Goal: Task Accomplishment & Management: Complete application form

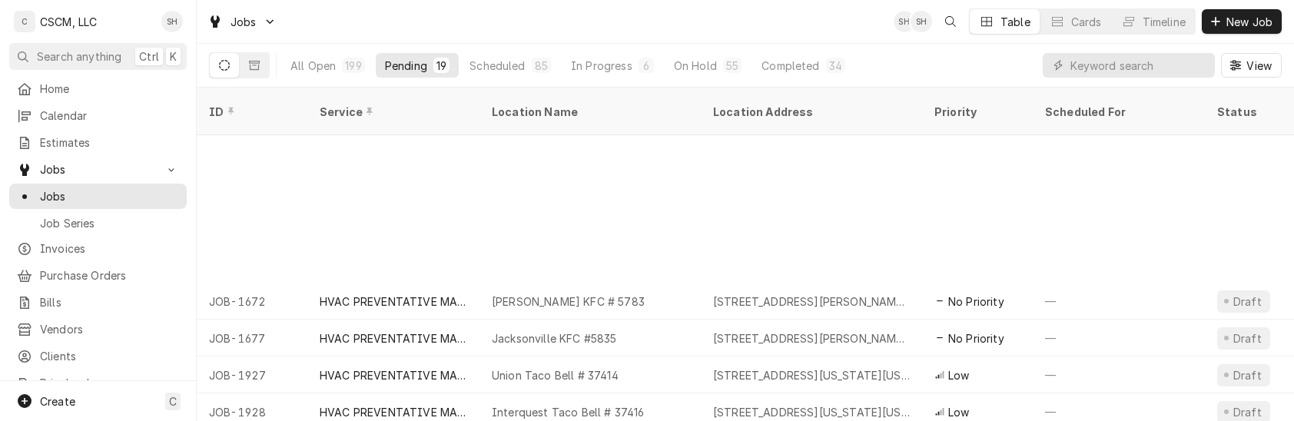
scroll to position [219, 0]
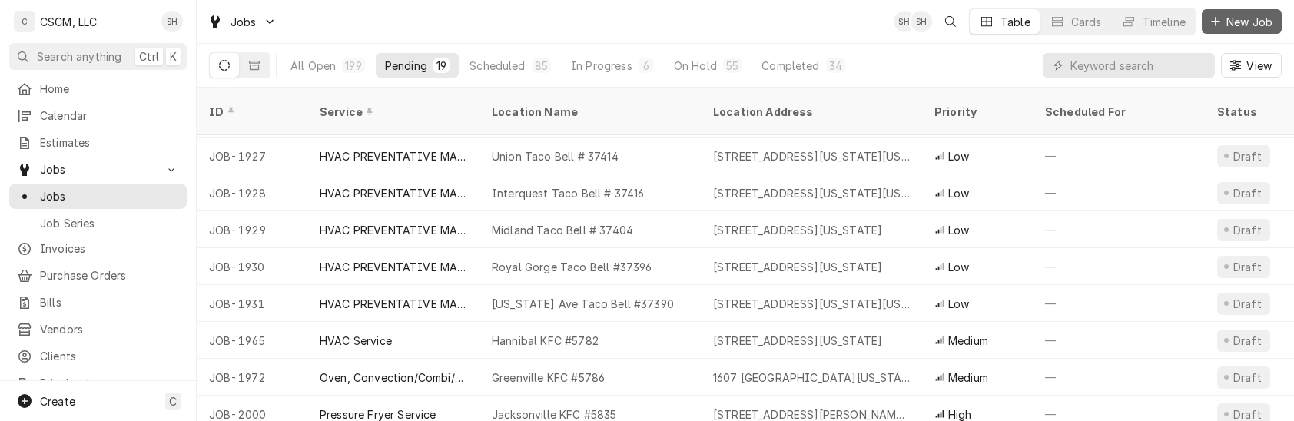
click at [1230, 23] on span "New Job" at bounding box center [1249, 22] width 52 height 16
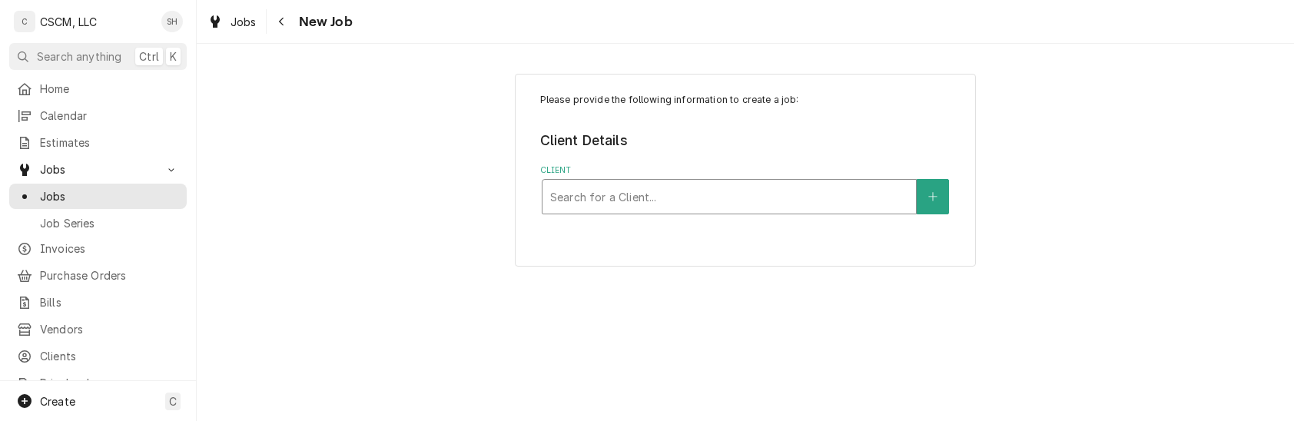
click at [684, 201] on div "Client" at bounding box center [729, 197] width 358 height 28
type input "kbp"
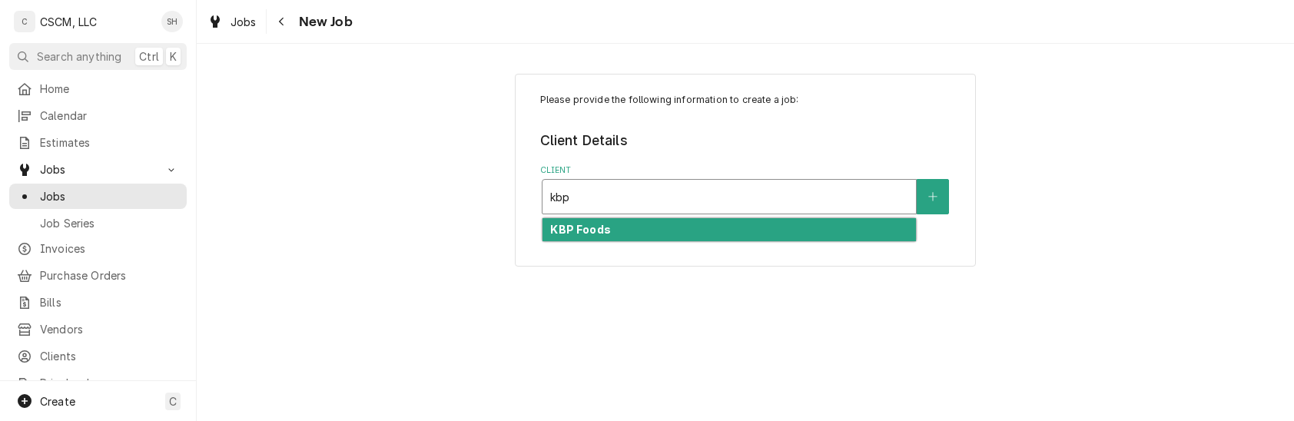
click at [684, 235] on div "KBP Foods" at bounding box center [729, 230] width 373 height 24
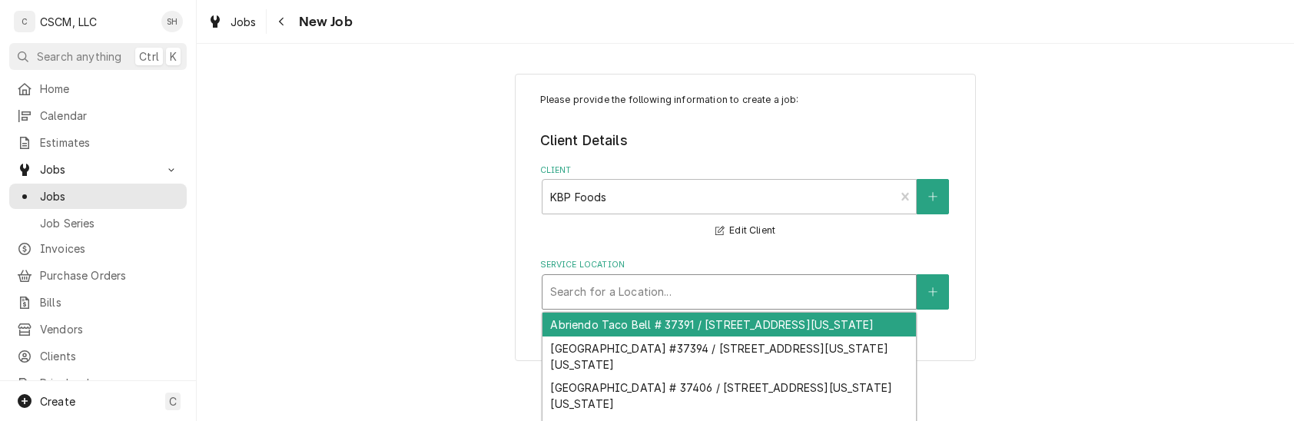
click at [665, 294] on div "Service Location" at bounding box center [729, 292] width 358 height 28
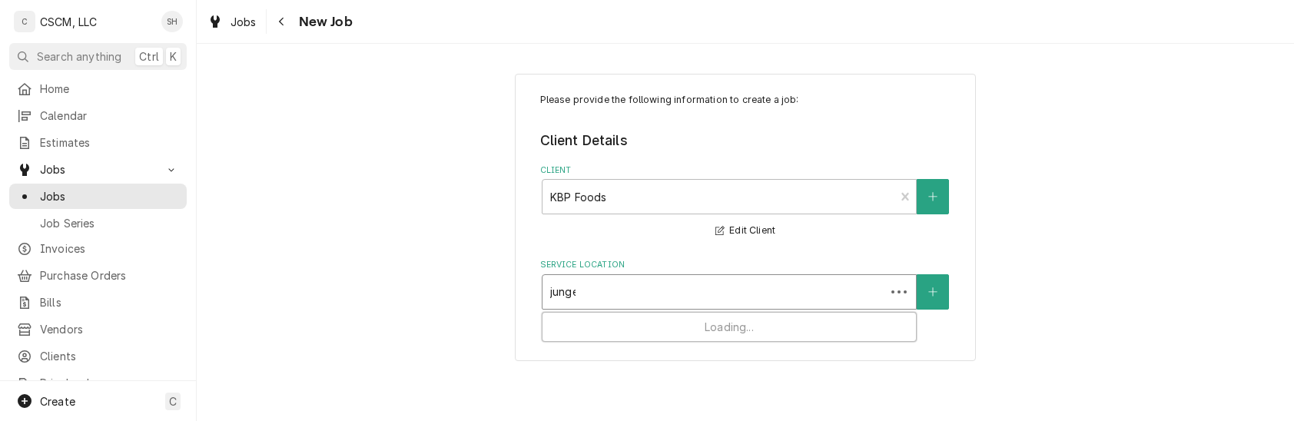
type input "junger"
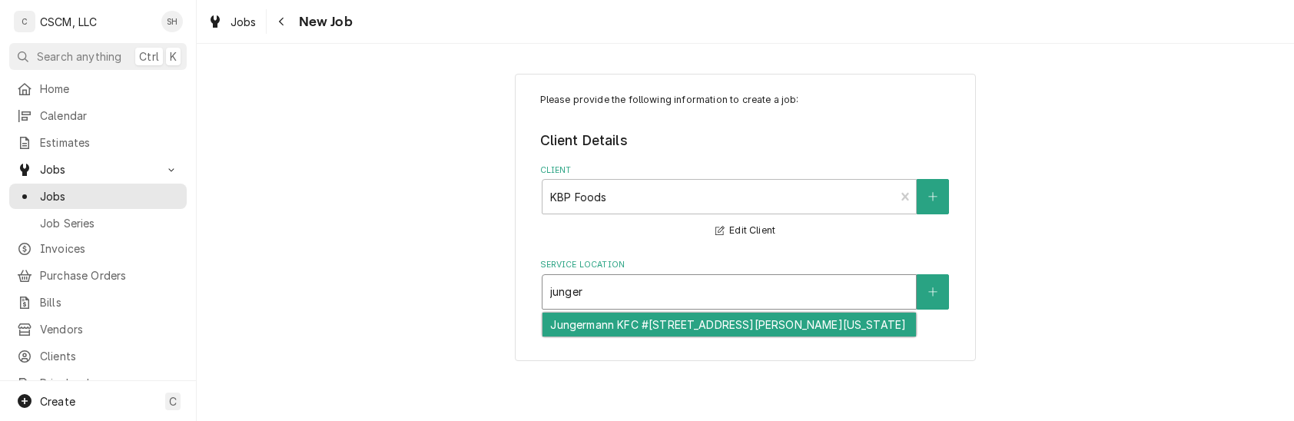
click at [667, 334] on div "Jungermann KFC #5846 / 1699 Jungermann Road, St. Peters, Missouri 63304" at bounding box center [729, 325] width 373 height 24
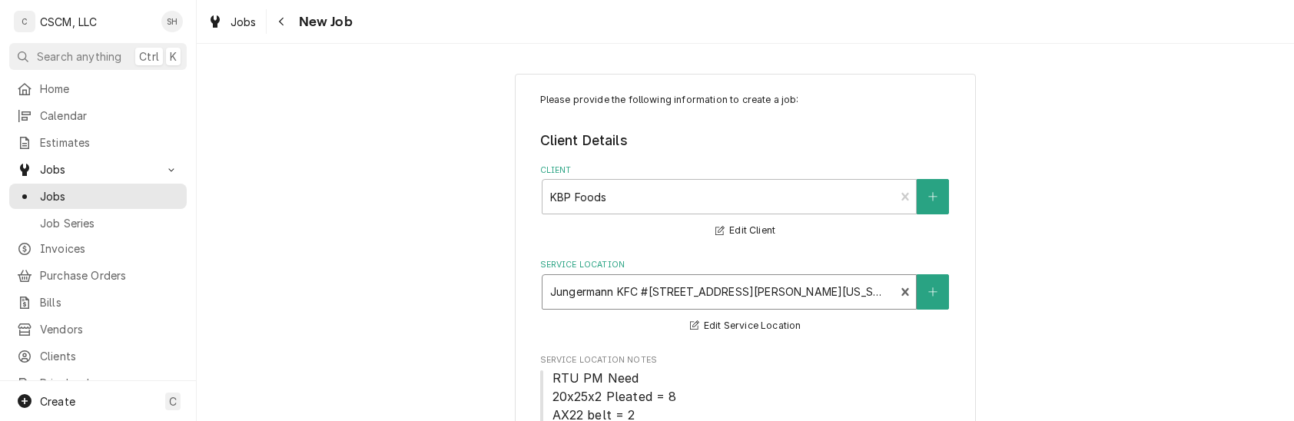
click at [667, 334] on div "Service Location option Jungermann KFC #5846 / 1699 Jungermann Road, St. Peters…" at bounding box center [745, 297] width 411 height 76
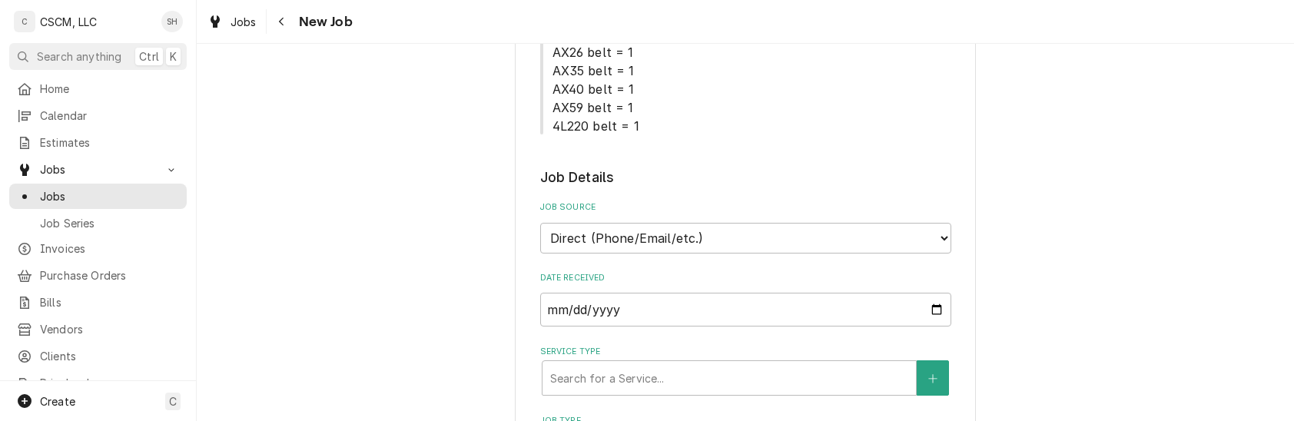
scroll to position [412, 0]
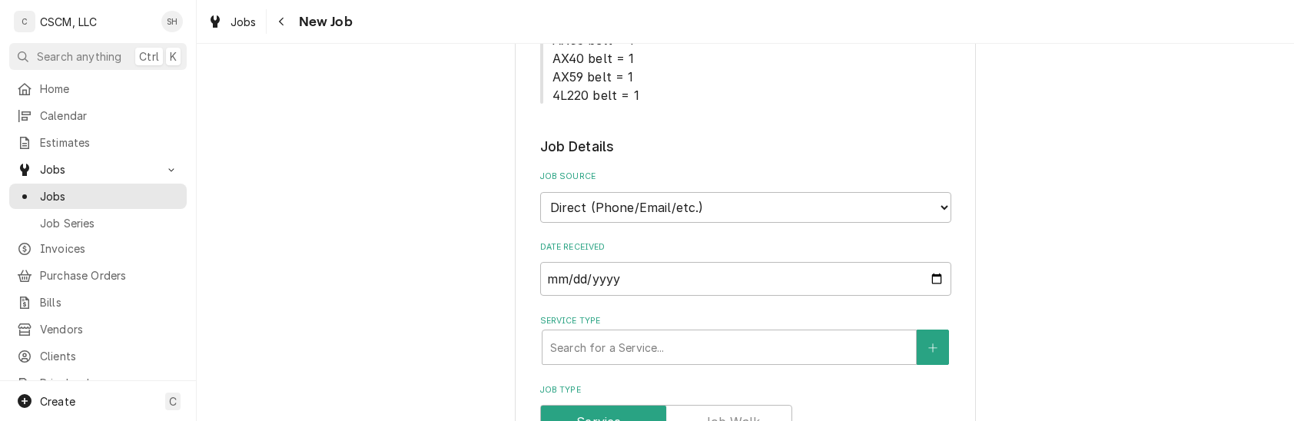
click at [695, 217] on select "Direct (Phone/Email/etc.) Other" at bounding box center [745, 207] width 411 height 31
select select "100"
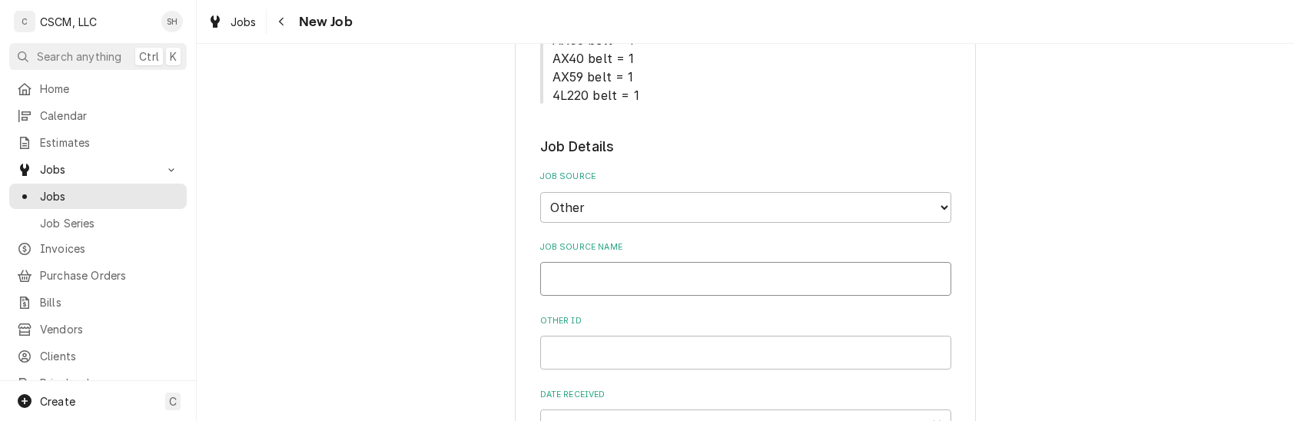
click at [695, 277] on input "Job Source Name" at bounding box center [745, 279] width 411 height 34
type textarea "x"
type input "V"
type textarea "x"
type input "Ve"
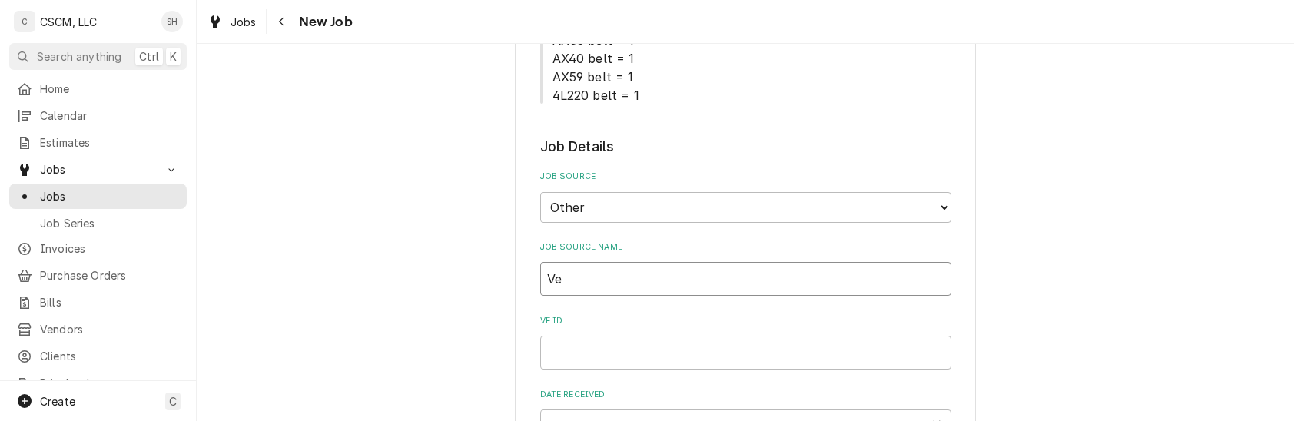
type textarea "x"
type input "Ver"
type textarea "x"
type input "Veri"
type textarea "x"
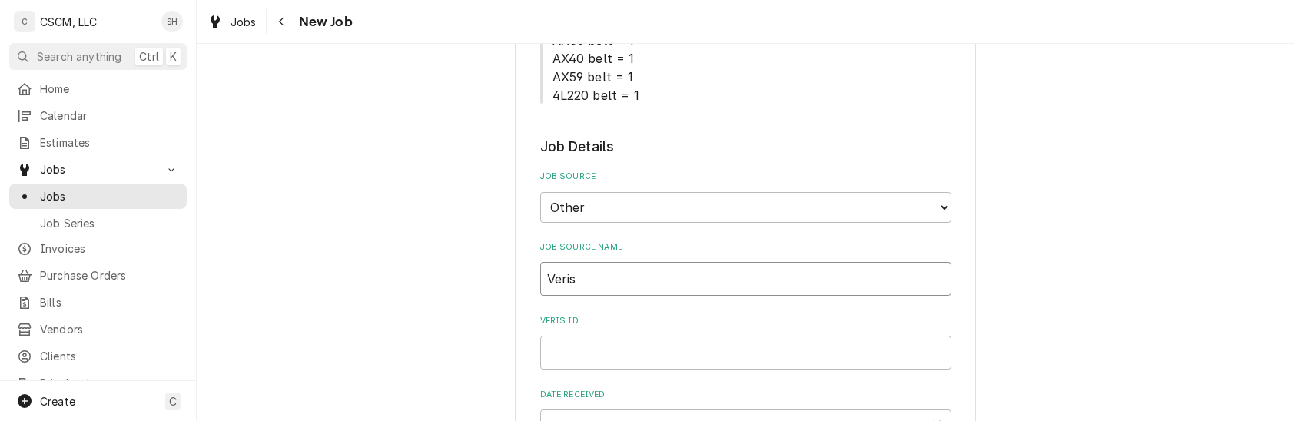
type input "Verisa"
type textarea "x"
type input "Verisae"
type textarea "x"
type input "Verisae"
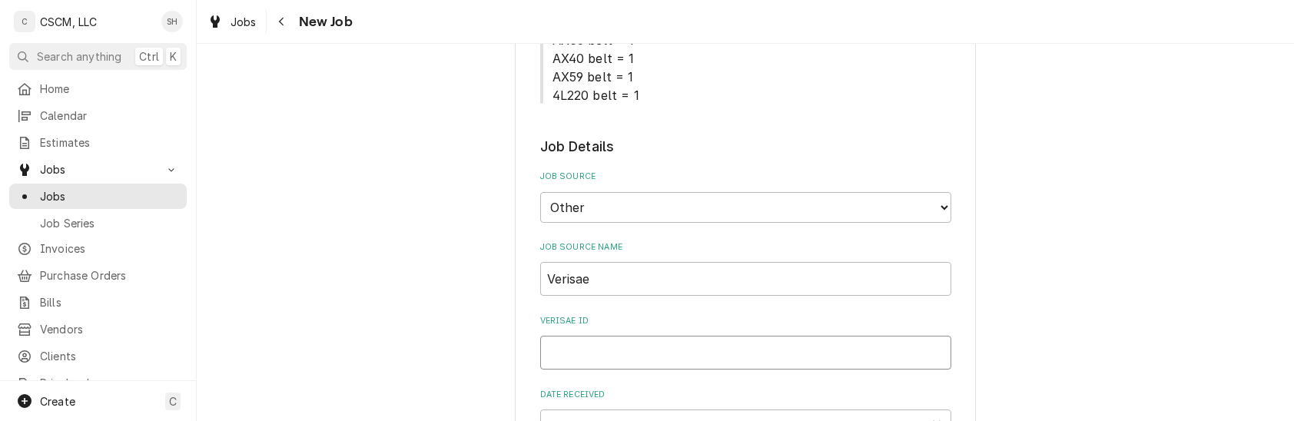
click at [717, 360] on input "Verisae ID" at bounding box center [745, 353] width 411 height 34
paste input "71962907"
type textarea "x"
type input "71962907"
type textarea "x"
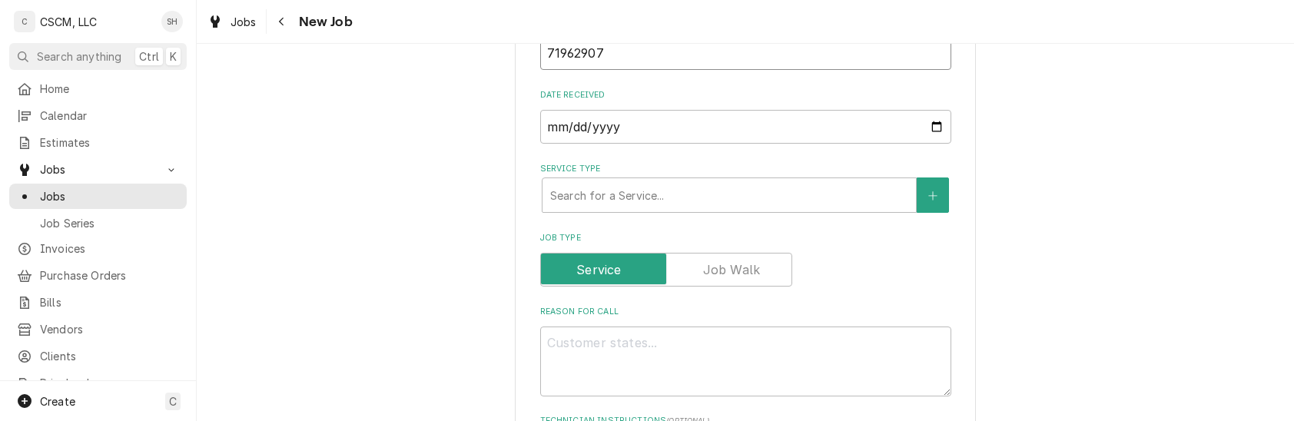
scroll to position [713, 0]
type input "71962907"
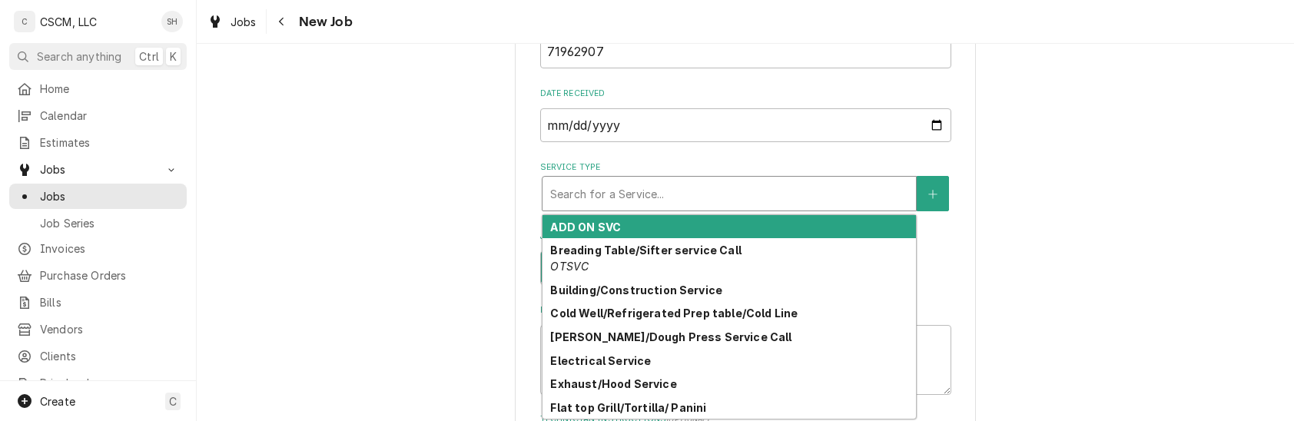
click at [662, 197] on div "Service Type" at bounding box center [729, 194] width 358 height 28
type textarea "x"
type input "w"
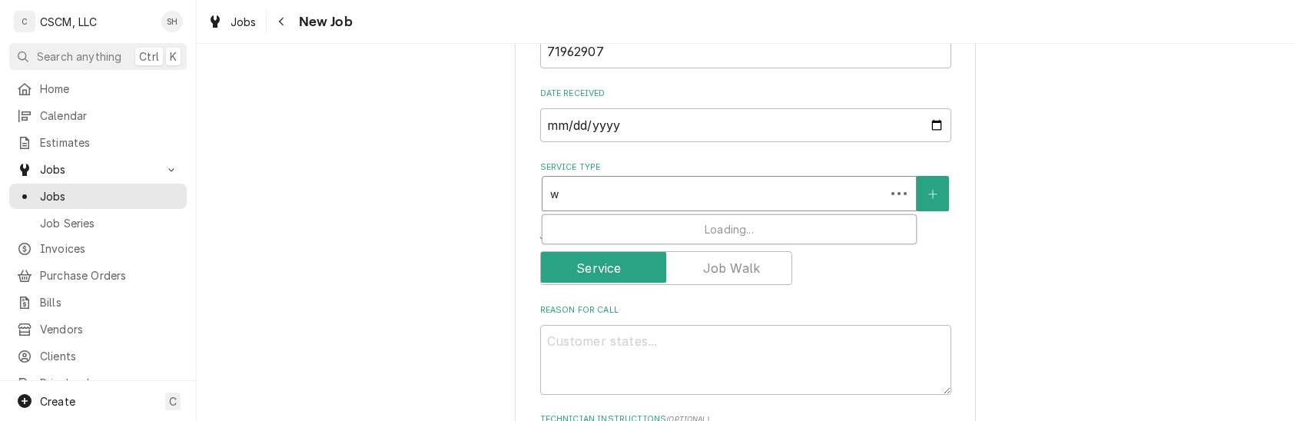
type textarea "x"
type input "wal"
type textarea "x"
type input "walk"
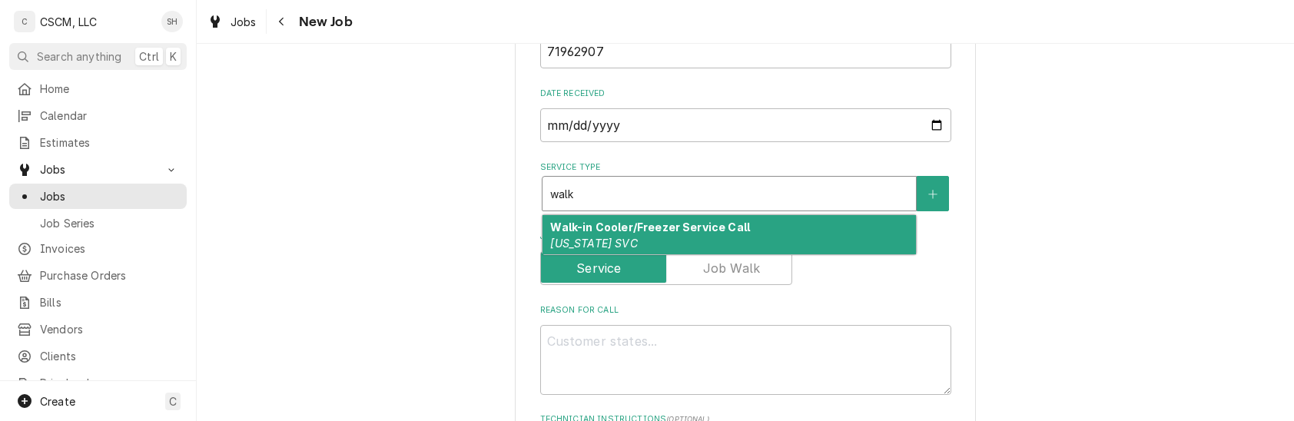
click at [673, 224] on strong "Walk-in Cooler/Freezer Service Call" at bounding box center [650, 227] width 200 height 13
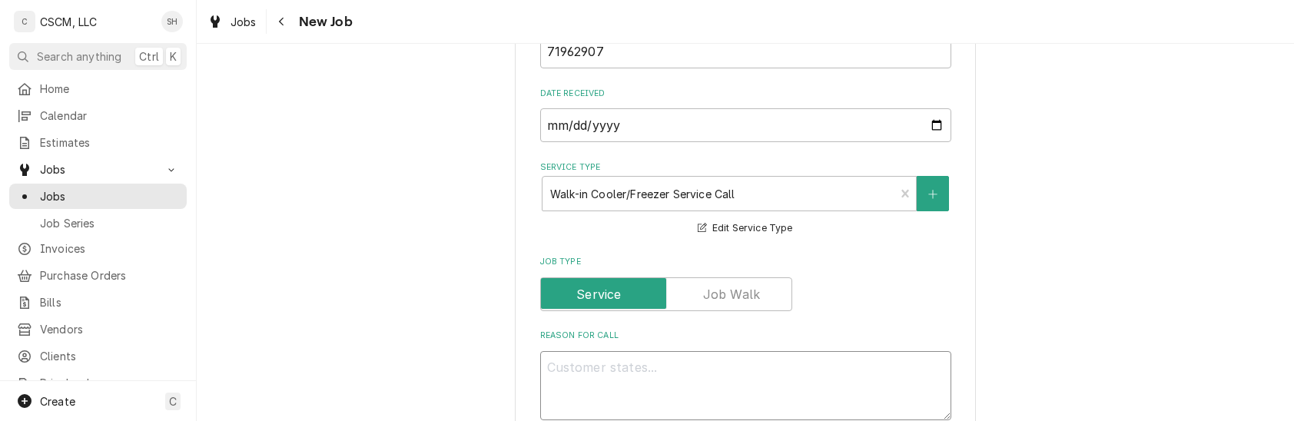
click at [561, 375] on textarea "Reason For Call" at bounding box center [745, 386] width 411 height 70
paste textarea "Can we charge the walk in cooler its down again and we are up for inspection. T…"
type textarea "x"
type textarea "Can we charge the walk in cooler its down again and we are up for inspection. T…"
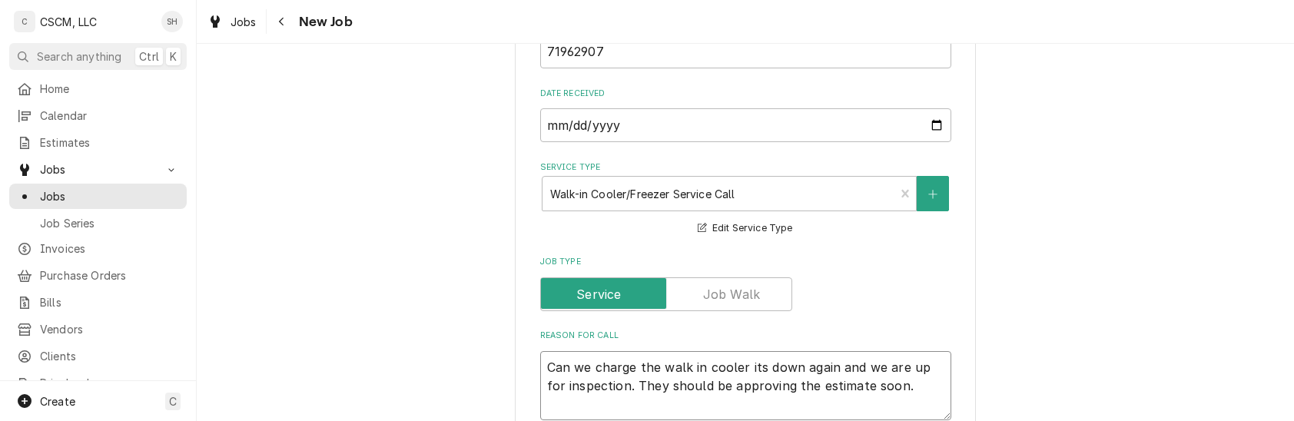
type textarea "x"
type textarea "Can we charge the walk in cooler its down again and we are up for inspection. T…"
type textarea "x"
type textarea "Can we charge the walk in cooler its down again and we are up for inspection. T…"
type textarea "x"
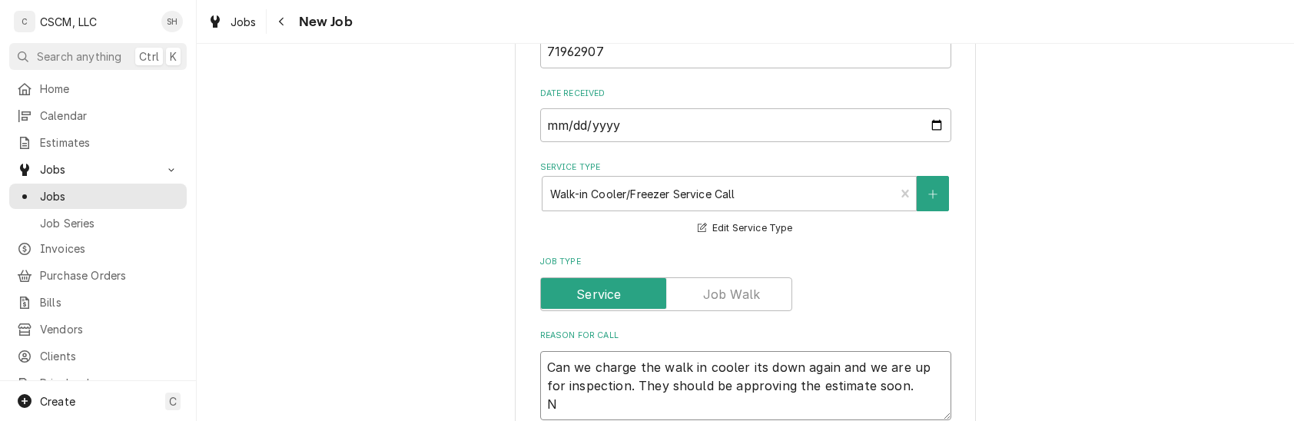
type textarea "Can we charge the walk in cooler its down again and we are up for inspection. T…"
type textarea "x"
type textarea "Can we charge the walk in cooler its down again and we are up for inspection. T…"
type textarea "x"
type textarea "Can we charge the walk in cooler its down again and we are up for inspection. T…"
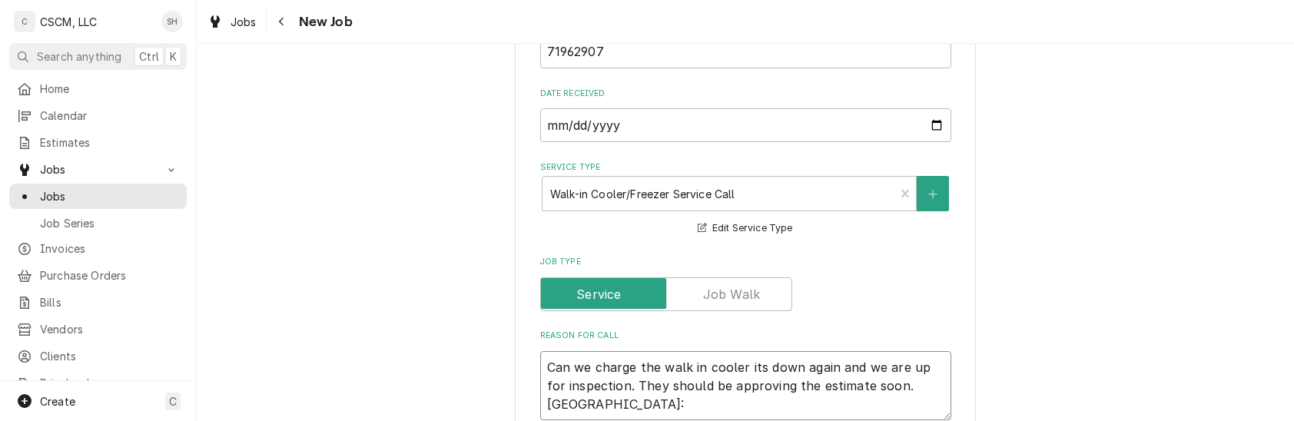
type textarea "x"
type textarea "Can we charge the walk in cooler its down again and we are up for inspection. T…"
type textarea "x"
type textarea "Can we charge the walk in cooler its down again and we are up for inspection. T…"
type textarea "x"
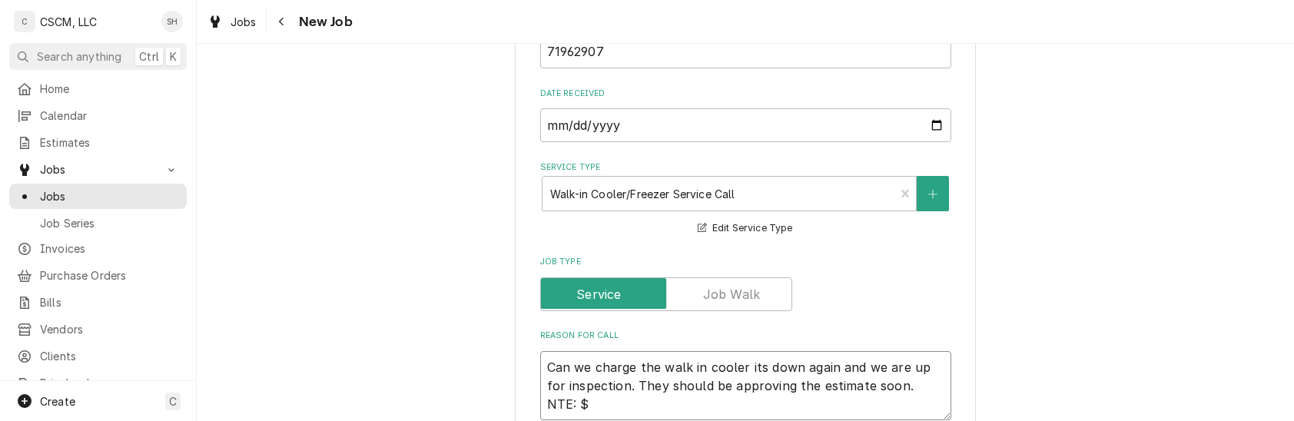
type textarea "Can we charge the walk in cooler its down again and we are up for inspection. T…"
type textarea "x"
type textarea "Can we charge the walk in cooler its down again and we are up for inspection. T…"
type textarea "x"
type textarea "Can we charge the walk in cooler its down again and we are up for inspection. T…"
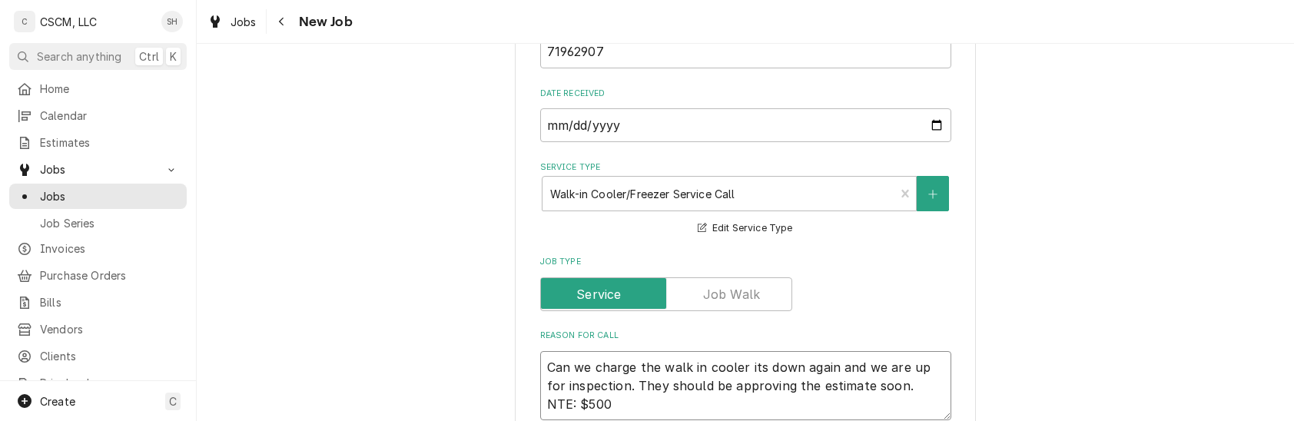
type textarea "x"
type textarea "Can we charge the walk in cooler its down again and we are up for inspection. T…"
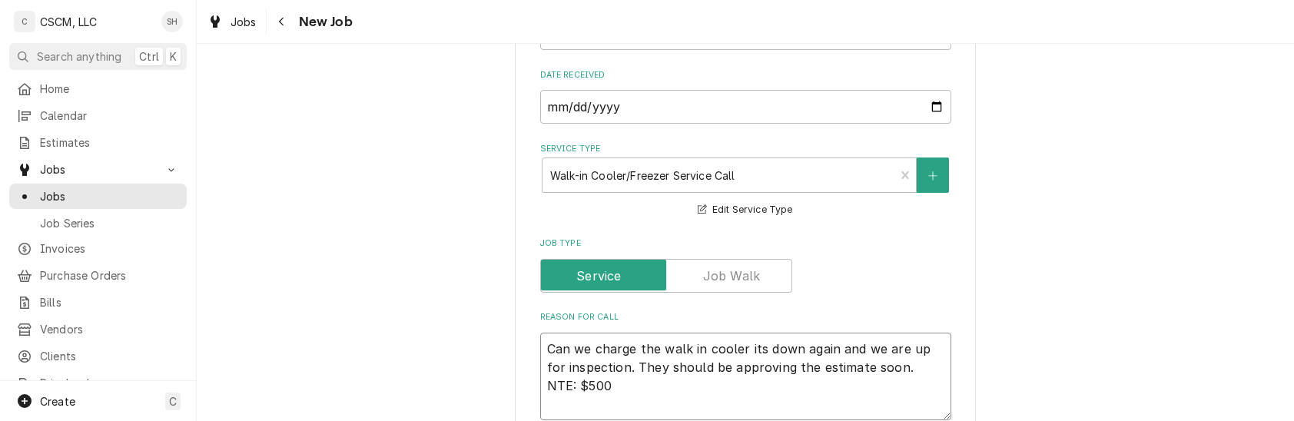
type textarea "x"
type textarea "Can we charge the walk in cooler its down again and we are up for inspection. T…"
type textarea "x"
type textarea "Can we charge the walk in cooler its down again and we are up for inspection. T…"
type textarea "x"
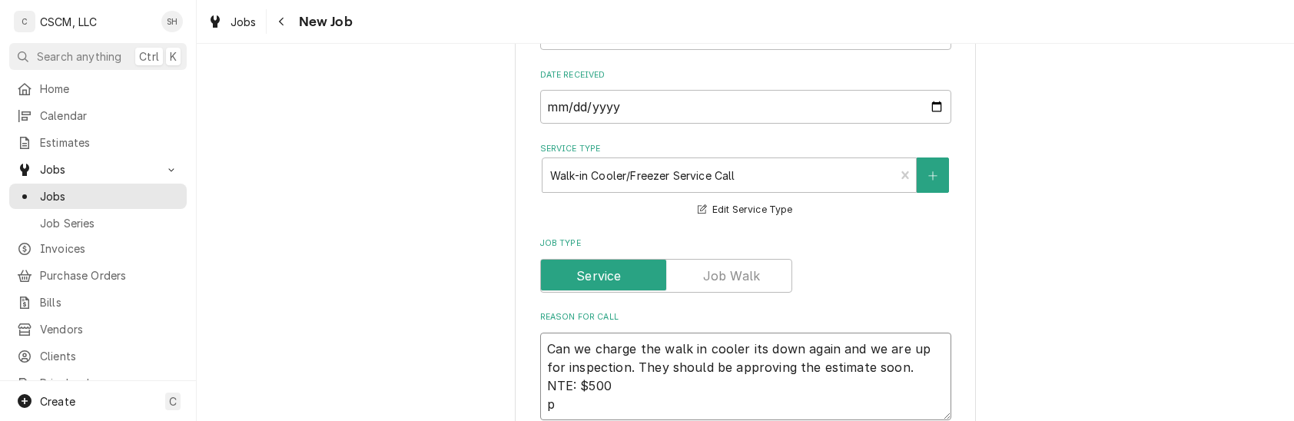
type textarea "Can we charge the walk in cooler its down again and we are up for inspection. T…"
type textarea "x"
type textarea "Can we charge the walk in cooler its down again and we are up for inspection. T…"
type textarea "x"
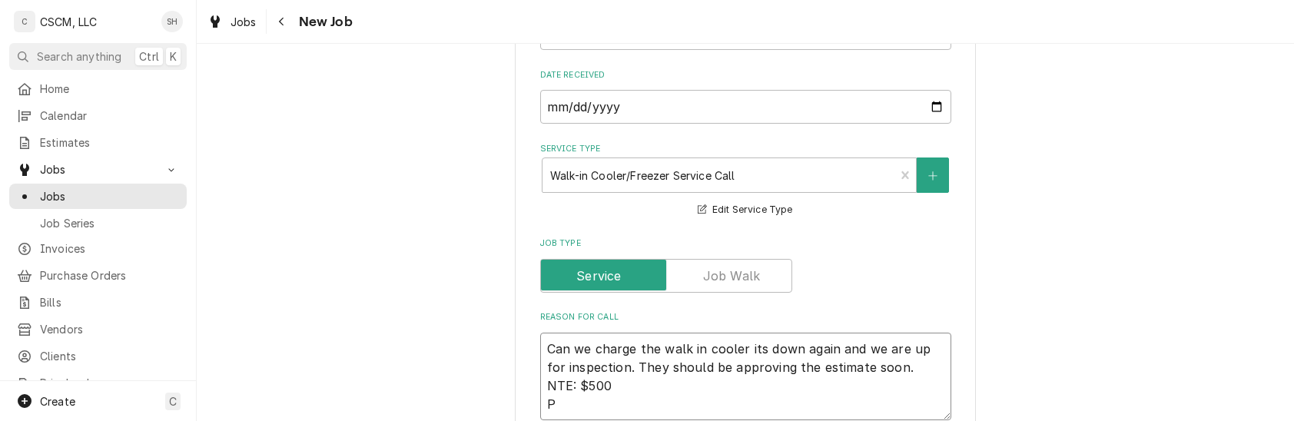
type textarea "Can we charge the walk in cooler its down again and we are up for inspection. T…"
type textarea "x"
type textarea "Can we charge the walk in cooler its down again and we are up for inspection. T…"
type textarea "x"
type textarea "Can we charge the walk in cooler its down again and we are up for inspection. T…"
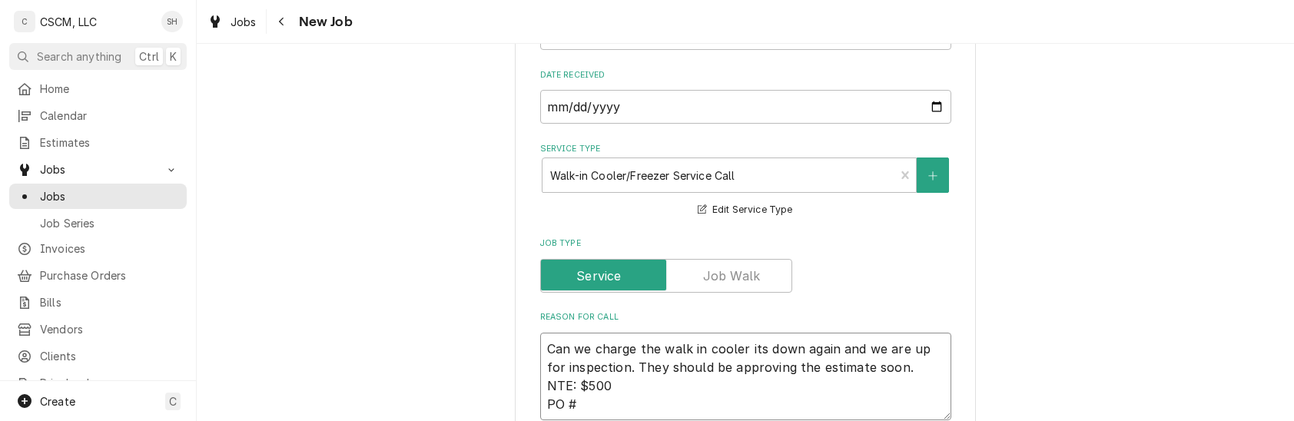
type textarea "x"
type textarea "Can we charge the walk in cooler its down again and we are up for inspection. T…"
click at [602, 401] on textarea "Can we charge the walk in cooler its down again and we are up for inspection. T…" at bounding box center [745, 377] width 411 height 88
type textarea "x"
type textarea "Can we charge the walk in cooler its down again and we are up for inspection. T…"
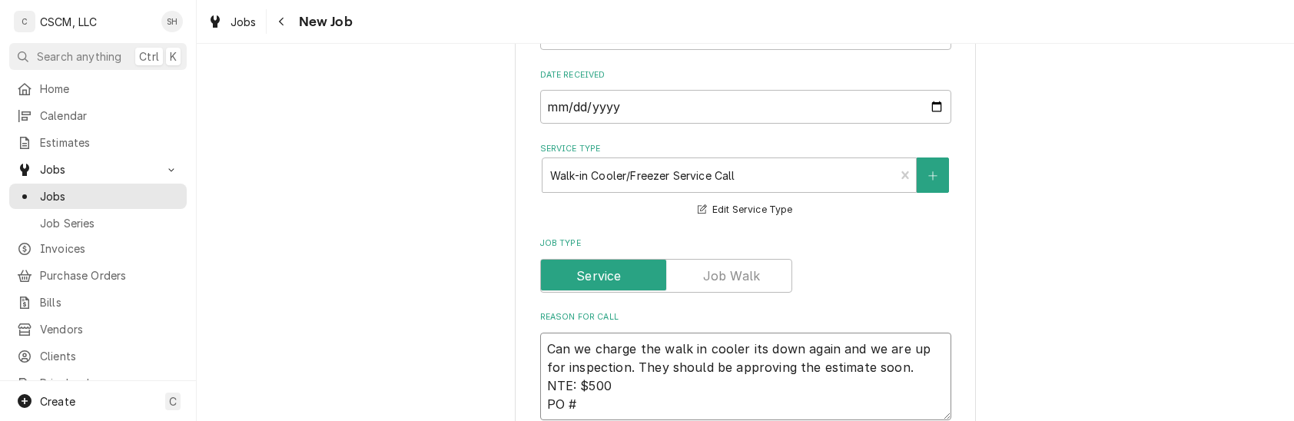
paste textarea "71962907"
type textarea "x"
type textarea "Can we charge the walk in cooler its down again and we are up for inspection. T…"
type textarea "x"
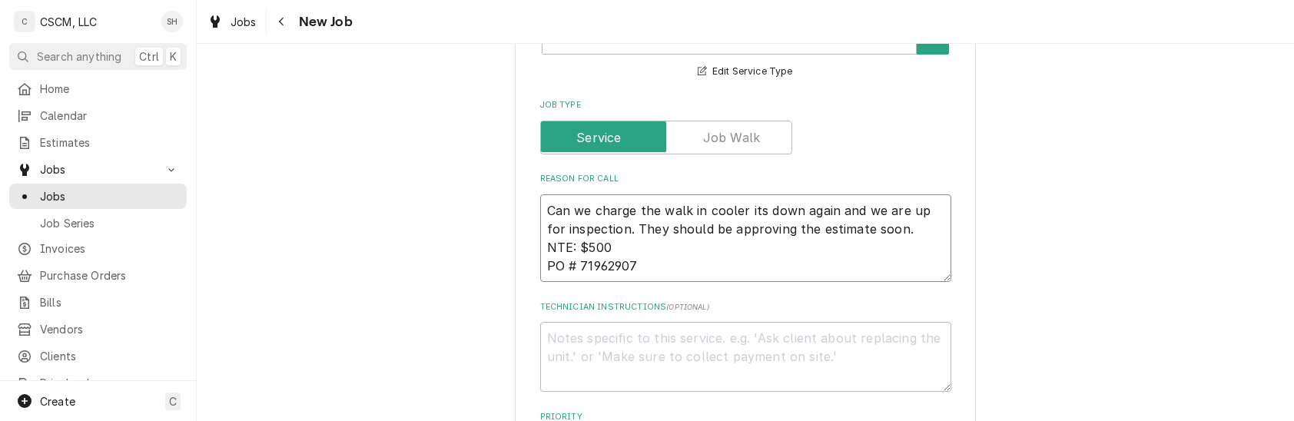
scroll to position [871, 0]
type textarea "Can we charge the walk in cooler its down again and we are up for inspection. T…"
click at [1091, 160] on div "Please provide the following information to create a job: Client Details Client…" at bounding box center [745, 260] width 1097 height 2143
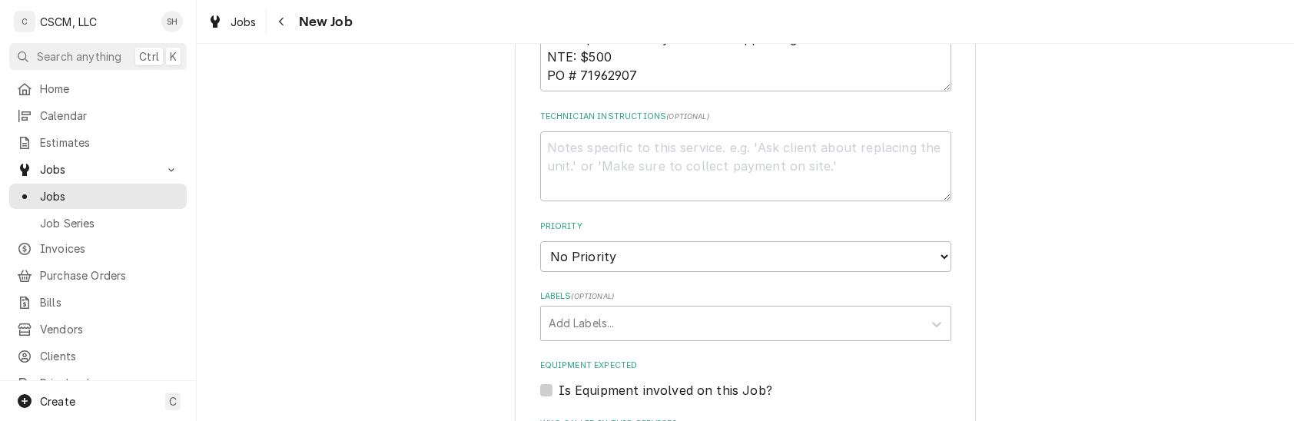
scroll to position [1074, 0]
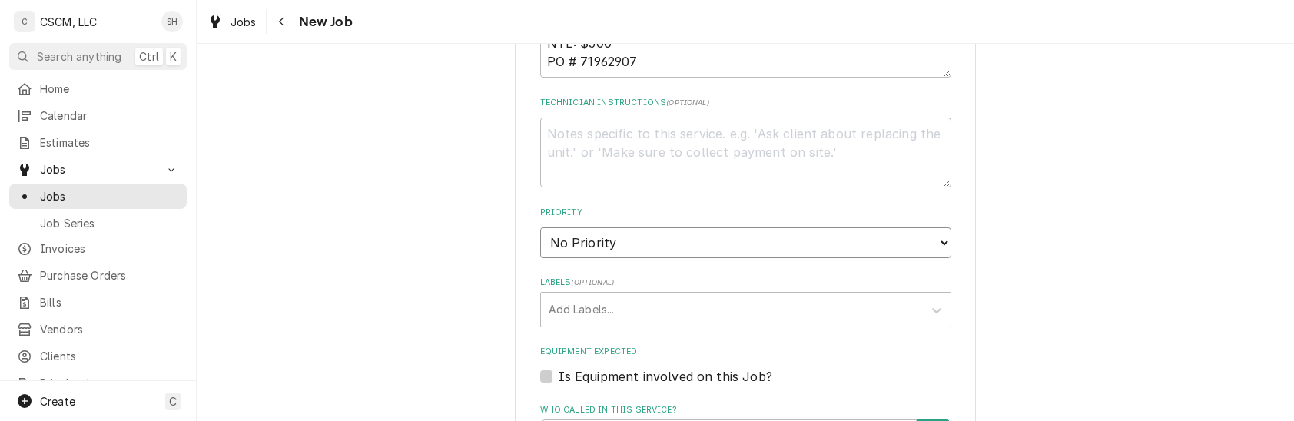
click at [893, 245] on select "No Priority Urgent High Medium Low" at bounding box center [745, 242] width 411 height 31
select select "1"
click at [540, 227] on select "No Priority Urgent High Medium Low" at bounding box center [745, 242] width 411 height 31
type textarea "x"
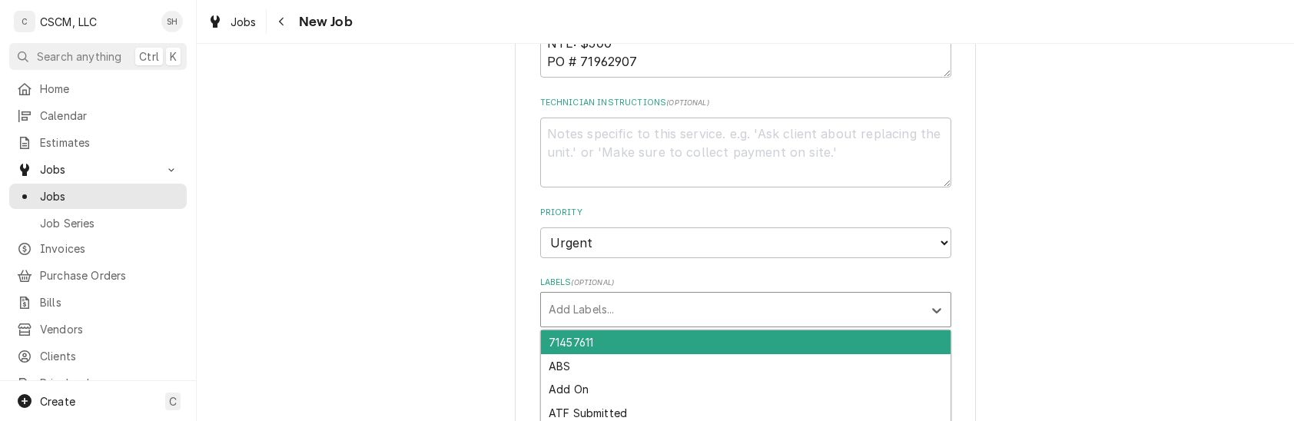
click at [767, 314] on div "Labels" at bounding box center [732, 310] width 367 height 28
type input "WALK"
click at [776, 338] on div "Walk-in" at bounding box center [746, 342] width 410 height 24
type textarea "x"
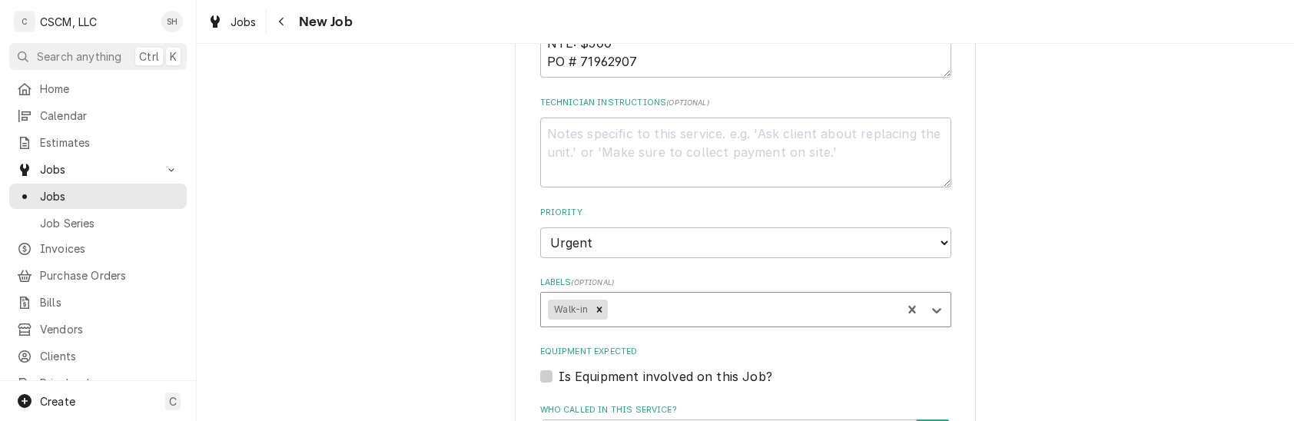
type textarea "x"
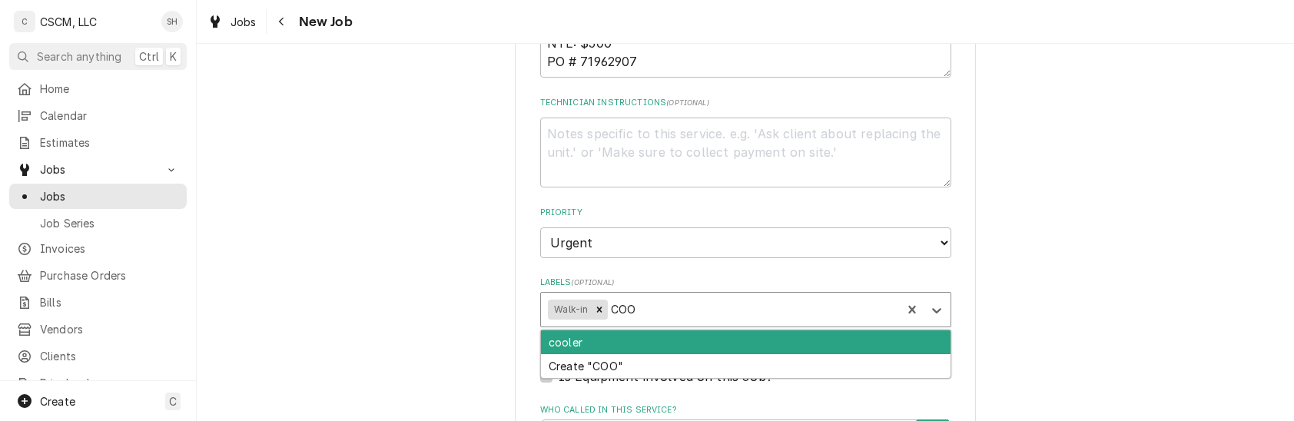
type input "COOL"
click at [874, 344] on div "cooler" at bounding box center [746, 342] width 410 height 24
type textarea "x"
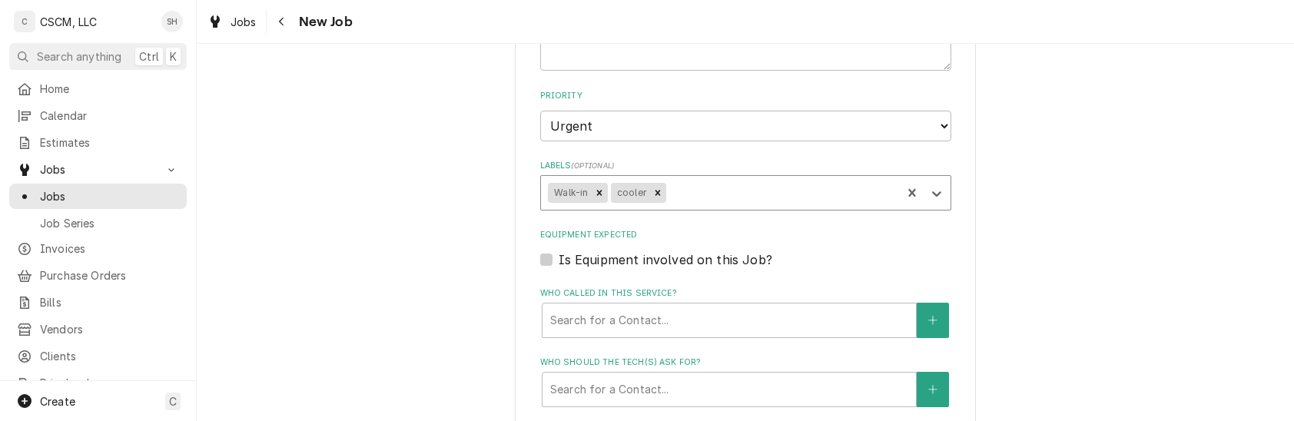
scroll to position [1222, 0]
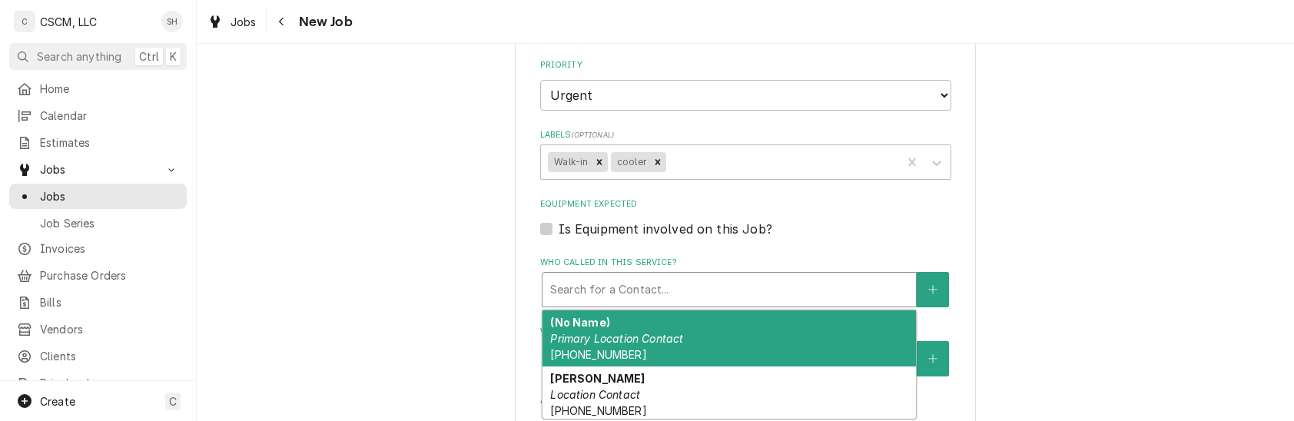
click at [828, 291] on div "Who called in this service?" at bounding box center [729, 290] width 358 height 28
type textarea "x"
type input "R"
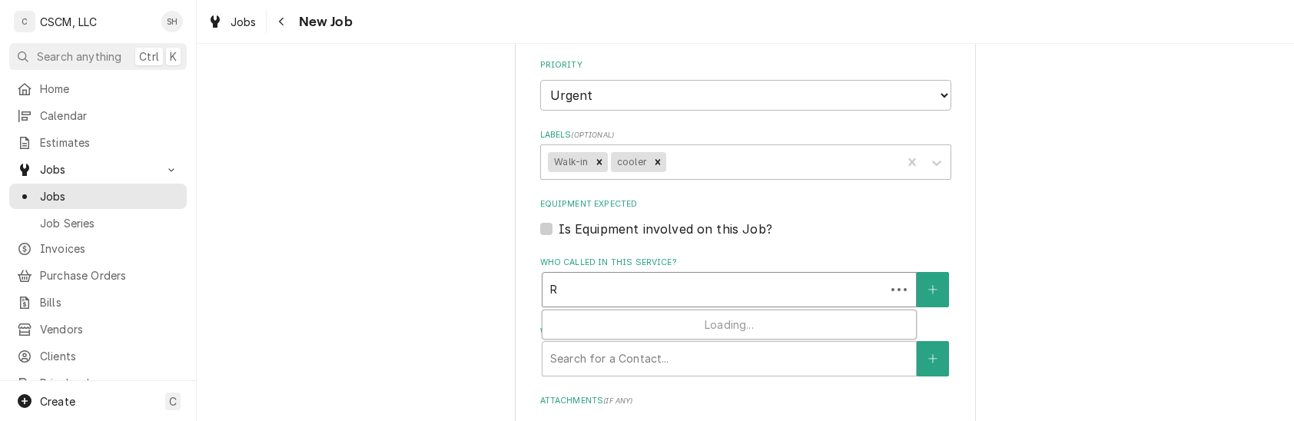
type textarea "x"
type input "RA"
type textarea "x"
type input "R"
type textarea "x"
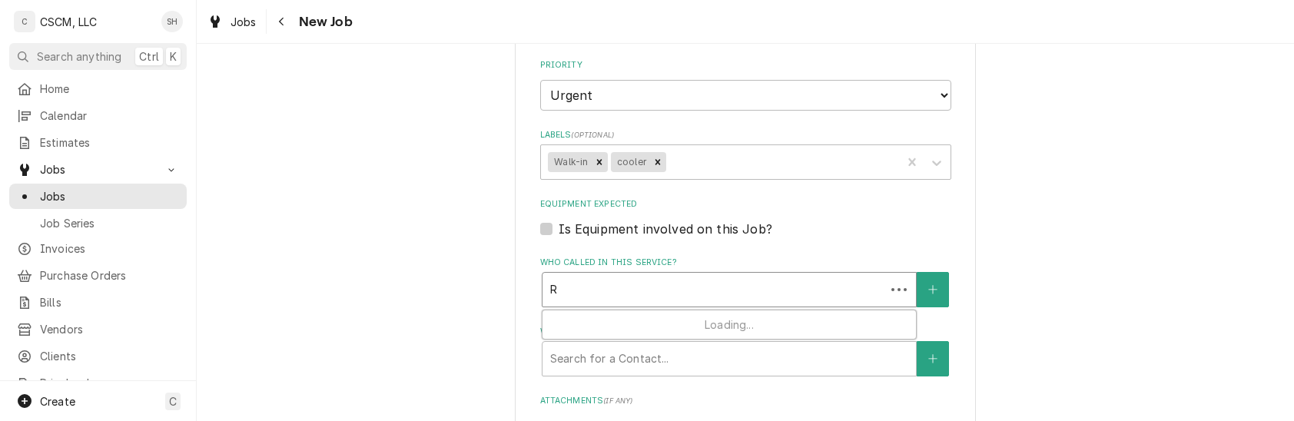
type input "RA"
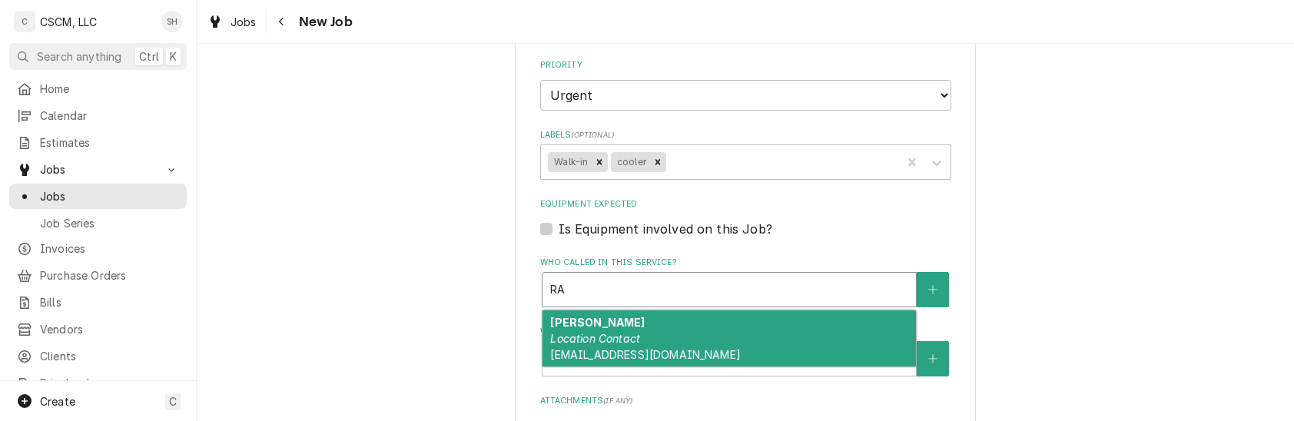
click at [782, 343] on div "Ralph Hoffman Location Contact rhoffman@kbpbrands.com" at bounding box center [729, 338] width 373 height 56
type textarea "x"
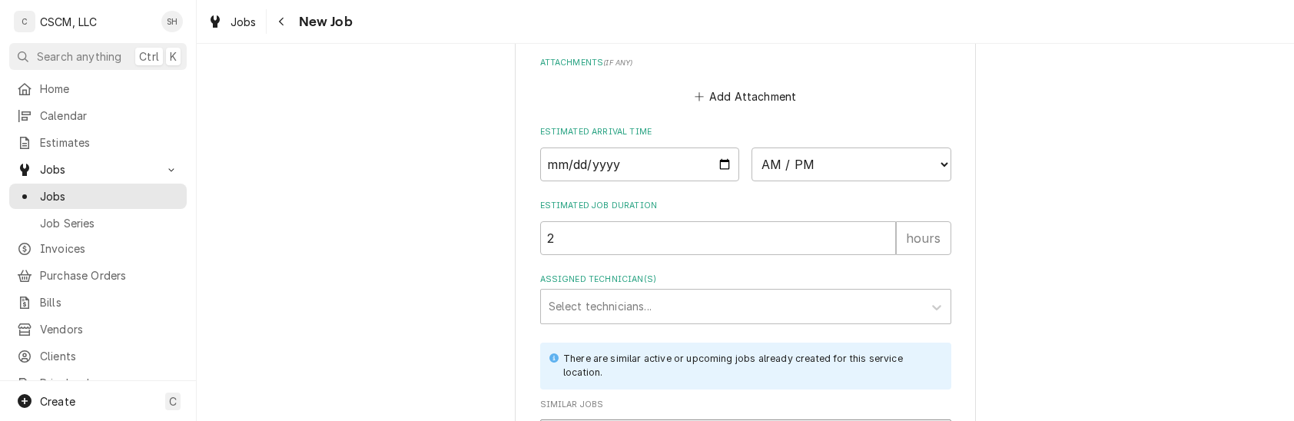
scroll to position [1589, 0]
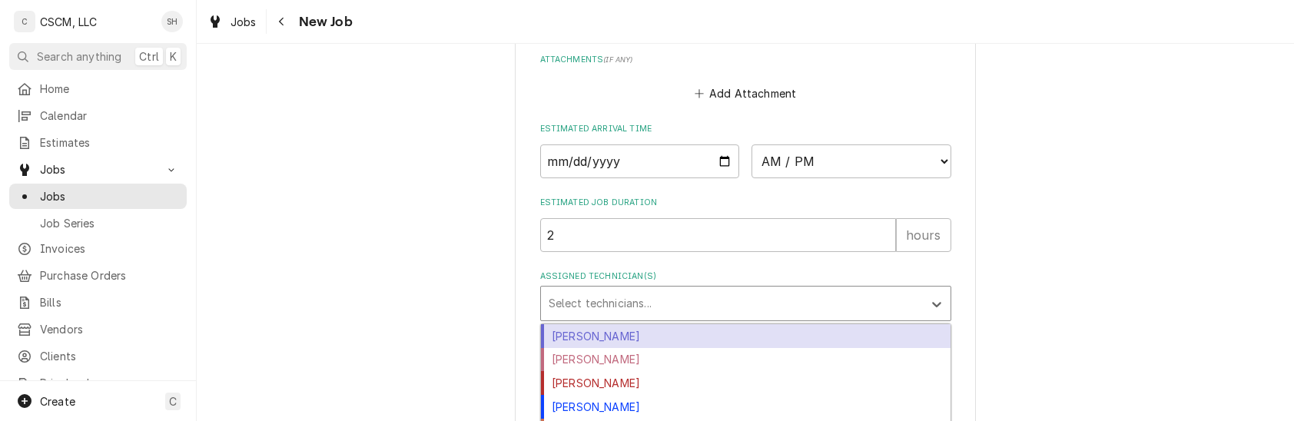
click at [796, 292] on div "Assigned Technician(s)" at bounding box center [732, 304] width 367 height 28
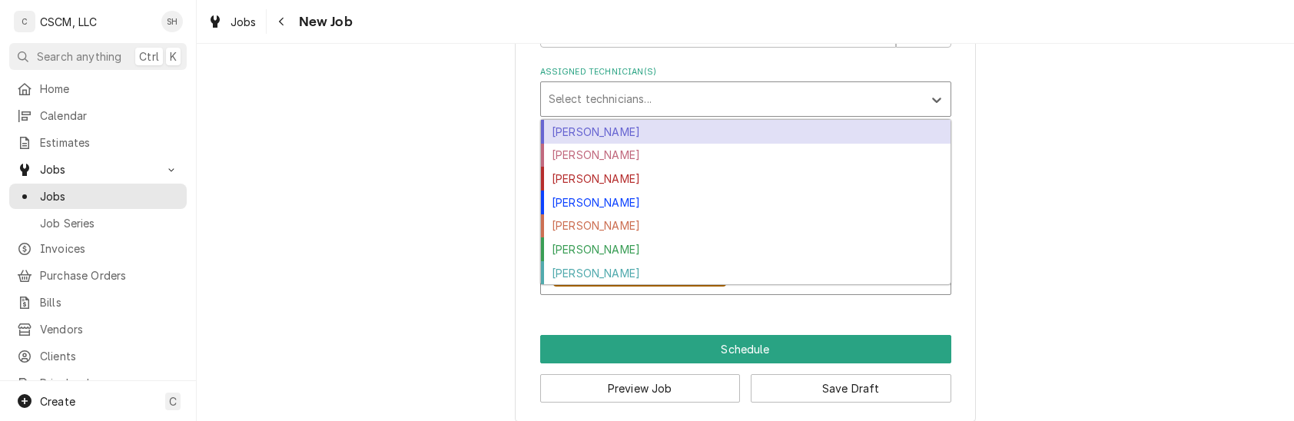
scroll to position [1795, 0]
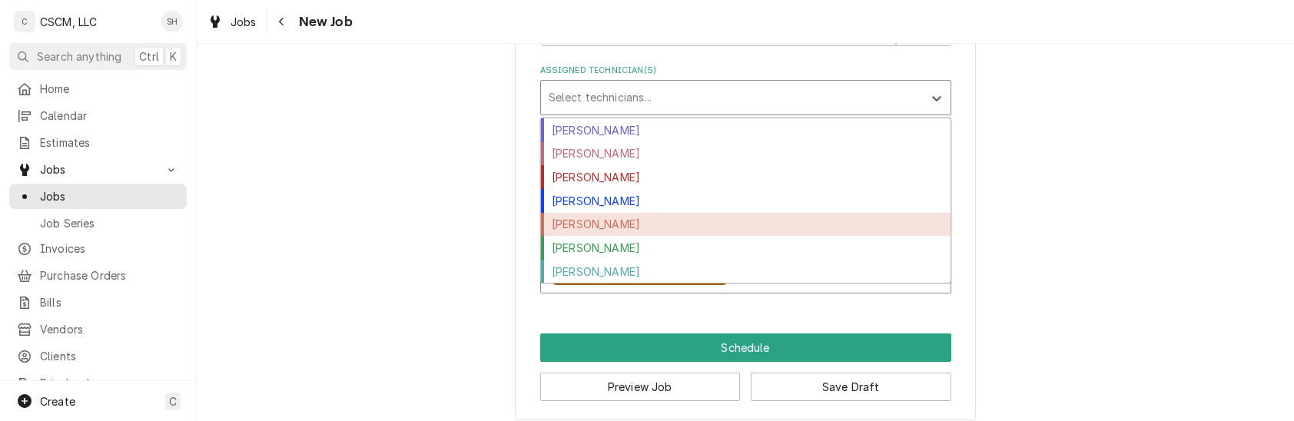
click at [720, 226] on div "Jonnie Pakovich" at bounding box center [746, 225] width 410 height 24
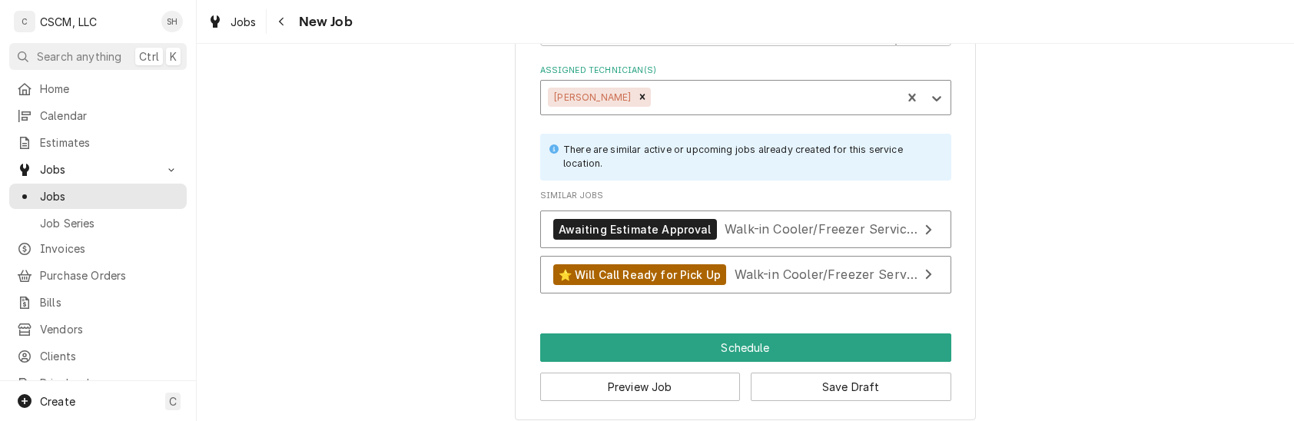
type textarea "x"
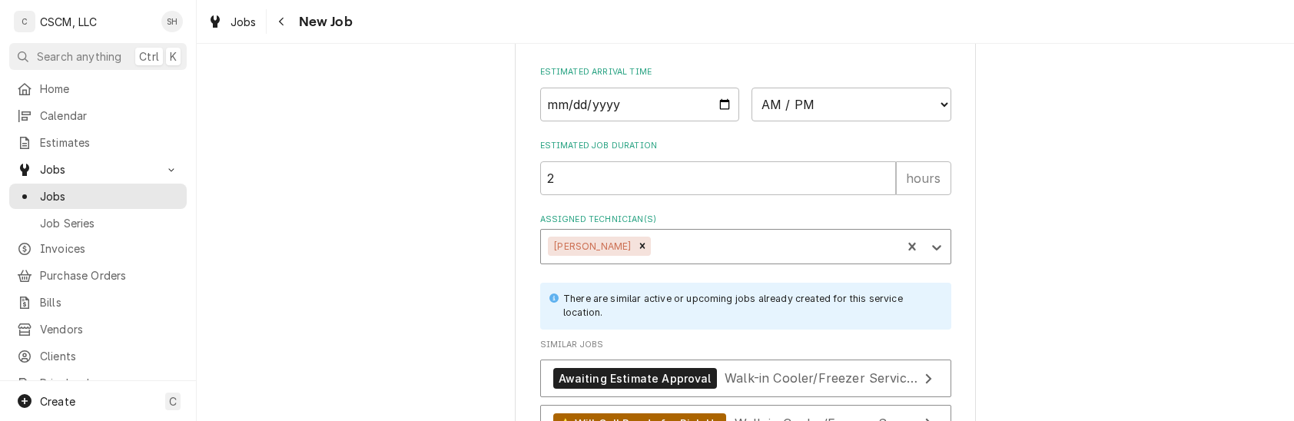
scroll to position [1644, 0]
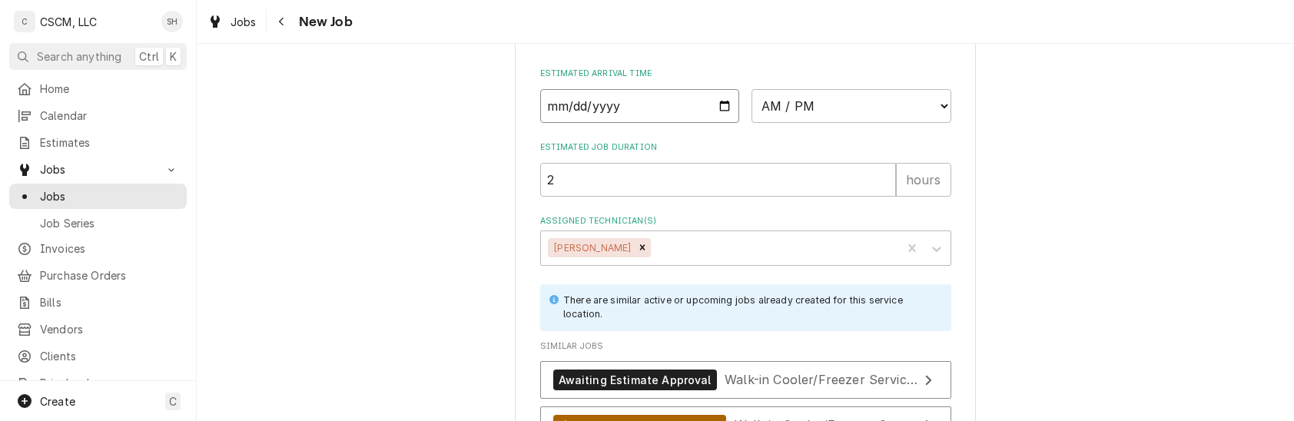
click at [711, 105] on input "Date" at bounding box center [640, 106] width 200 height 34
type input "2025-08-13"
type textarea "x"
click at [888, 107] on select "AM / PM 6:00 AM 6:15 AM 6:30 AM 6:45 AM 7:00 AM 7:15 AM 7:30 AM 7:45 AM 8:00 AM…" at bounding box center [852, 106] width 200 height 34
select select "10:00:00"
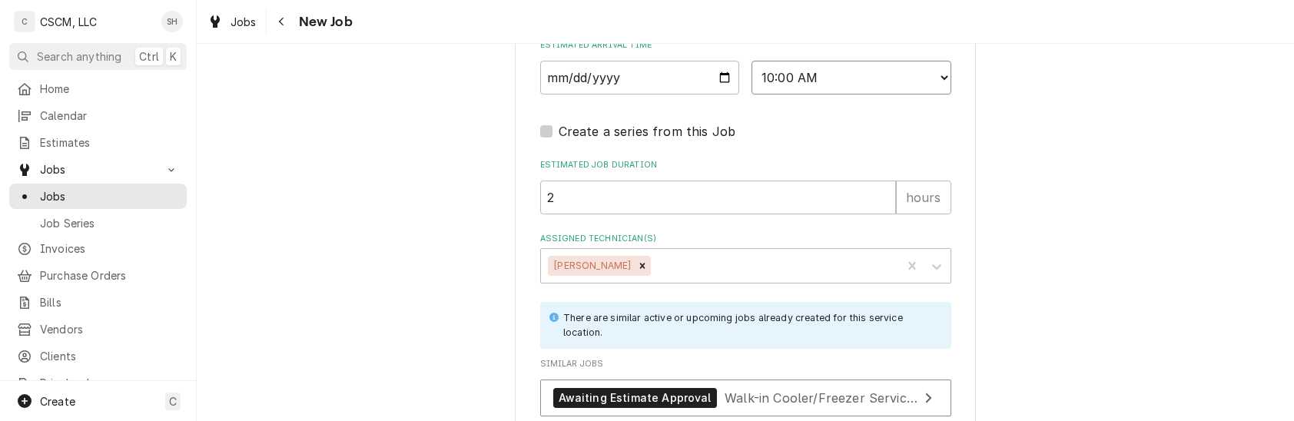
scroll to position [1858, 0]
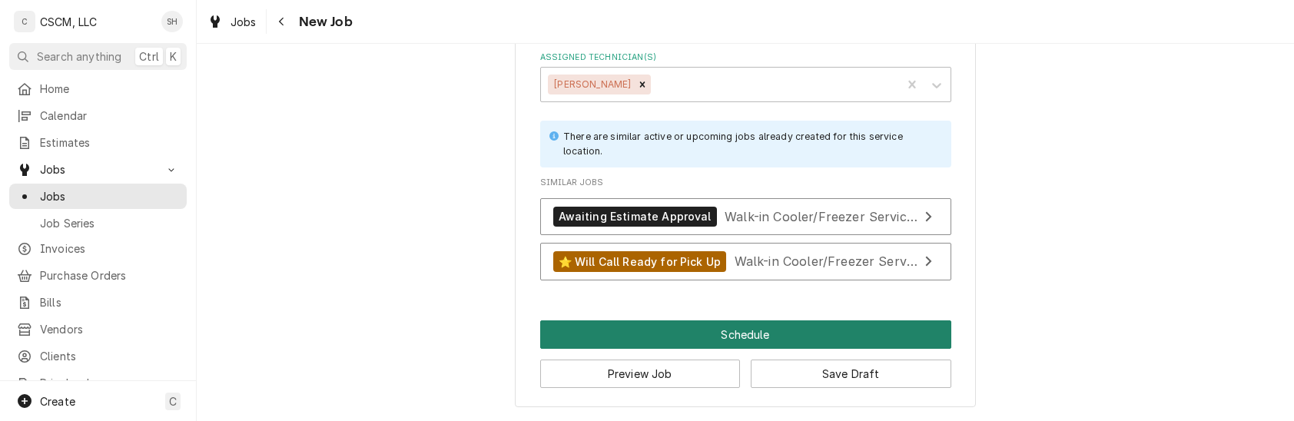
click at [797, 329] on button "Schedule" at bounding box center [745, 334] width 411 height 28
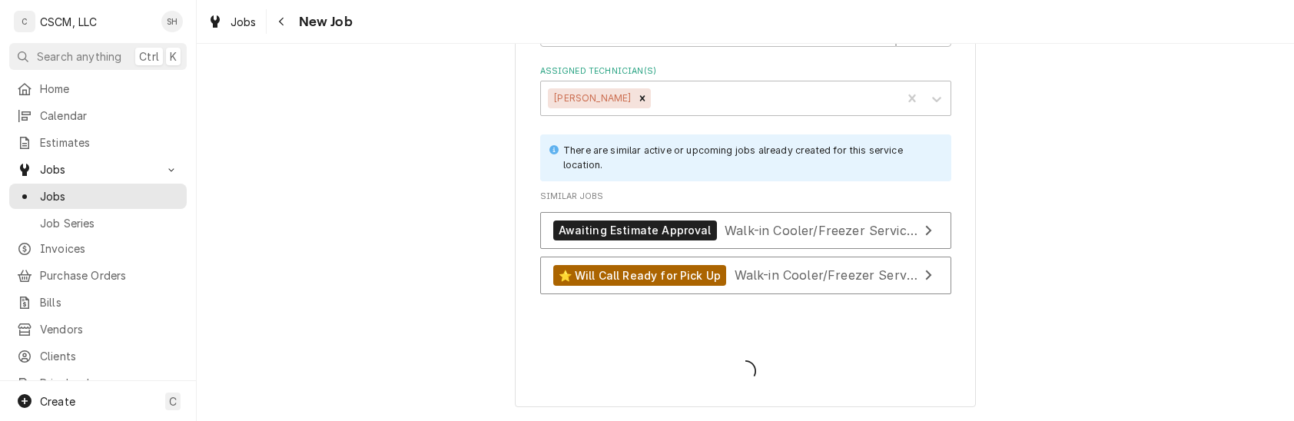
scroll to position [1843, 0]
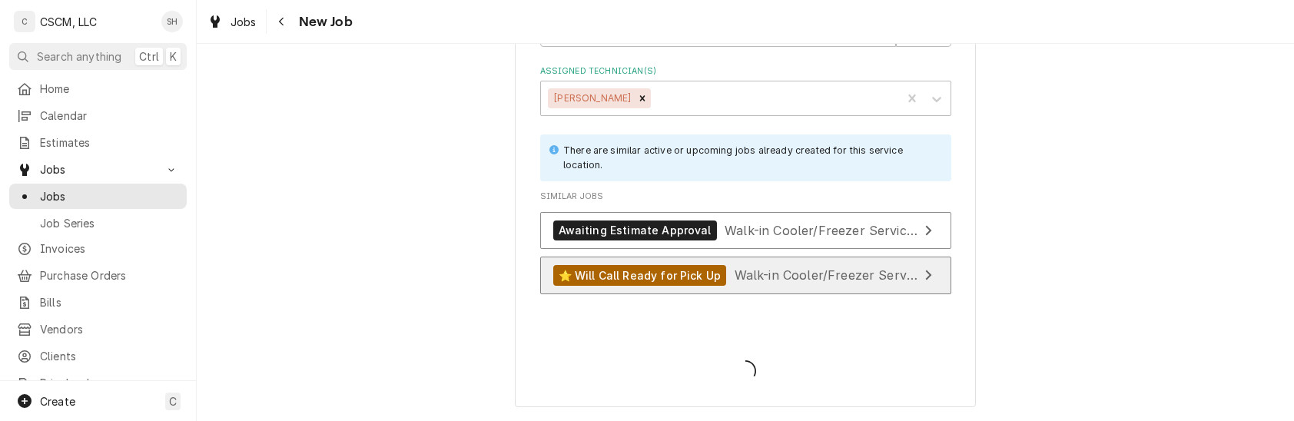
type textarea "x"
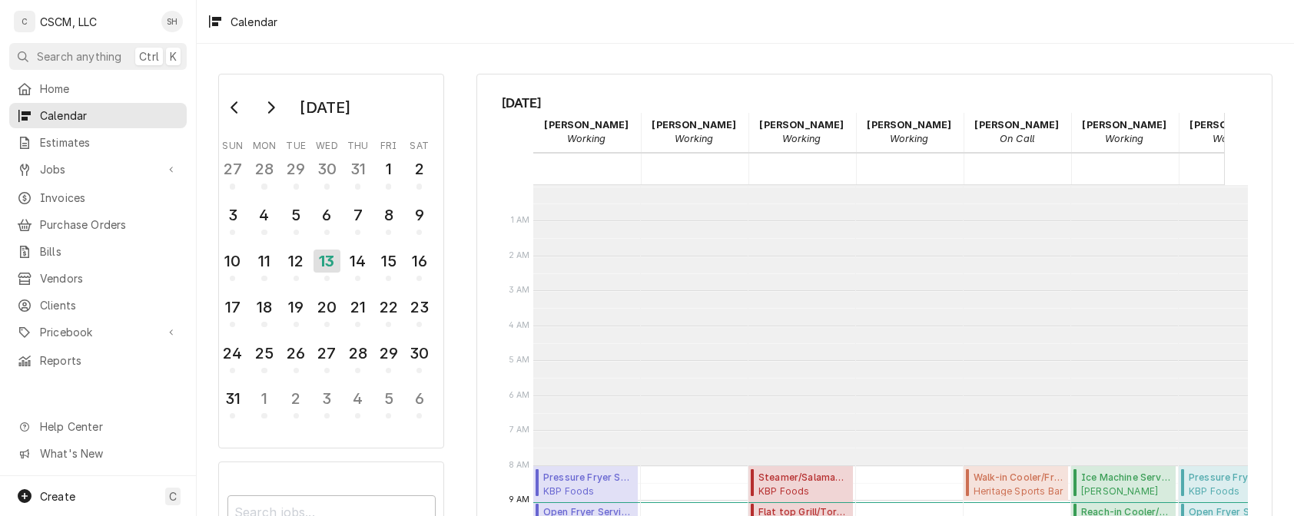
scroll to position [280, 0]
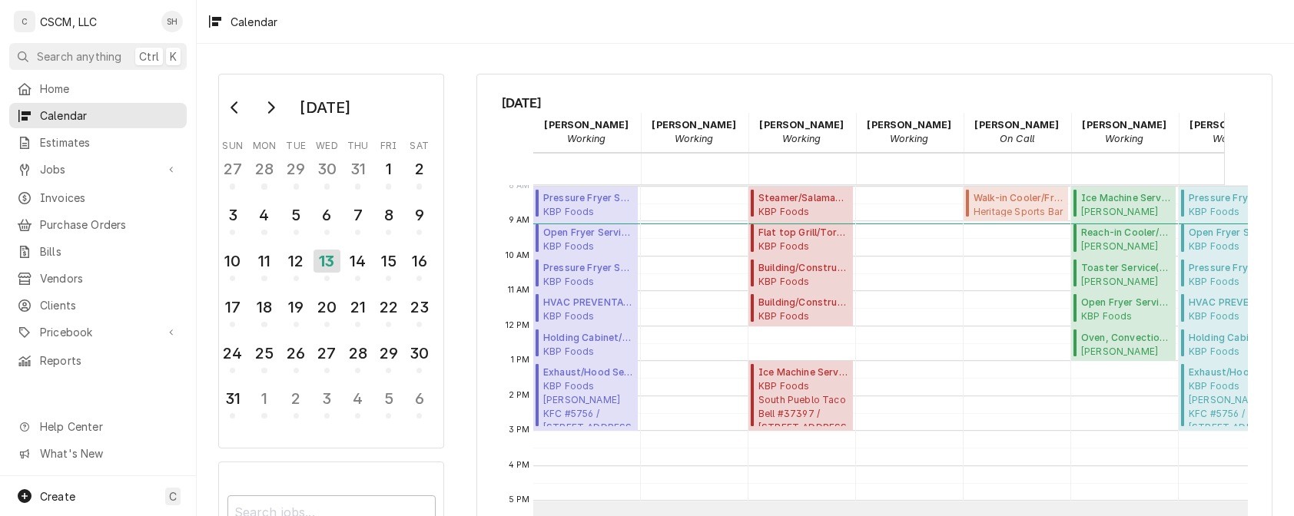
click at [950, 98] on span "Wednesday, Aug 13th" at bounding box center [875, 103] width 746 height 20
click at [204, 152] on div "August 2025 Sun Mon Tue Wed Thu Fri Sat 27 28 29 30 31 1 2 3 4 5 6 7 8 9 10 11 …" at bounding box center [326, 354] width 258 height 589
click at [324, 266] on div "13" at bounding box center [327, 261] width 27 height 23
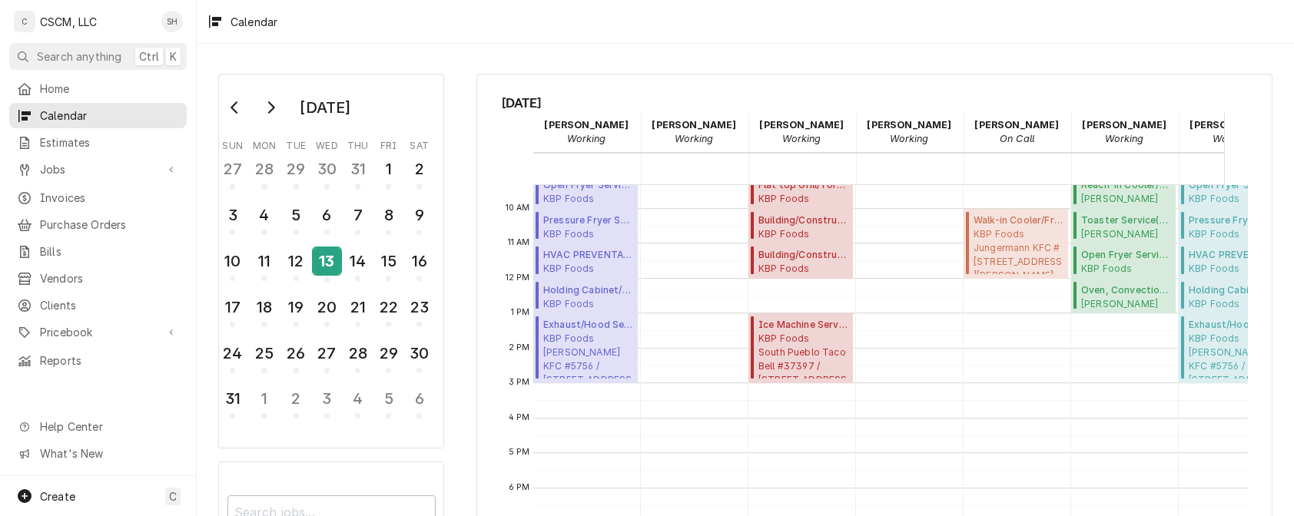
scroll to position [329, 0]
click at [472, 174] on div "August 2025 Sun Mon Tue Wed Thu Fri Sat 27 28 29 30 31 1 2 3 4 5 6 7 8 9 10 11 …" at bounding box center [745, 372] width 1097 height 624
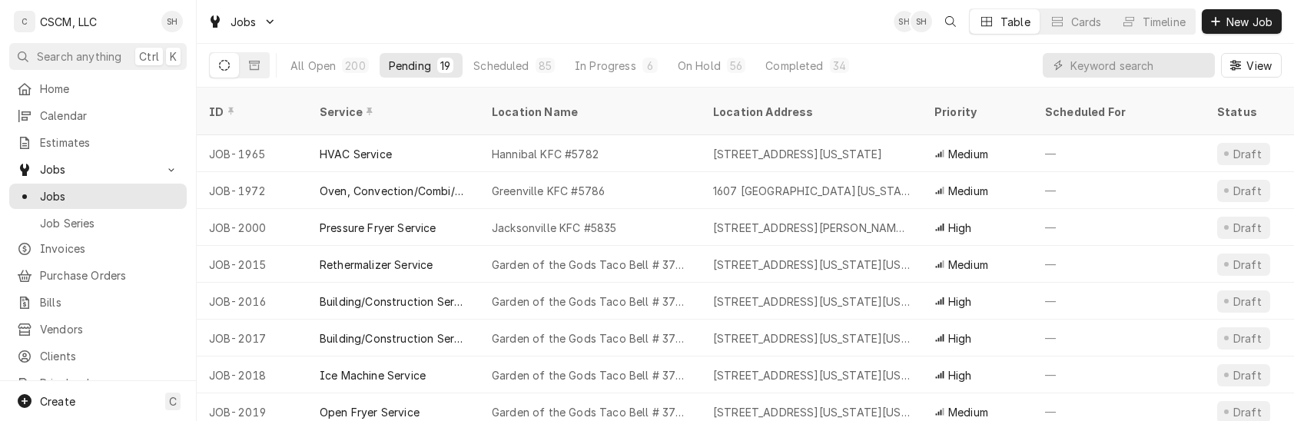
scroll to position [421, 0]
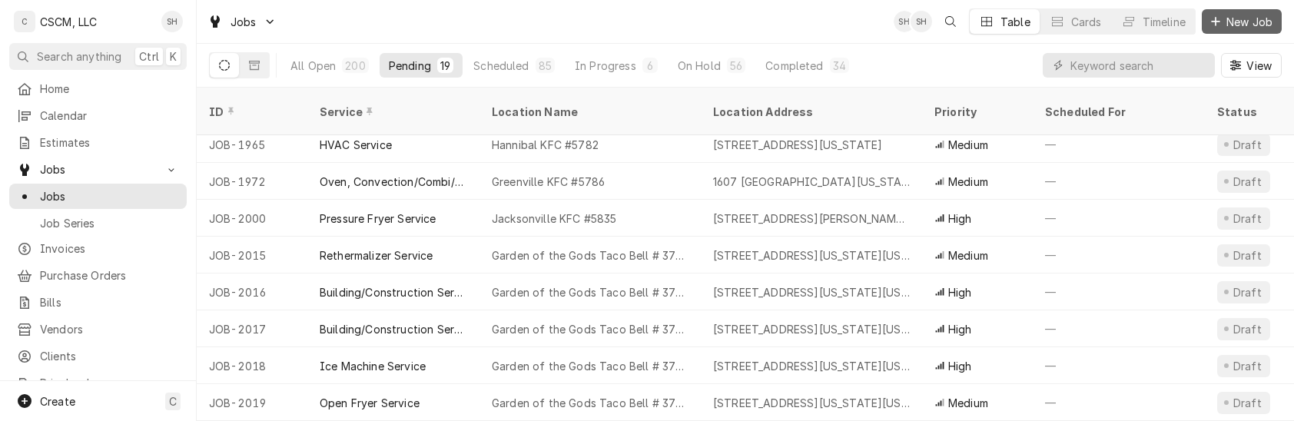
click at [1253, 12] on button "New Job" at bounding box center [1242, 21] width 80 height 25
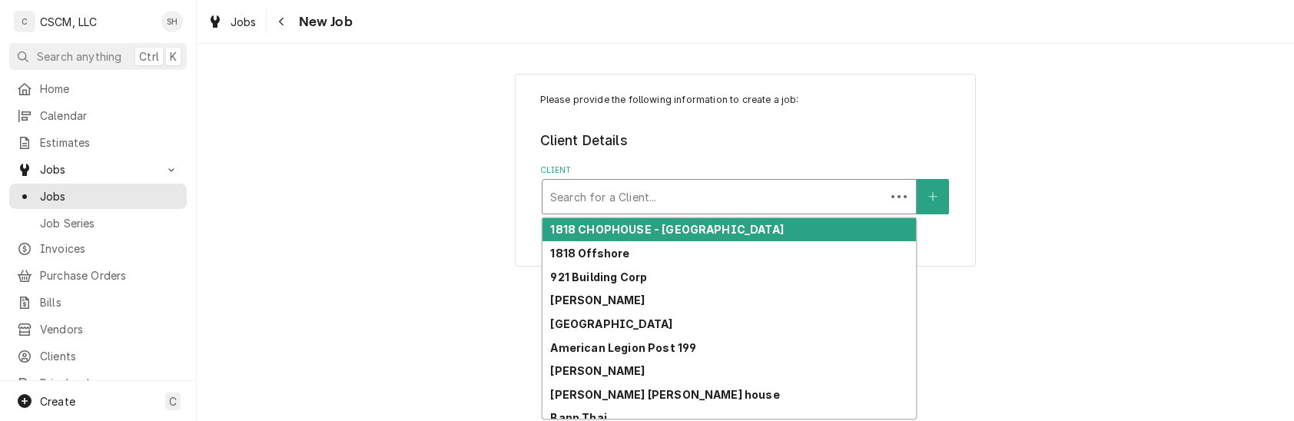
click at [757, 187] on div "Client" at bounding box center [713, 197] width 327 height 28
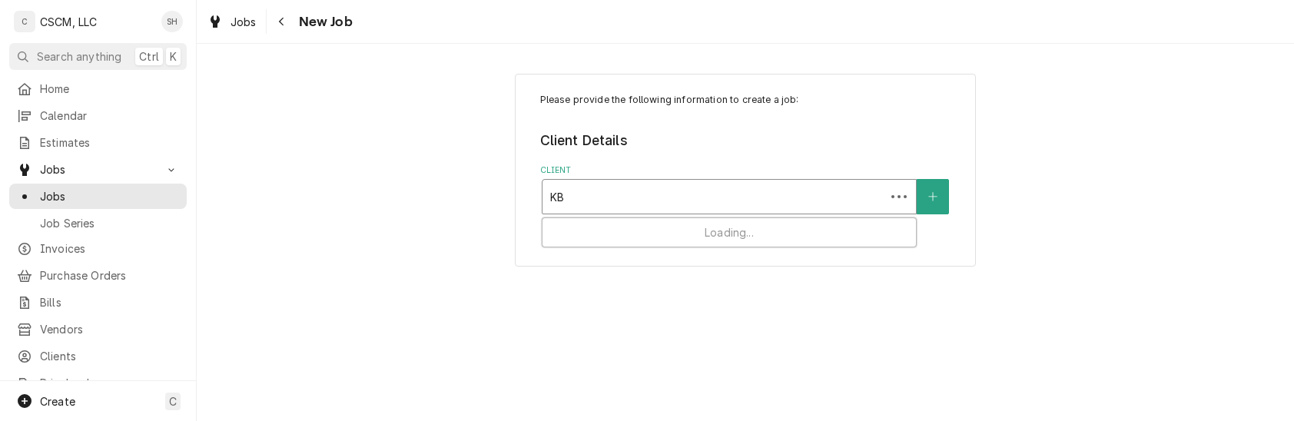
type input "KBP"
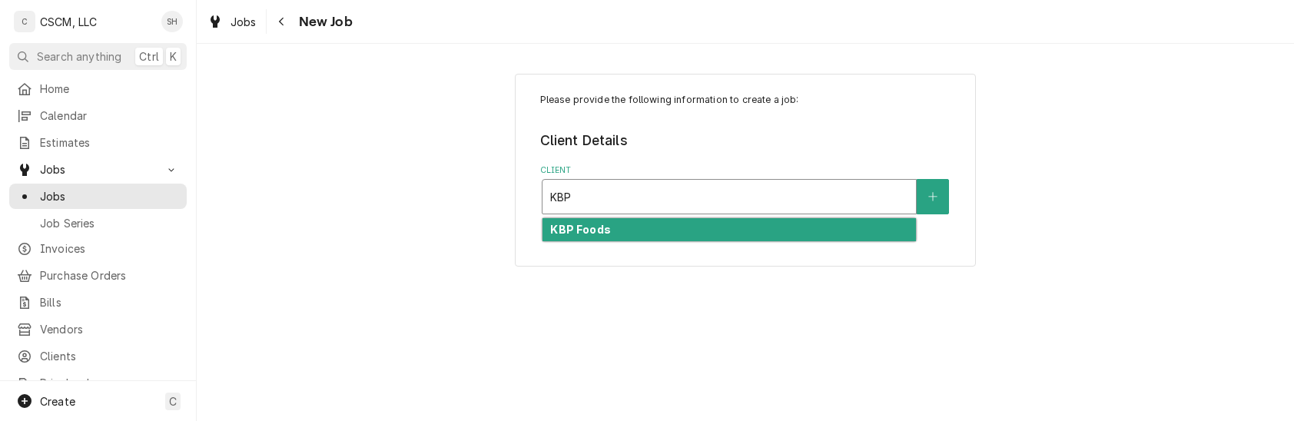
click at [744, 234] on div "KBP Foods" at bounding box center [729, 230] width 373 height 24
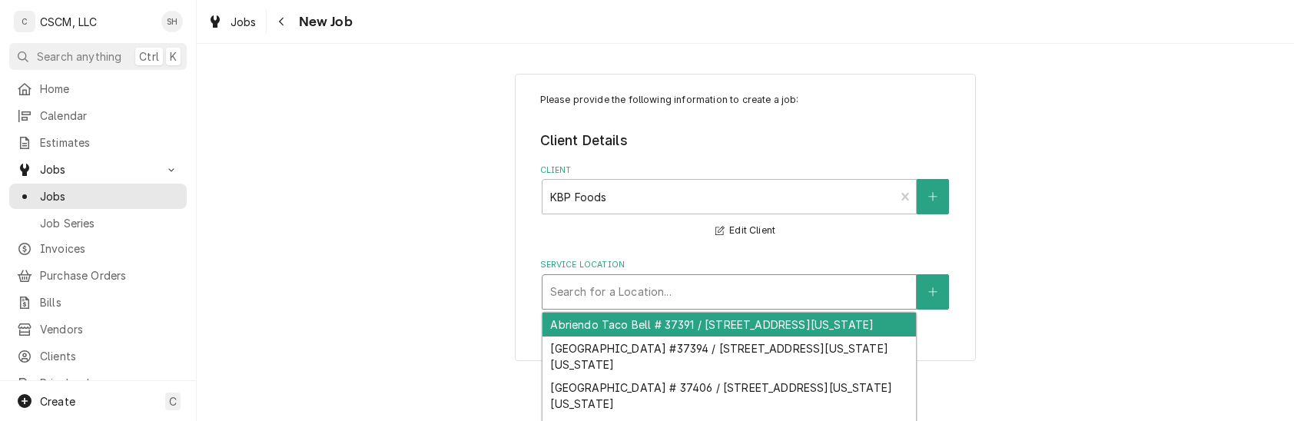
click at [701, 288] on div "Service Location" at bounding box center [729, 292] width 358 height 28
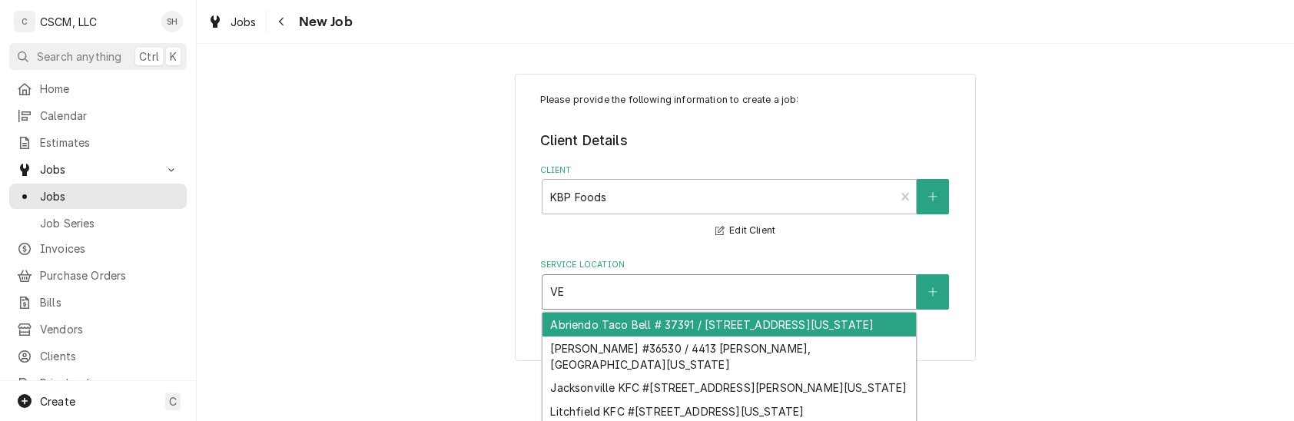
type input "V"
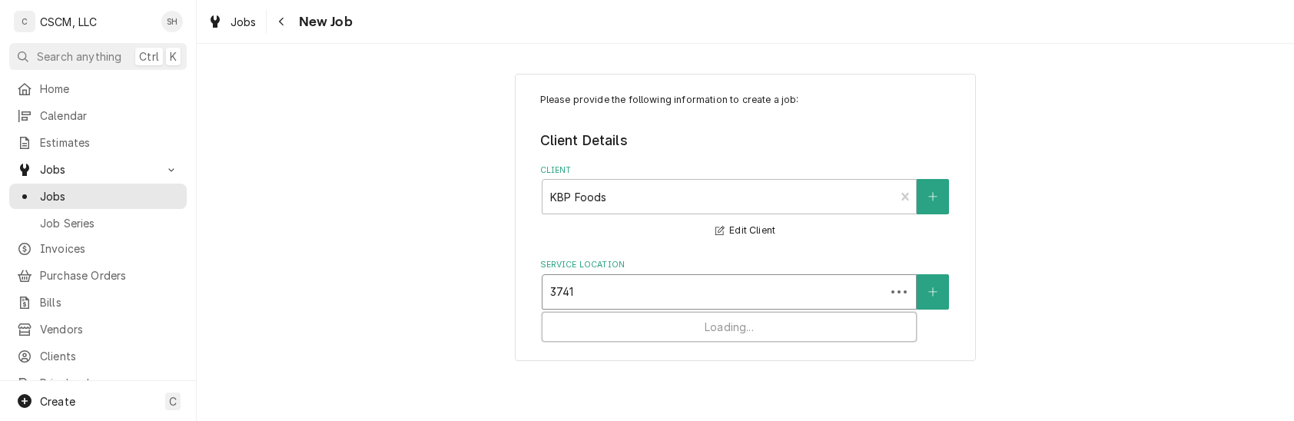
type input "37413"
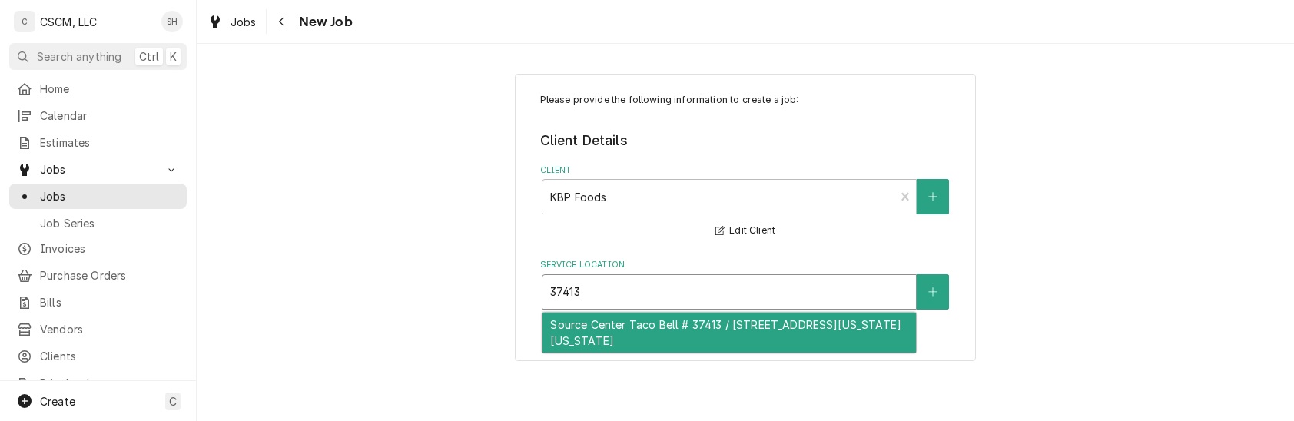
click at [818, 332] on div "Source Center Taco Bell # 37413 / 6425 Source Center Point, Colorado Springs, C…" at bounding box center [729, 333] width 373 height 40
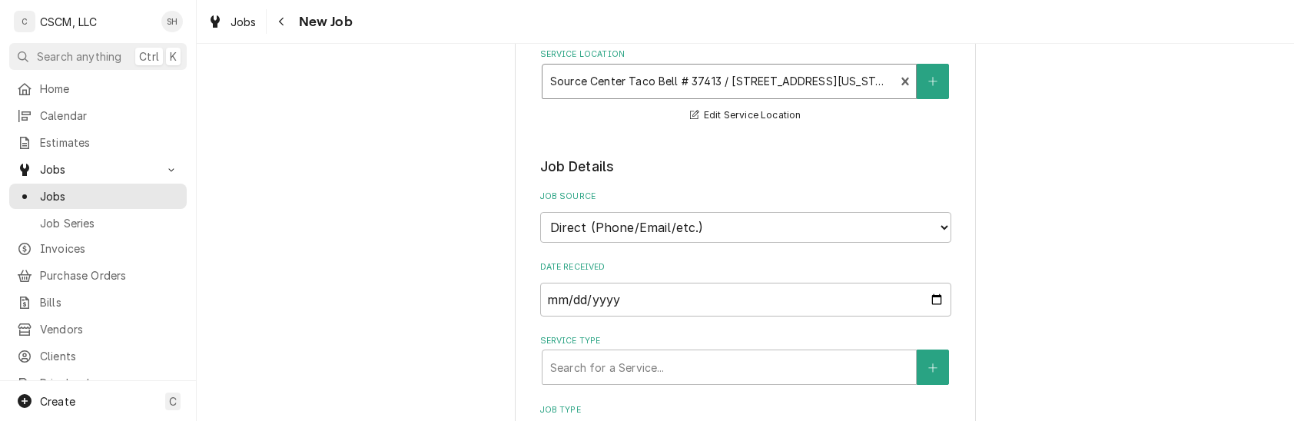
scroll to position [212, 0]
click at [778, 221] on select "Direct (Phone/Email/etc.) Other" at bounding box center [745, 226] width 411 height 31
select select "100"
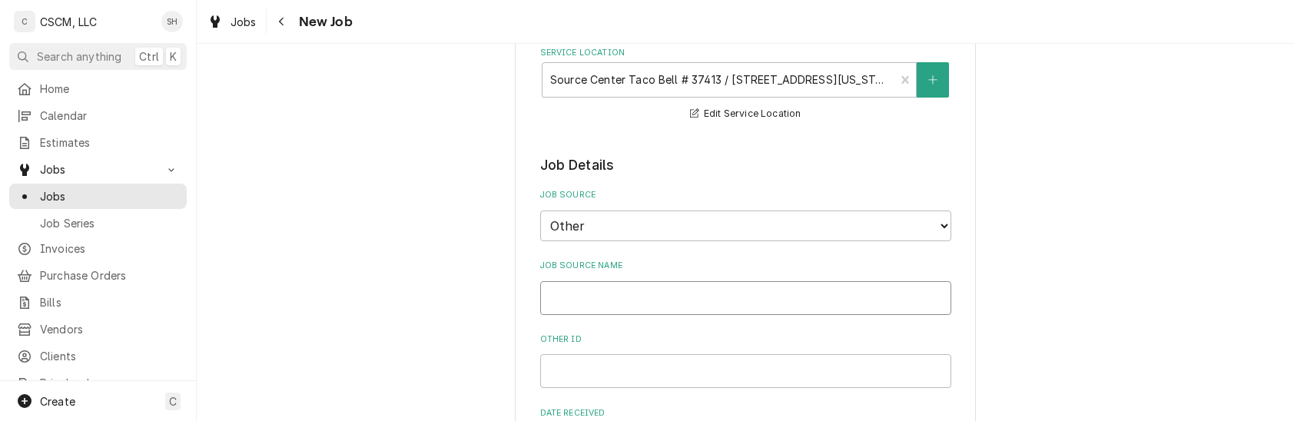
click at [760, 291] on input "Job Source Name" at bounding box center [745, 298] width 411 height 34
type textarea "x"
type input "v"
type textarea "x"
type input "vE"
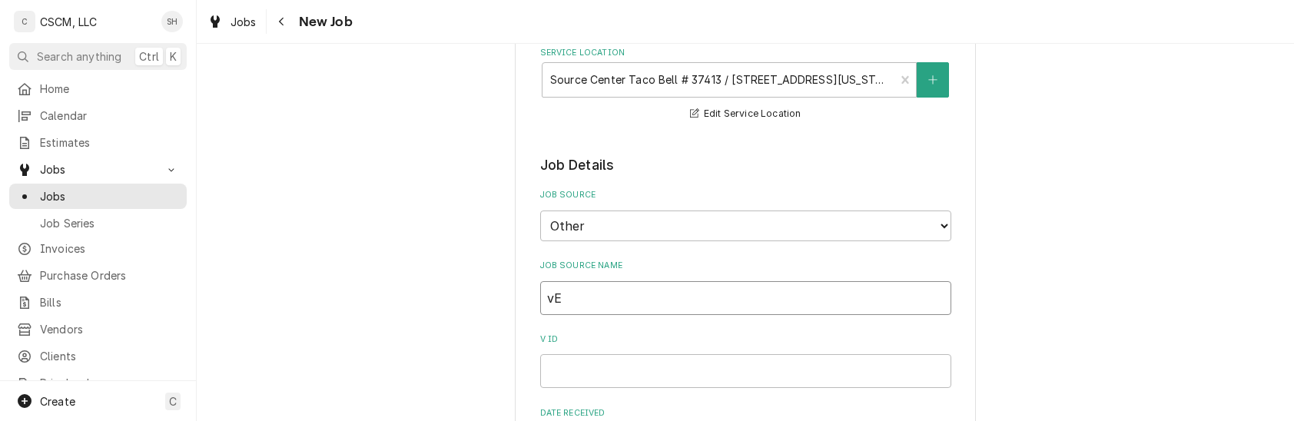
type textarea "x"
type input "vER"
type textarea "x"
type input "vERI"
type textarea "x"
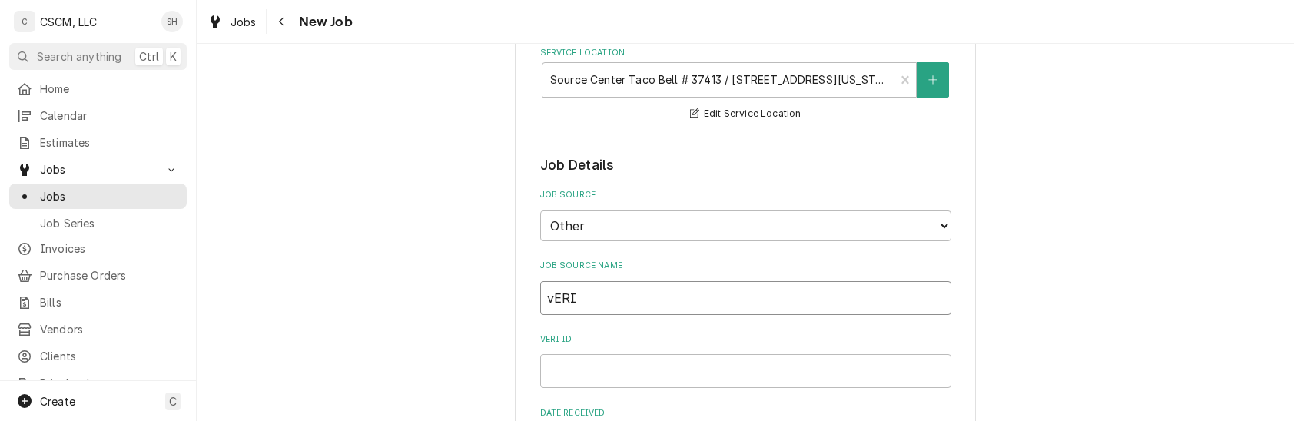
type input "vER"
type textarea "x"
type input "vE"
type textarea "x"
type input "v"
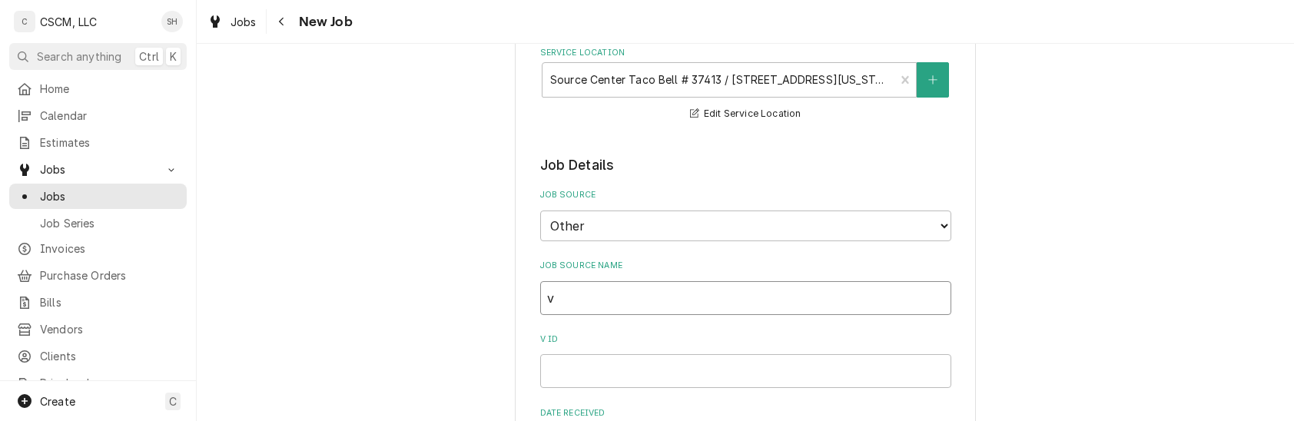
type textarea "x"
type input "V"
type textarea "x"
type input "Ve"
type textarea "x"
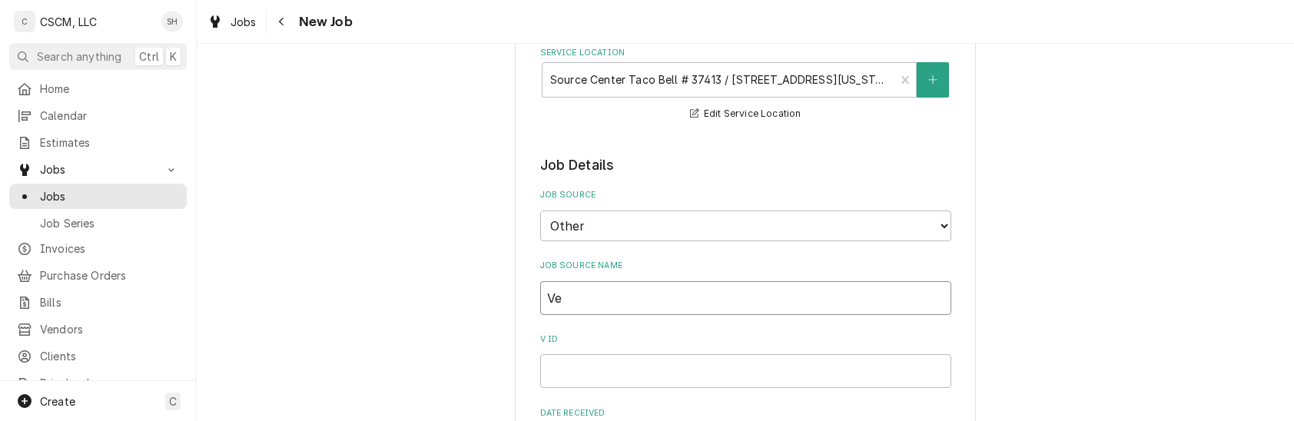
type input "Ver"
type textarea "x"
type input "Veri"
type textarea "x"
type input "Veris"
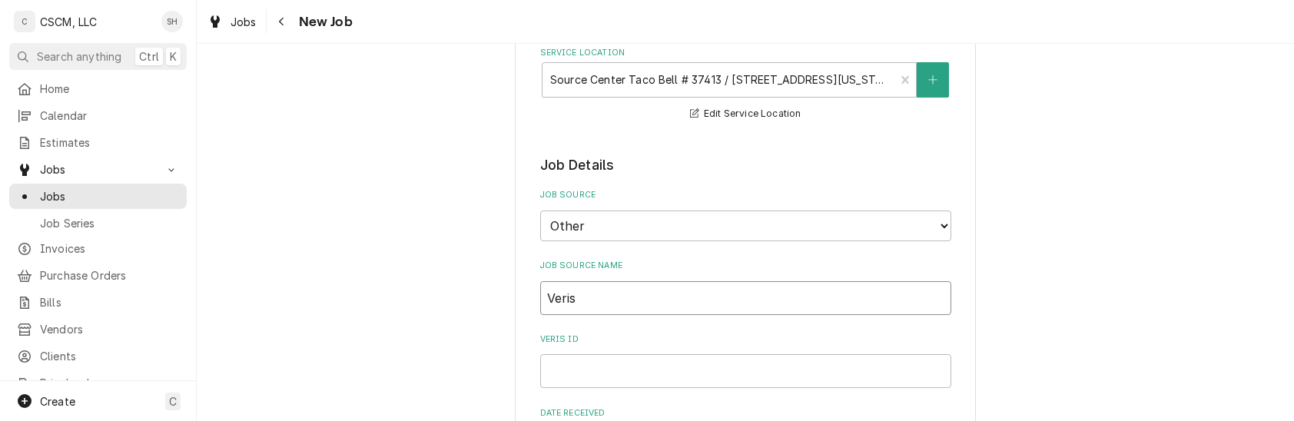
type textarea "x"
type input "Verisa"
type textarea "x"
type input "Verisaw"
type textarea "x"
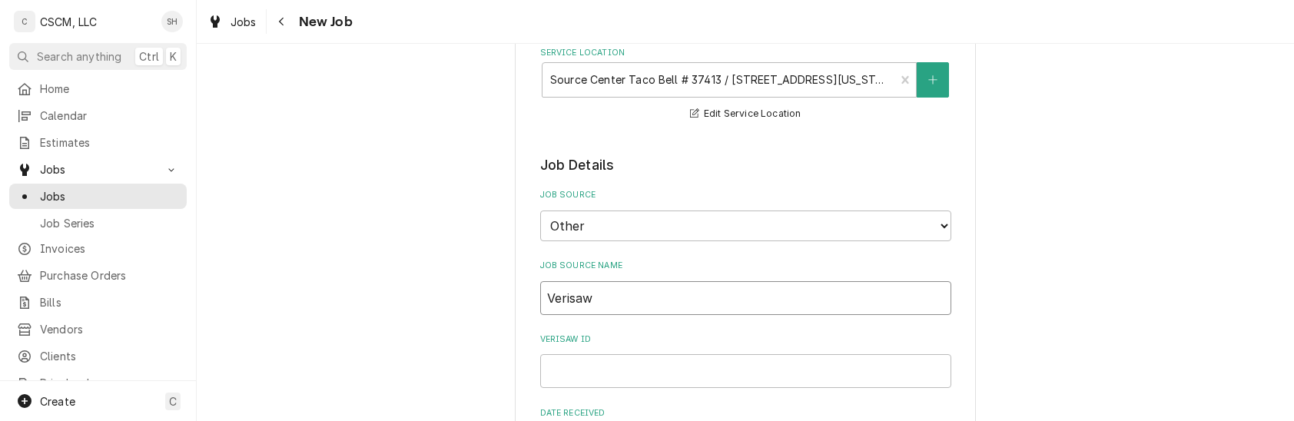
type input "Verisa"
type textarea "x"
type input "Verisae"
paste input "71960646"
type textarea "x"
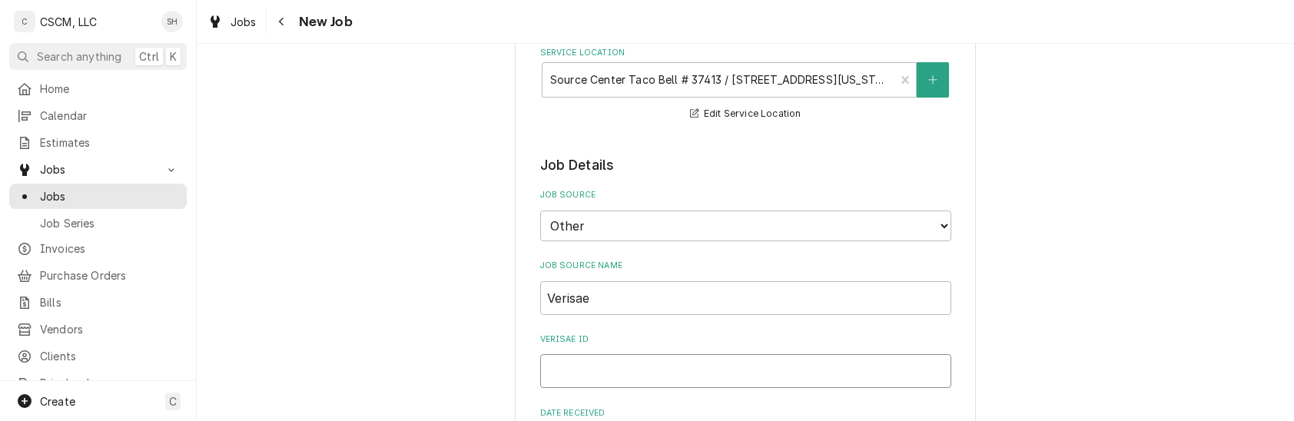
type input "71960646"
type textarea "x"
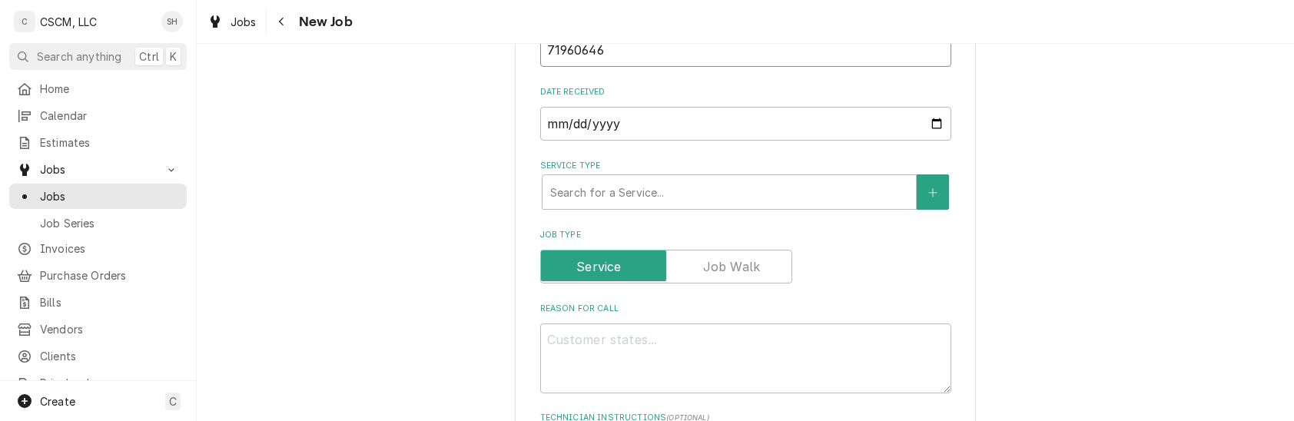
scroll to position [535, 0]
type input "71960646"
click at [693, 343] on textarea "Reason For Call" at bounding box center [745, 357] width 411 height 70
type textarea "x"
type textarea "nt"
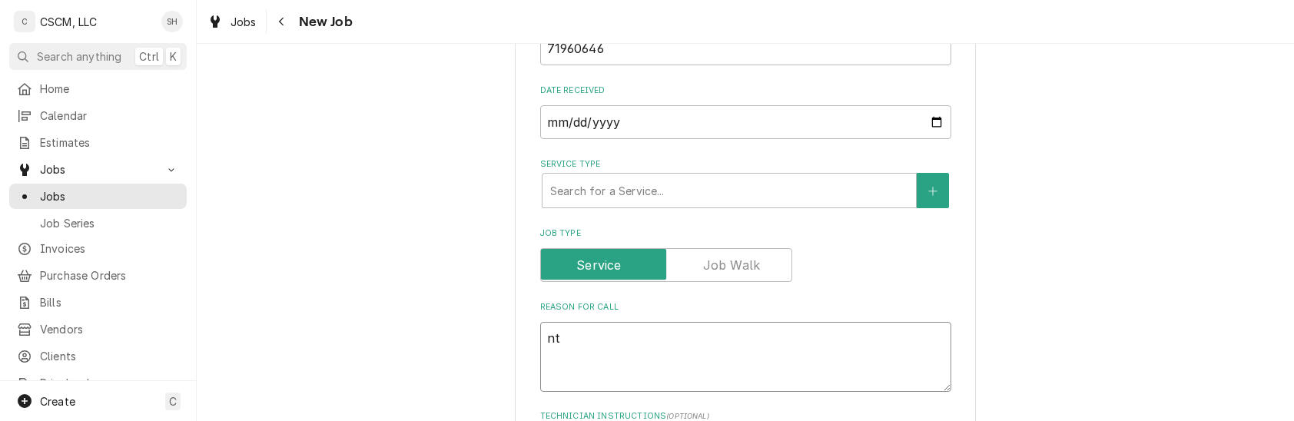
type textarea "x"
type textarea "nte"
type textarea "x"
type textarea "nt"
type textarea "x"
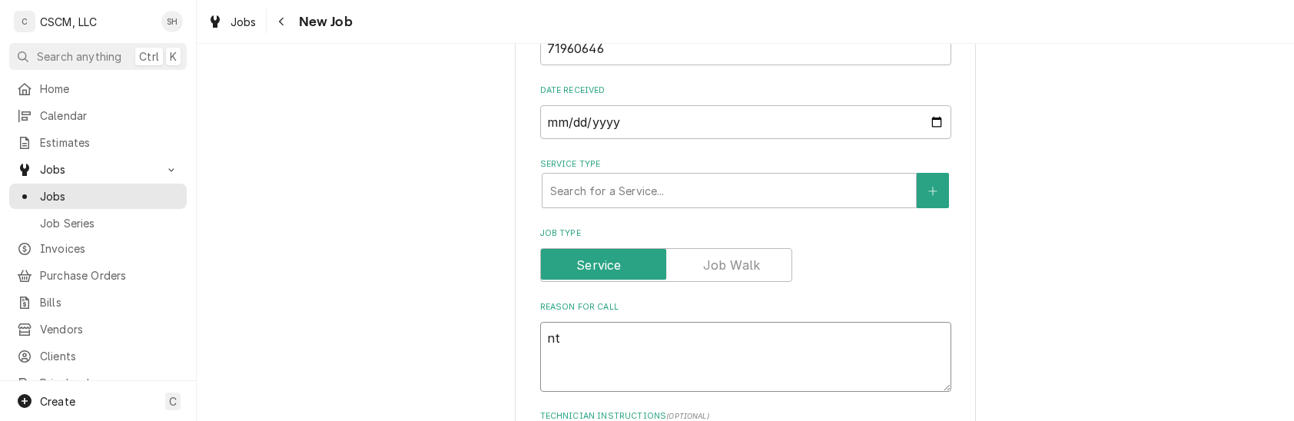
type textarea "n"
type textarea "x"
type textarea "N"
type textarea "x"
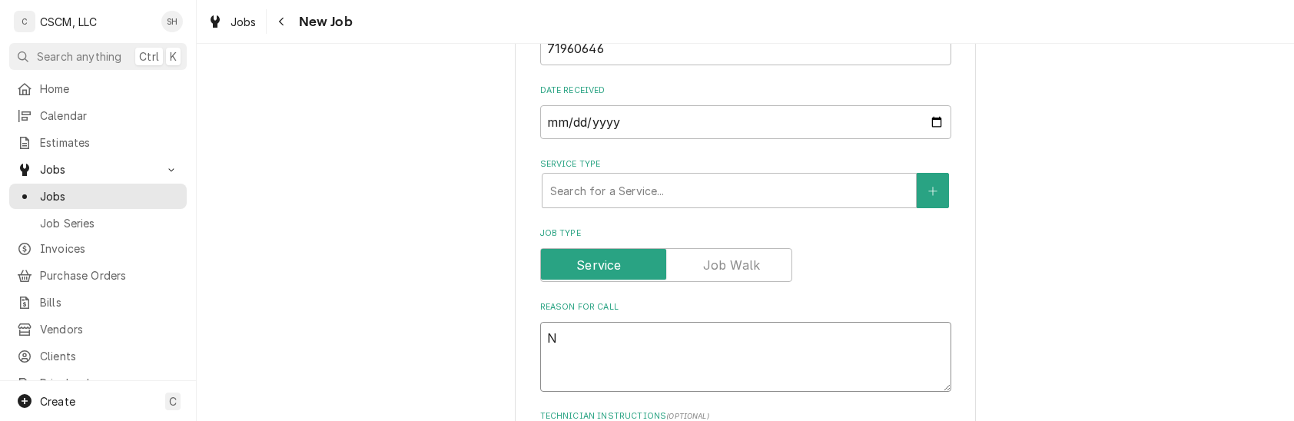
type textarea "NT"
type textarea "x"
type textarea "NTE"
type textarea "x"
type textarea "NTE:"
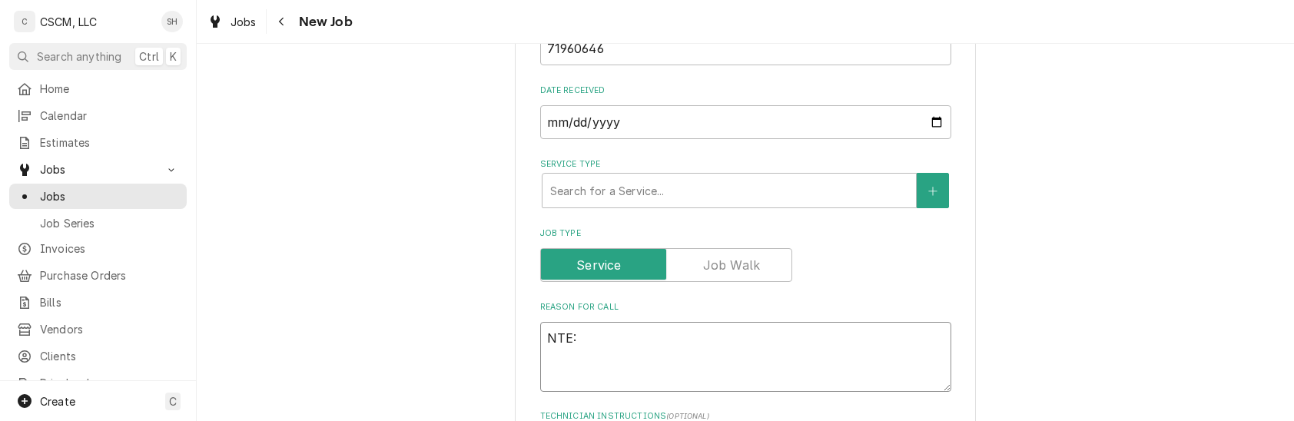
type textarea "x"
type textarea "NTE:"
type textarea "x"
type textarea "NTE: $"
type textarea "x"
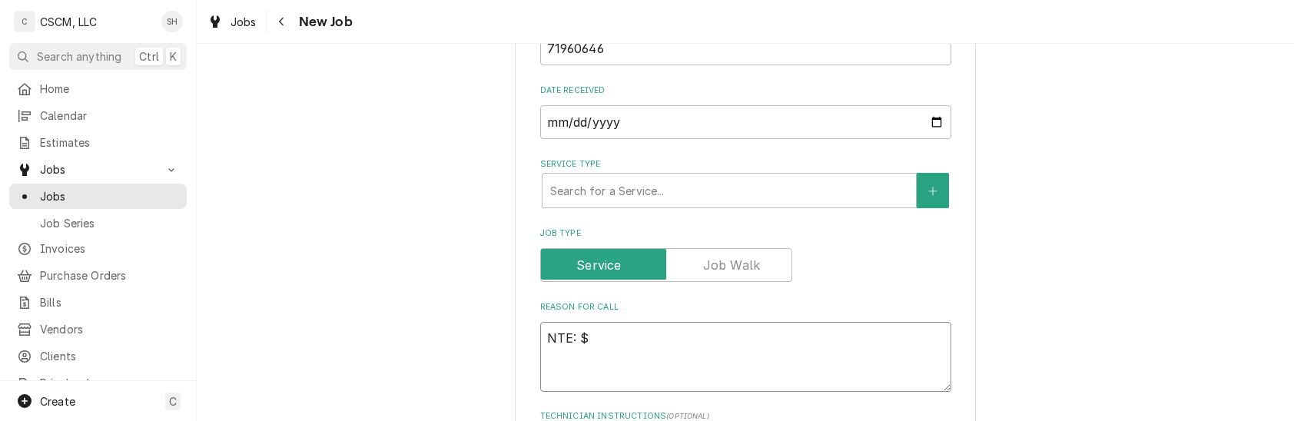
type textarea "NTE: $5"
type textarea "x"
type textarea "NTE: $50"
type textarea "x"
type textarea "NTE: $500"
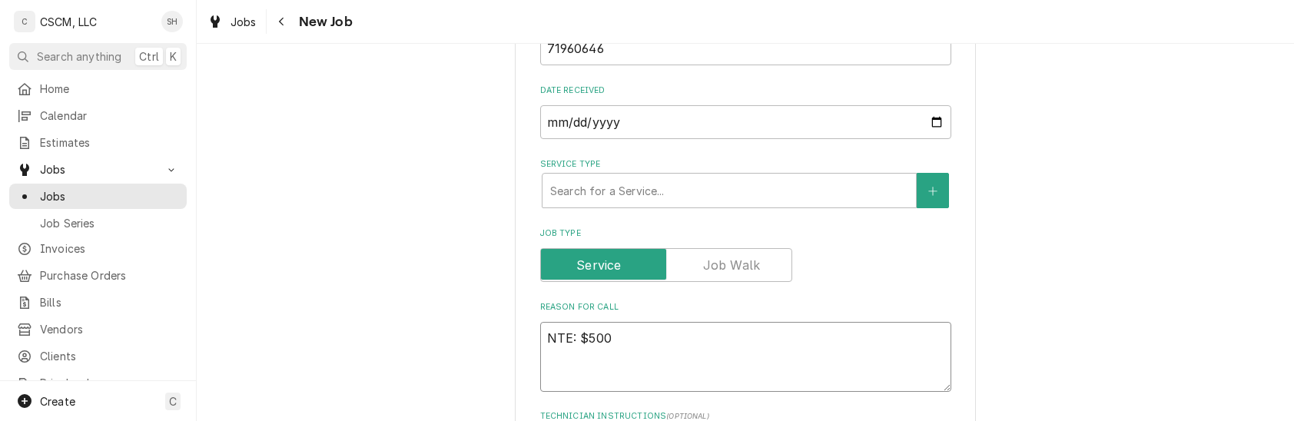
type textarea "x"
type textarea "NTE: $500"
type textarea "x"
type textarea "NTE: $500 P"
type textarea "x"
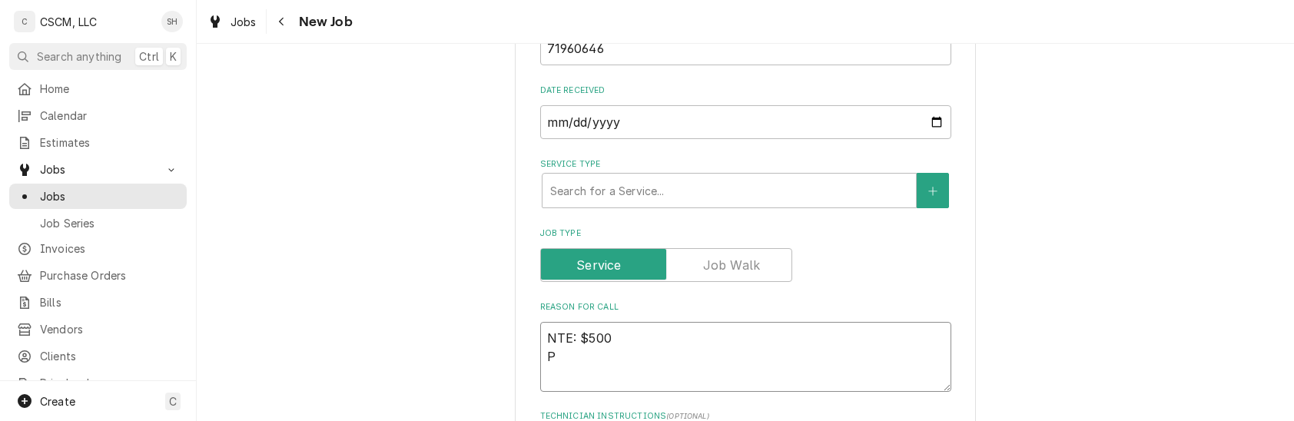
type textarea "NTE: $500 PO"
type textarea "x"
type textarea "NTE: $500 PO"
type textarea "x"
type textarea "NTE: $500 PO #"
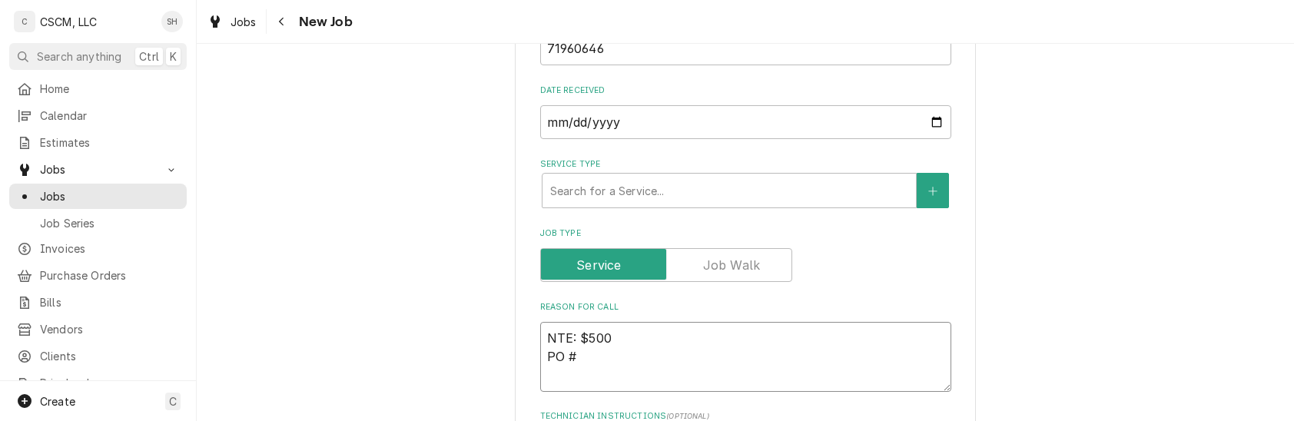
type textarea "x"
type textarea "NTE: $500 PO #"
paste textarea "71960646"
type textarea "x"
type textarea "NTE: $500 PO # 71960646"
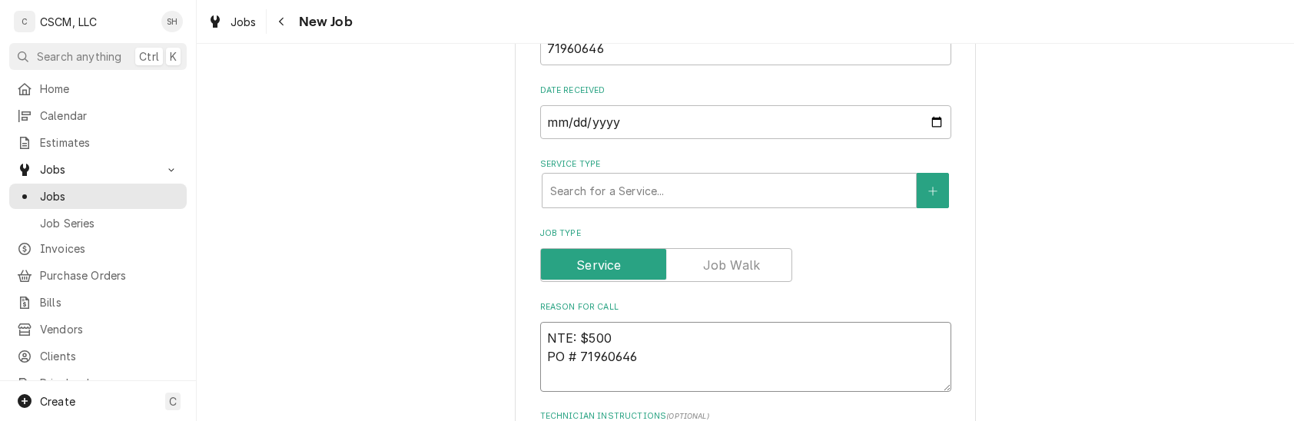
type textarea "x"
type textarea "NTE: $500 PO # 71960646"
click at [540, 337] on textarea "NTE: $500 PO # 71960646" at bounding box center [745, 357] width 411 height 70
paste textarea "Ice machine in lobby not working but will spray out ice every 30 minutes to the…"
type textarea "x"
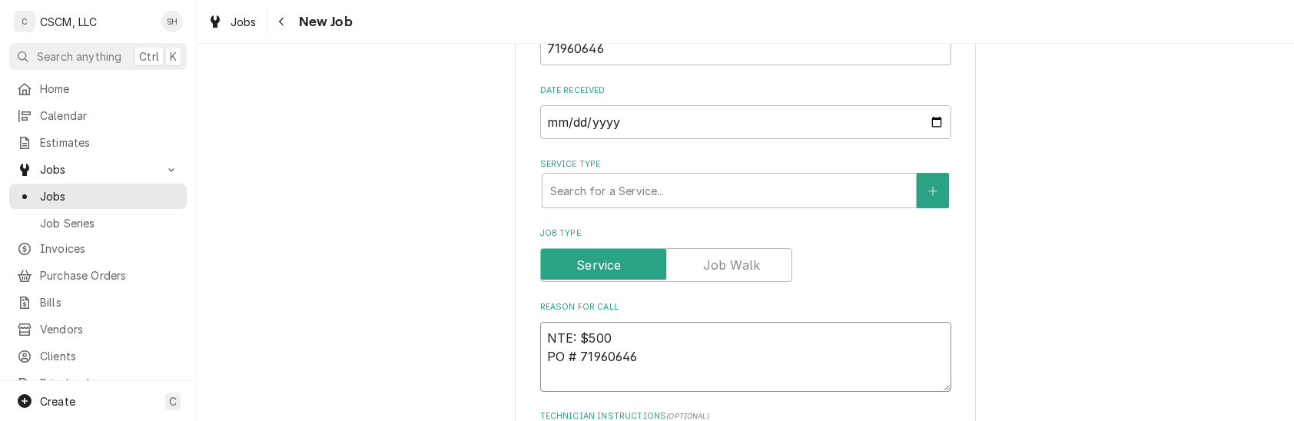
type textarea "Ice machine in lobby not working but will spray out ice every 30 minutes to the…"
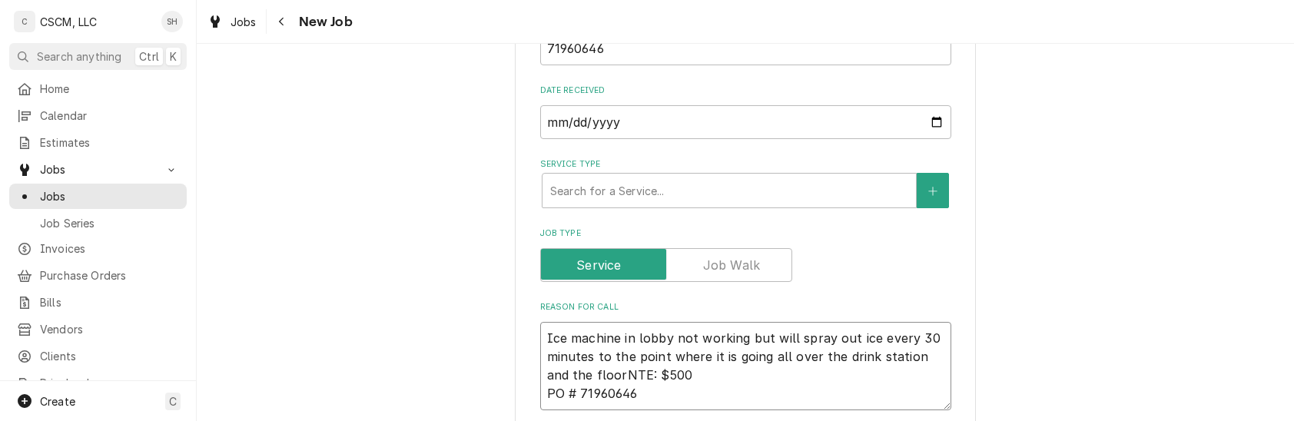
type textarea "x"
type textarea "Ice machine in lobby not working but will spray out ice every 30 minutes to the…"
type textarea "x"
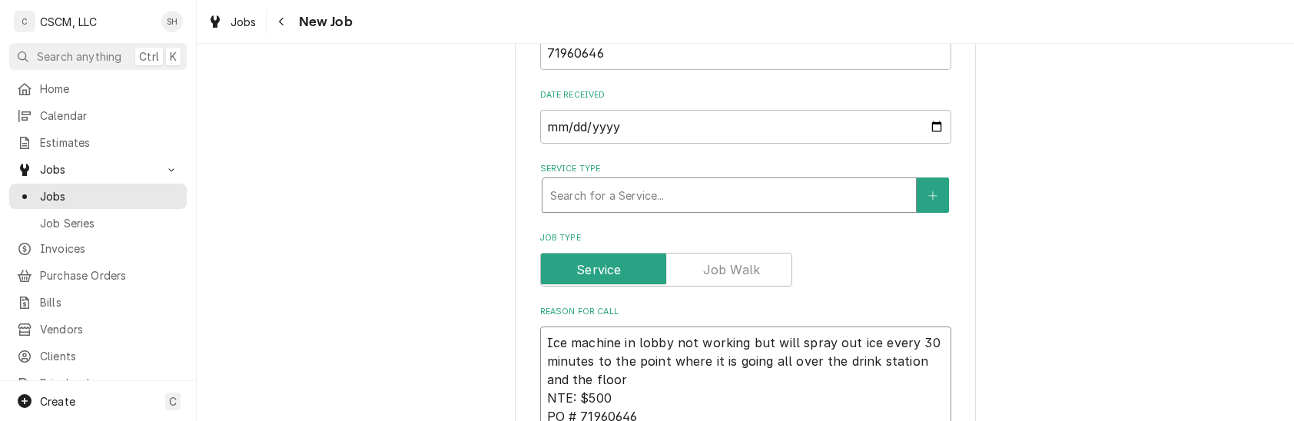
type textarea "Ice machine in lobby not working but will spray out ice every 30 minutes to the…"
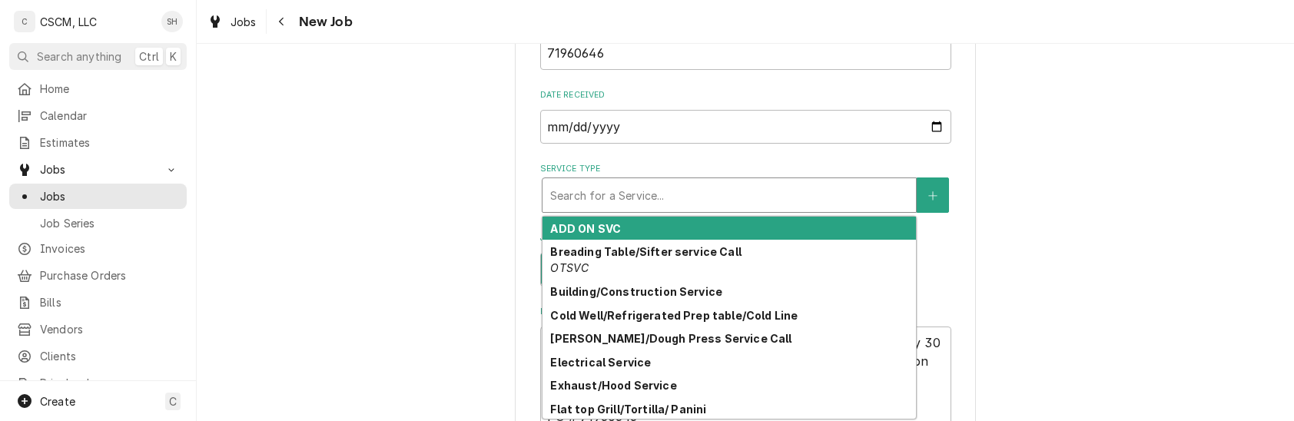
click at [550, 187] on div "Service Type" at bounding box center [729, 195] width 358 height 28
type textarea "x"
type input "M"
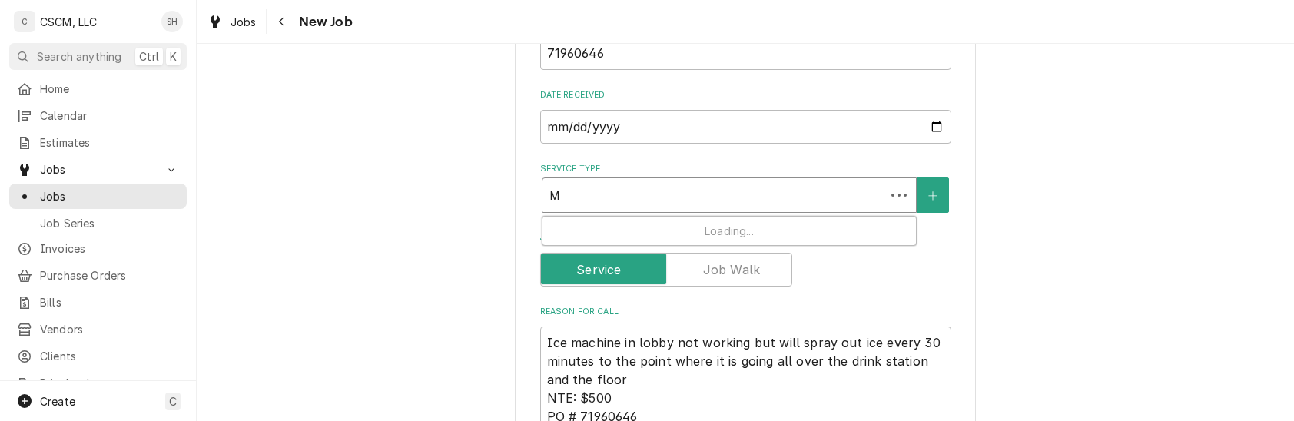
type textarea "x"
type input "MA"
type textarea "x"
type input "MAC"
type textarea "x"
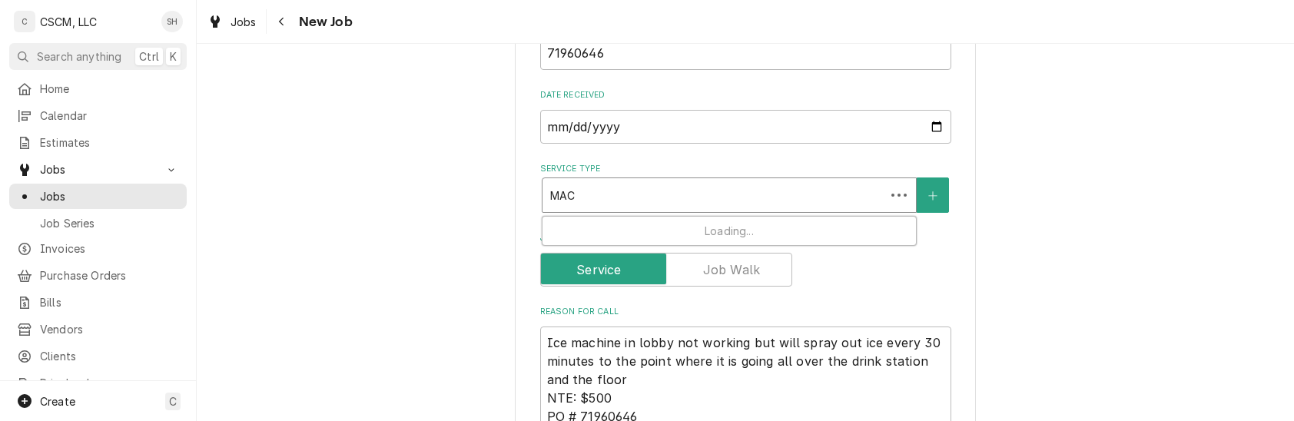
type input "MACH"
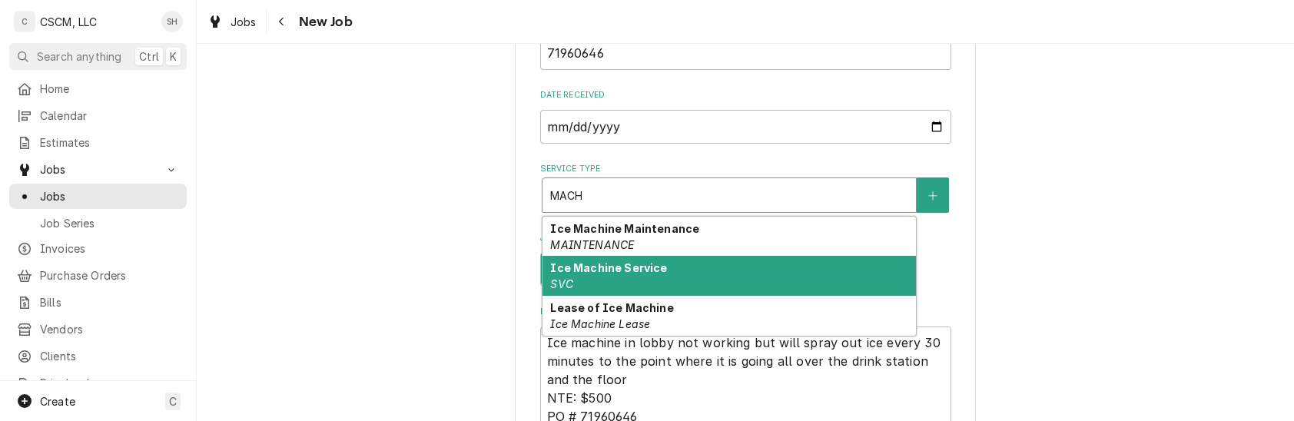
click at [641, 283] on div "Ice Machine Service SVC" at bounding box center [729, 276] width 373 height 40
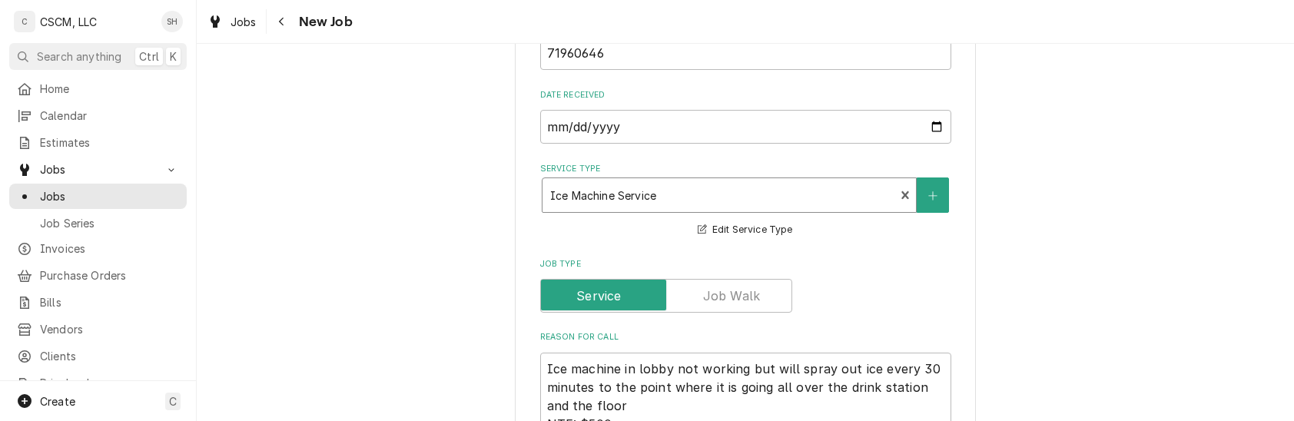
type textarea "x"
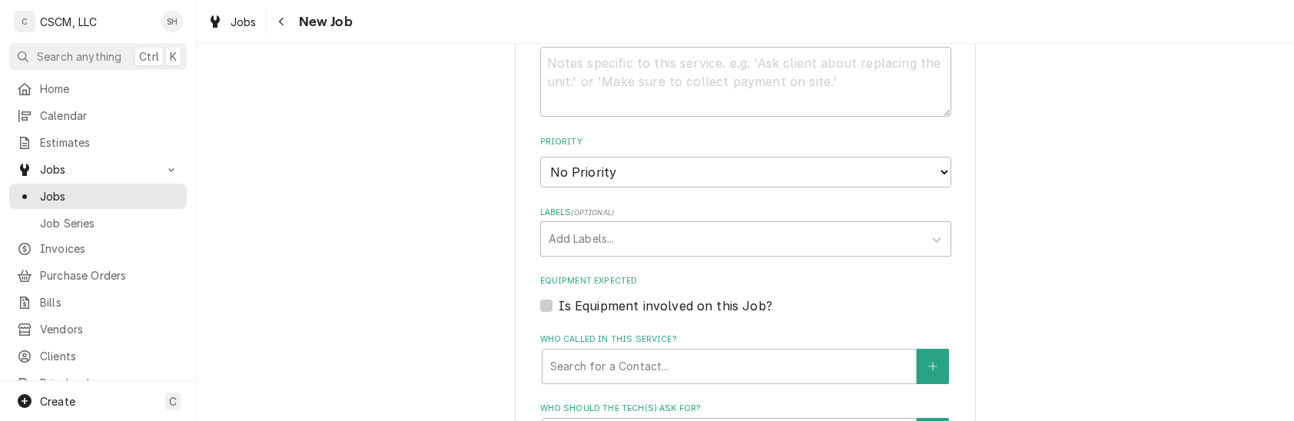
scroll to position [984, 0]
click at [652, 165] on select "No Priority Urgent High Medium Low" at bounding box center [745, 170] width 411 height 31
select select "2"
click at [540, 156] on select "No Priority Urgent High Medium Low" at bounding box center [745, 170] width 411 height 31
type textarea "x"
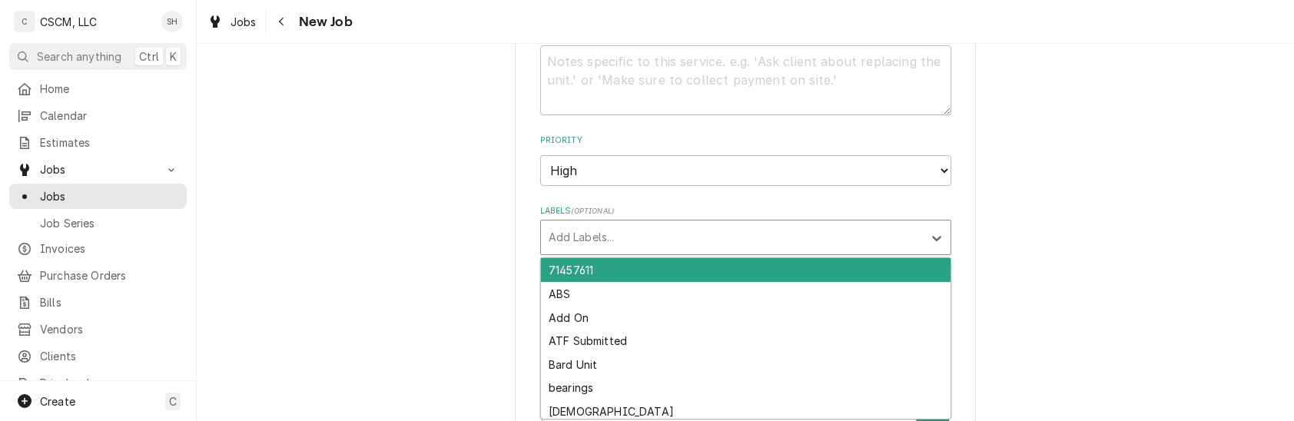
click at [612, 242] on div "Labels" at bounding box center [732, 238] width 367 height 28
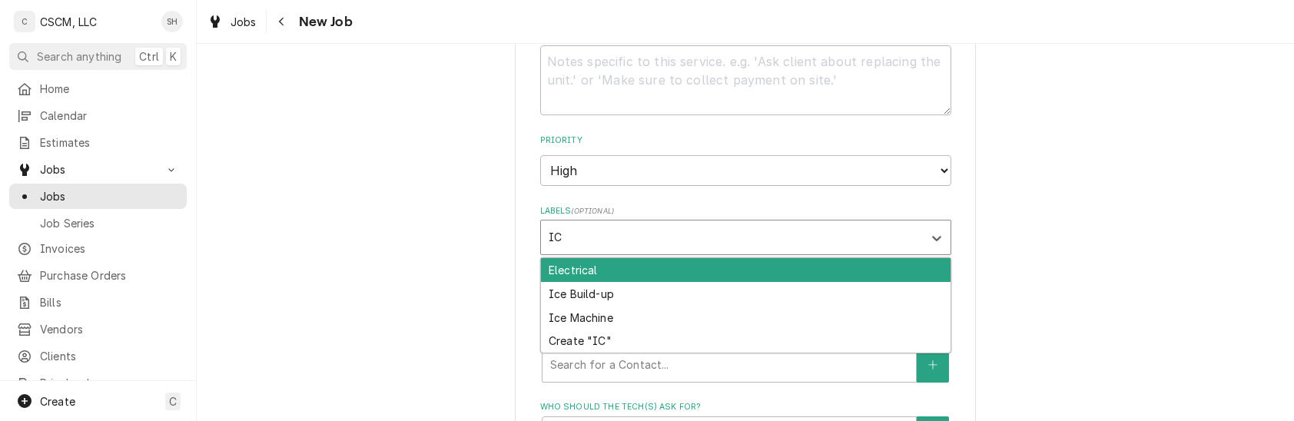
type input "ICE"
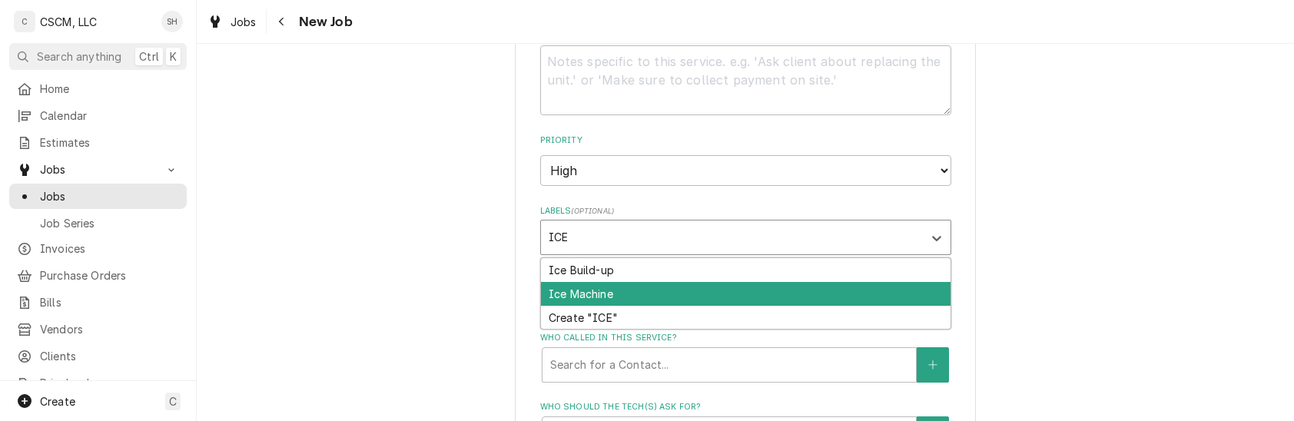
click at [603, 297] on div "Ice Machine" at bounding box center [746, 294] width 410 height 24
type textarea "x"
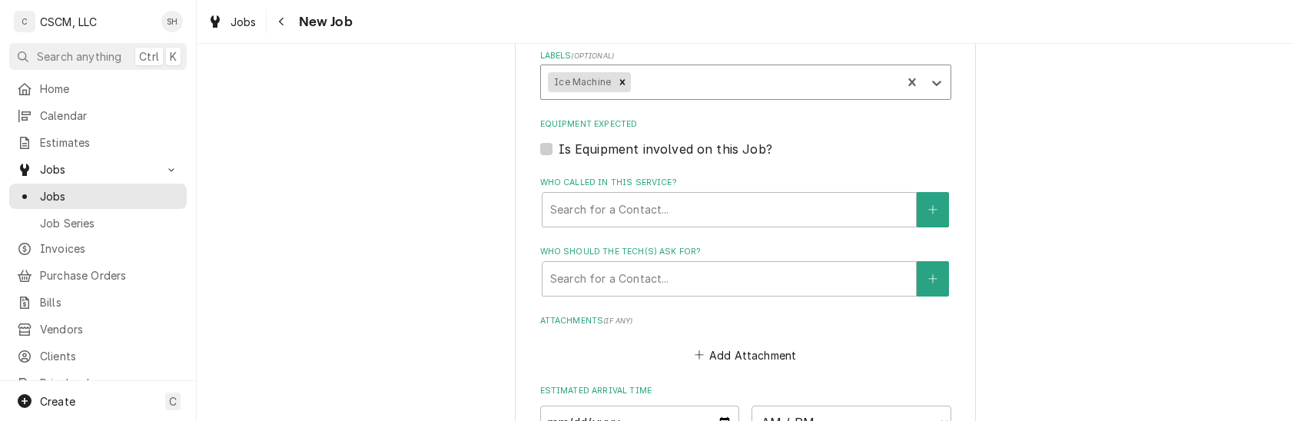
scroll to position [1142, 0]
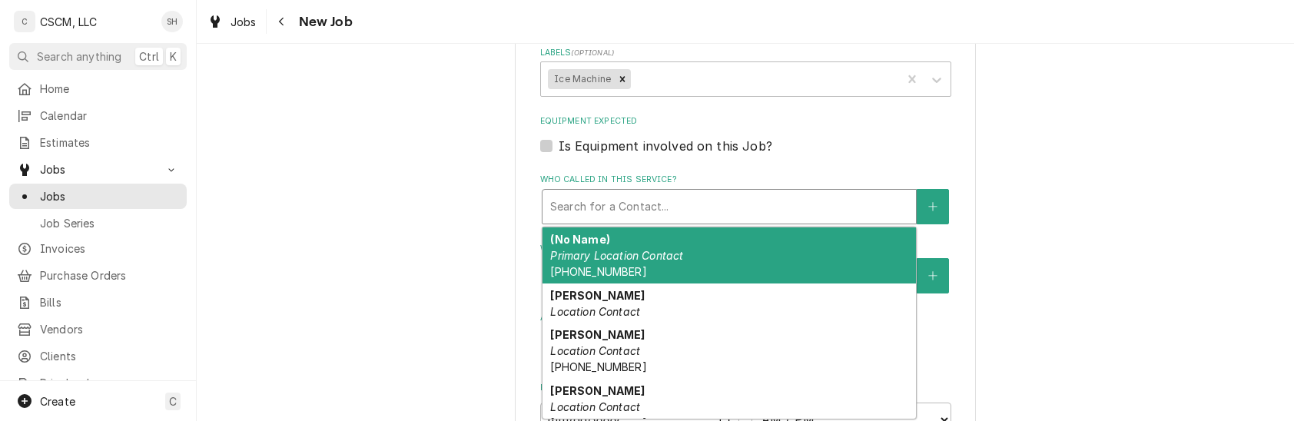
click at [711, 204] on div "Who called in this service?" at bounding box center [729, 207] width 358 height 28
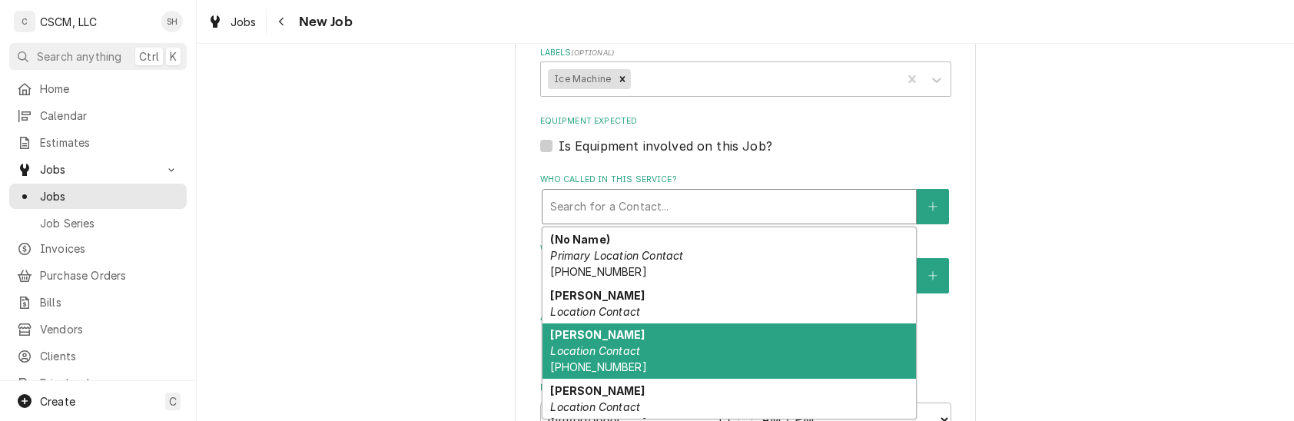
click at [675, 340] on div "Hayley Williams Kiclinski Location Contact (719) 593-5025" at bounding box center [729, 352] width 373 height 56
type textarea "x"
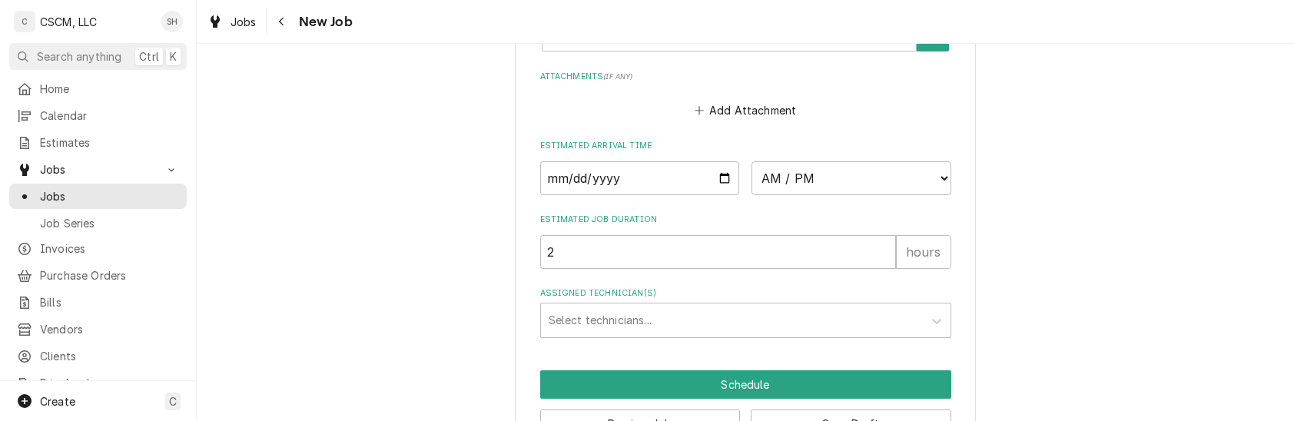
scroll to position [1411, 0]
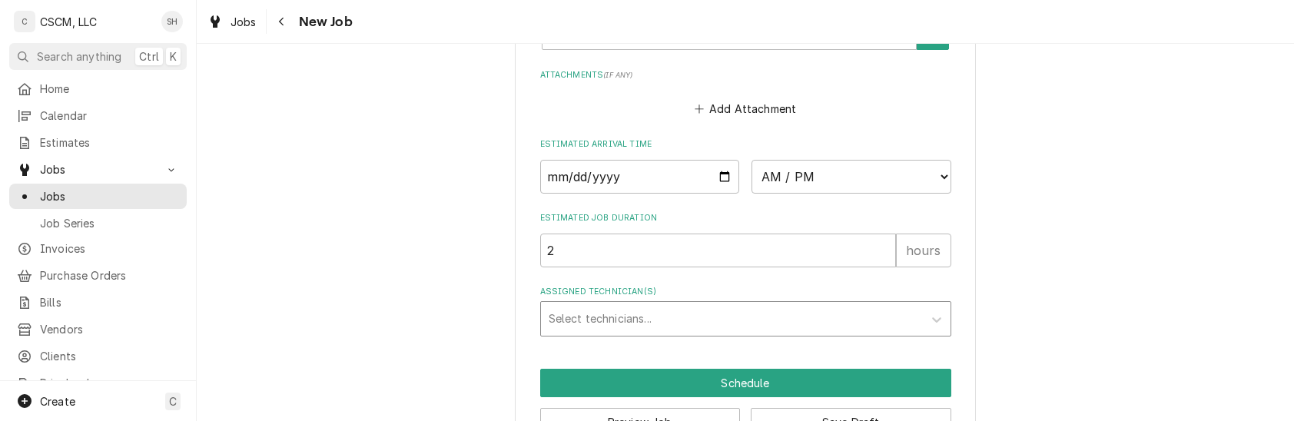
click at [677, 321] on div "Assigned Technician(s)" at bounding box center [732, 319] width 367 height 28
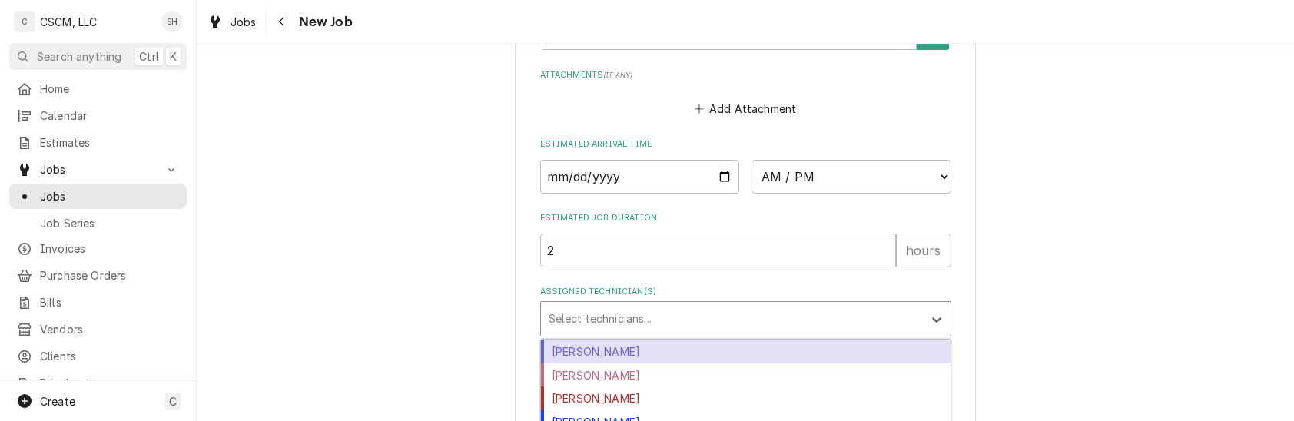
type input "I"
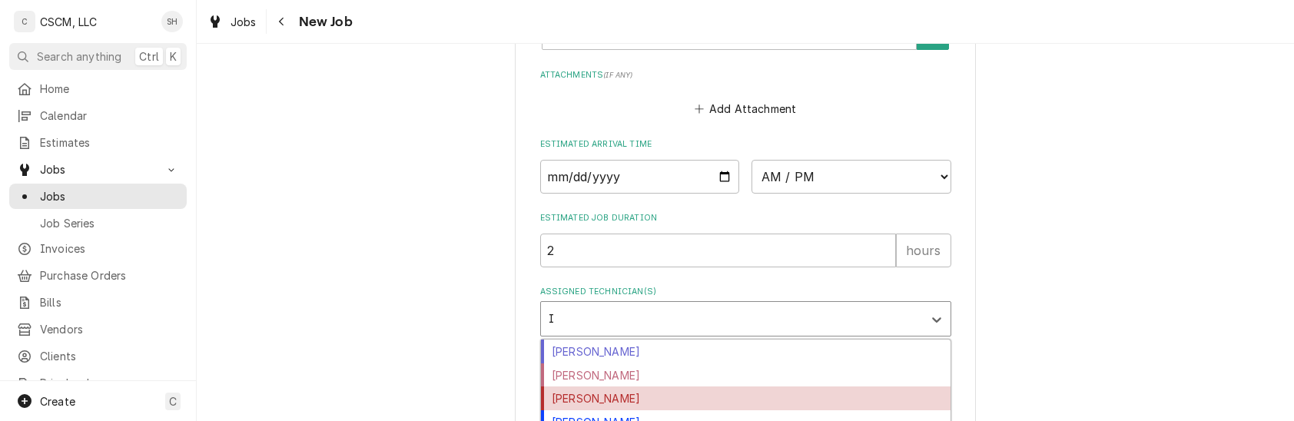
click at [655, 406] on div "Izaia Bain" at bounding box center [746, 399] width 410 height 24
type textarea "x"
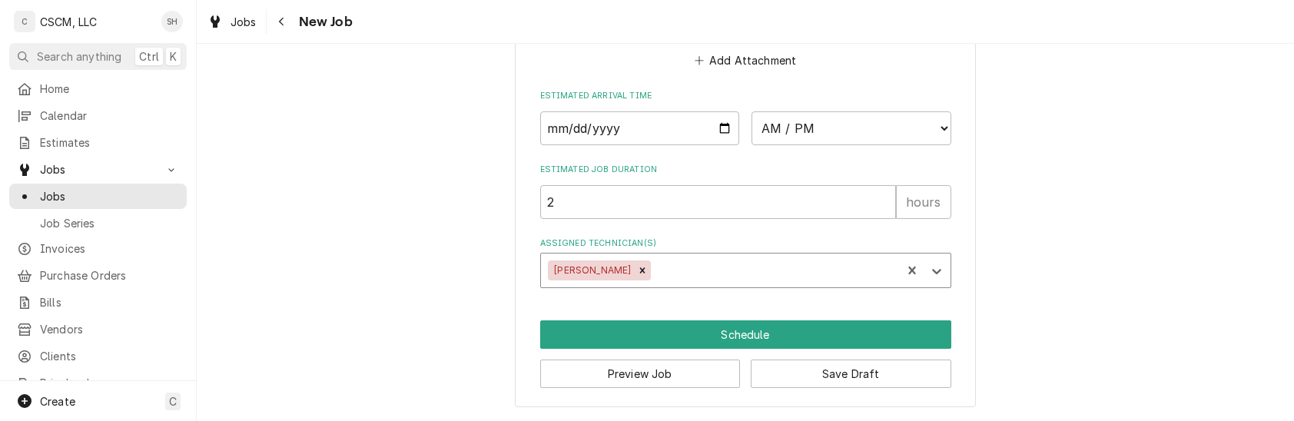
scroll to position [1462, 0]
click at [864, 378] on button "Save Draft" at bounding box center [851, 374] width 201 height 28
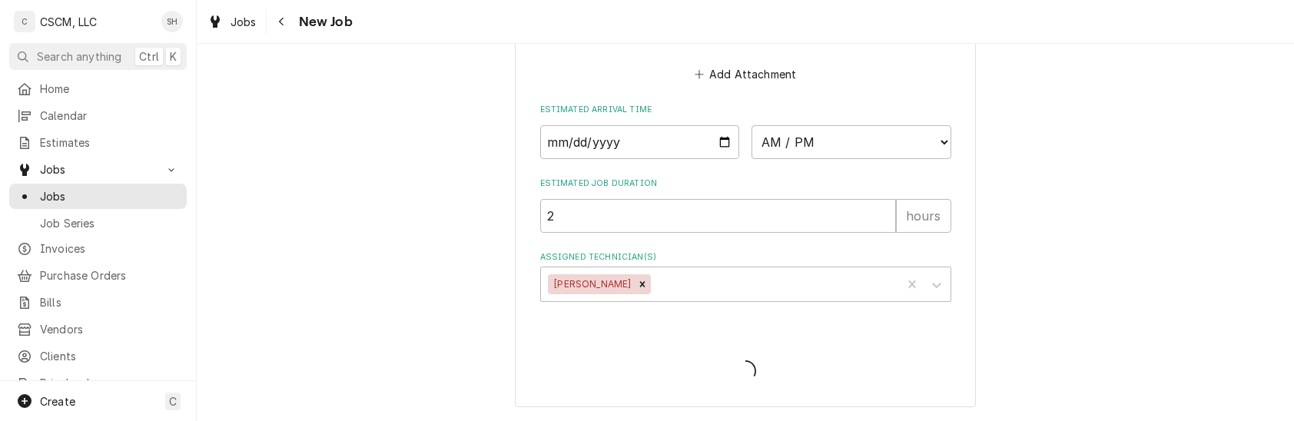
type textarea "x"
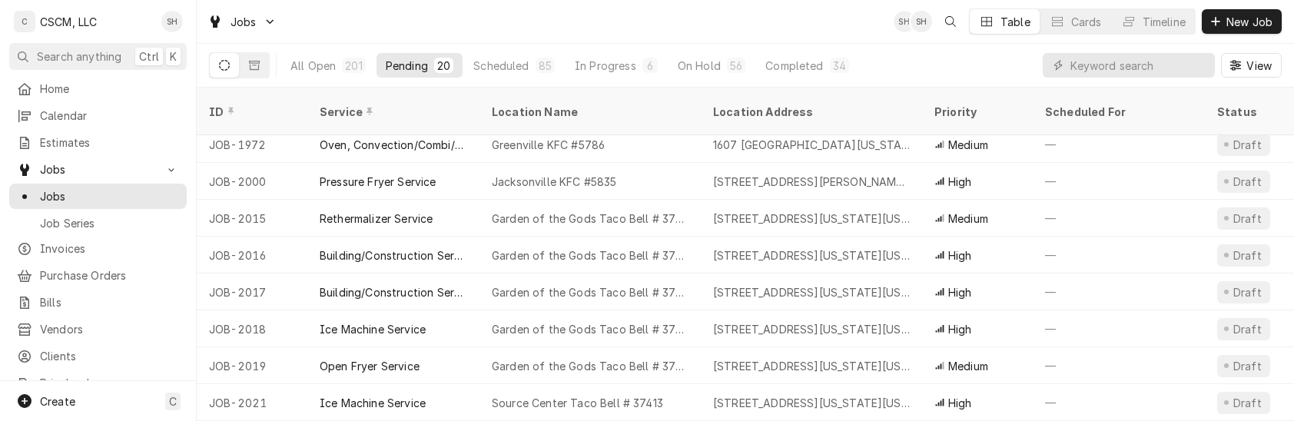
scroll to position [458, 0]
click at [1225, 15] on span "New Job" at bounding box center [1249, 22] width 52 height 16
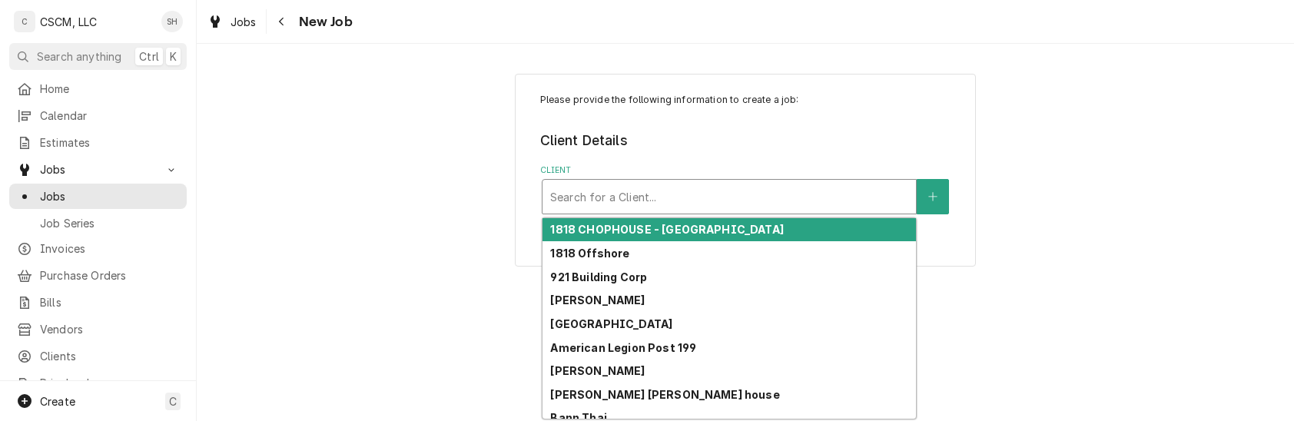
click at [708, 214] on div "Search for a Client..." at bounding box center [729, 197] width 373 height 34
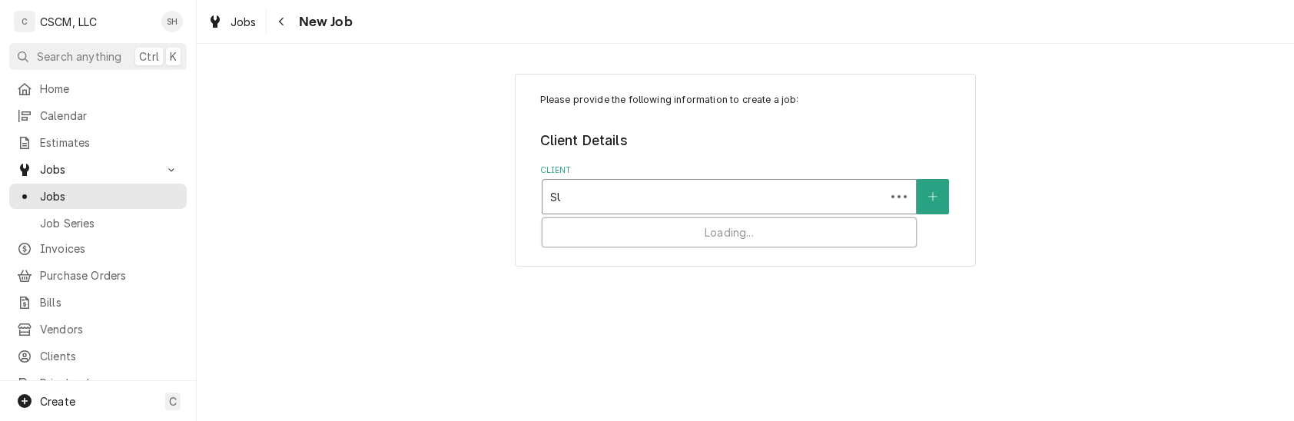
type input "SUB"
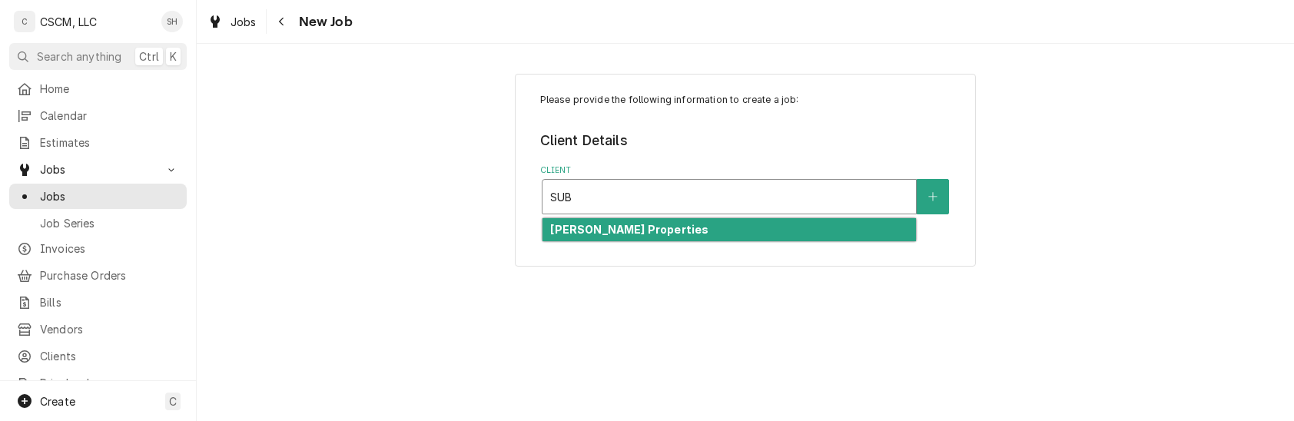
click at [708, 233] on div "[PERSON_NAME] Properties" at bounding box center [729, 230] width 373 height 24
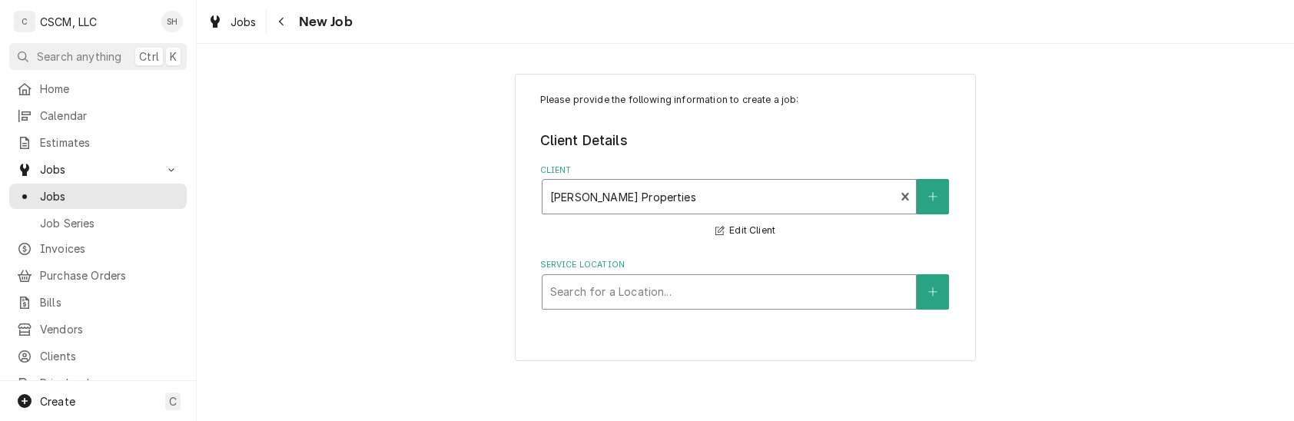
click at [701, 294] on div "Service Location" at bounding box center [729, 292] width 358 height 28
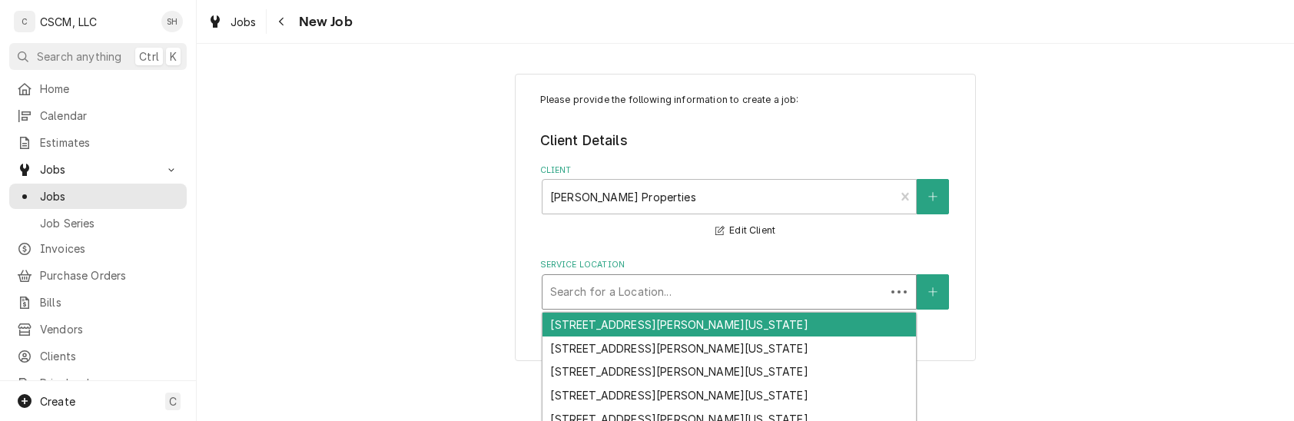
click at [701, 294] on div "Service Location" at bounding box center [713, 292] width 327 height 28
click at [701, 294] on div "Service Location" at bounding box center [729, 292] width 358 height 28
click at [775, 307] on div "Search for a Location..." at bounding box center [729, 292] width 373 height 34
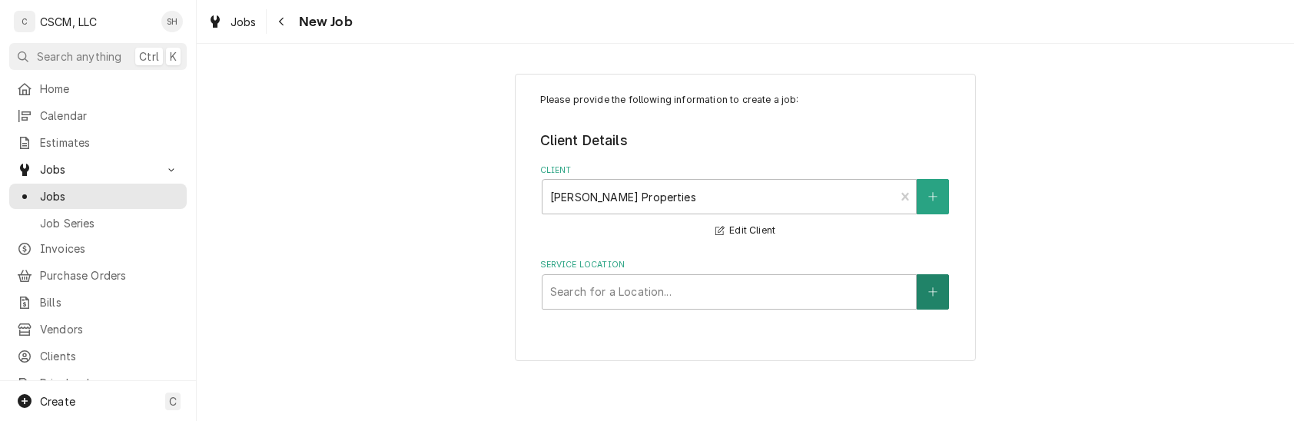
click at [927, 171] on fieldset "Client Details Client Meyer Properties Edit Client Service Location Search for …" at bounding box center [745, 220] width 411 height 179
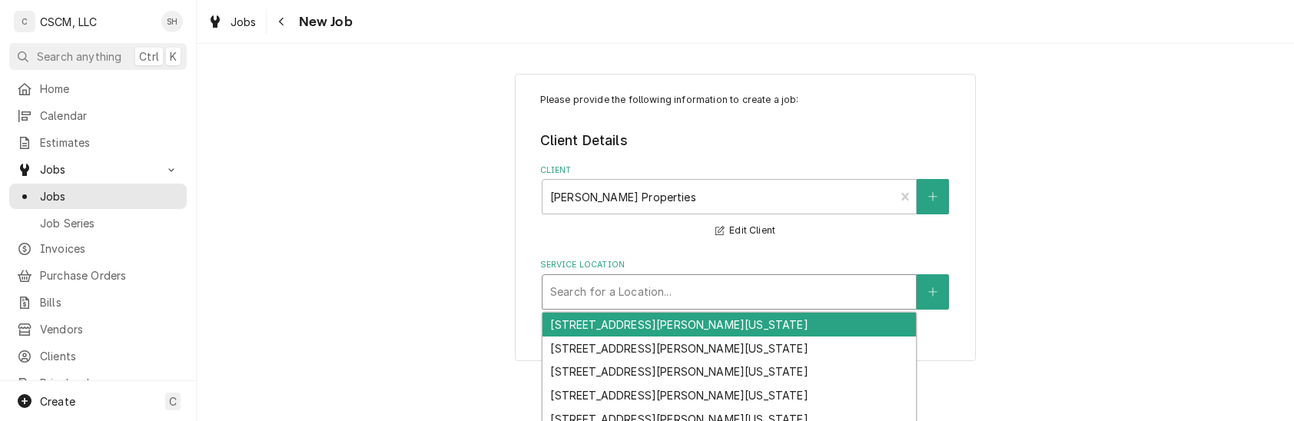
click at [831, 306] on div "Service Location" at bounding box center [729, 292] width 358 height 28
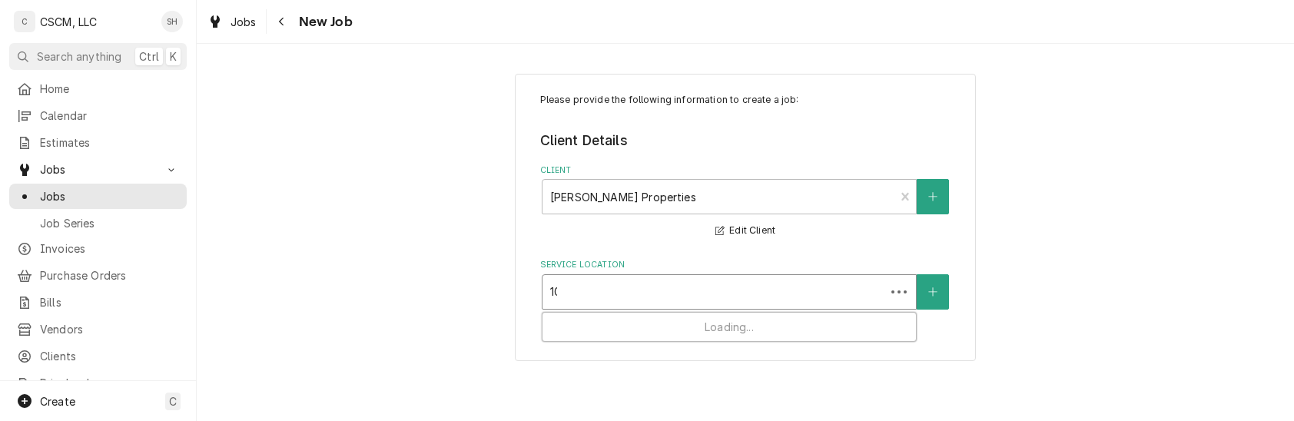
type input "100"
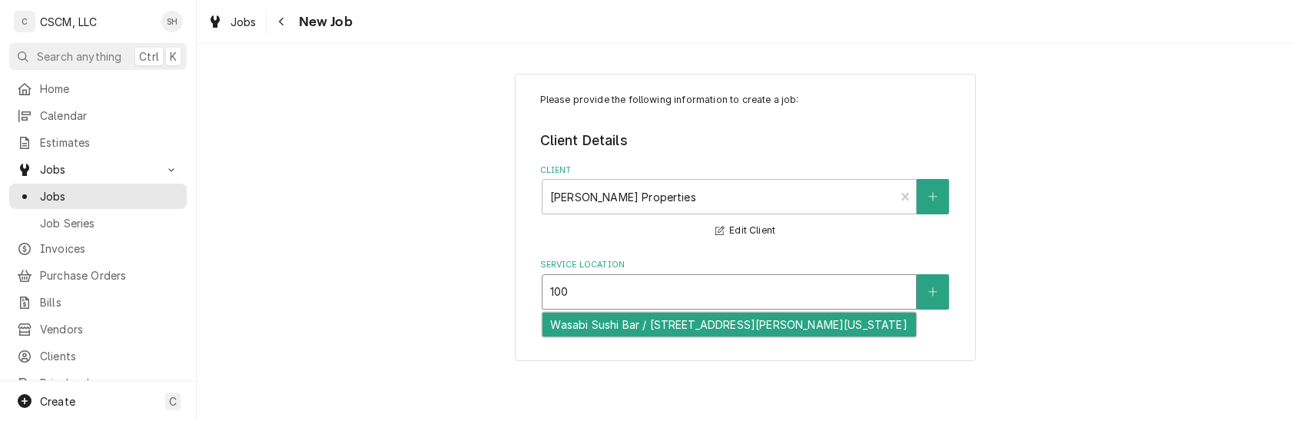
click at [698, 322] on div "Wasabi Sushi Bar / 100 S Buchanan St, Edwardsville, Illinois 62025" at bounding box center [729, 325] width 373 height 24
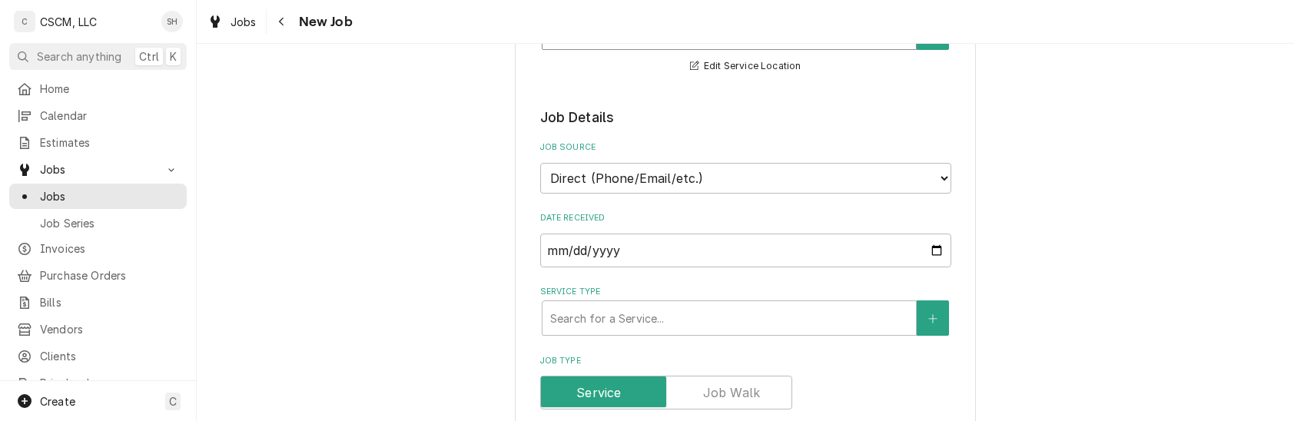
scroll to position [257, 0]
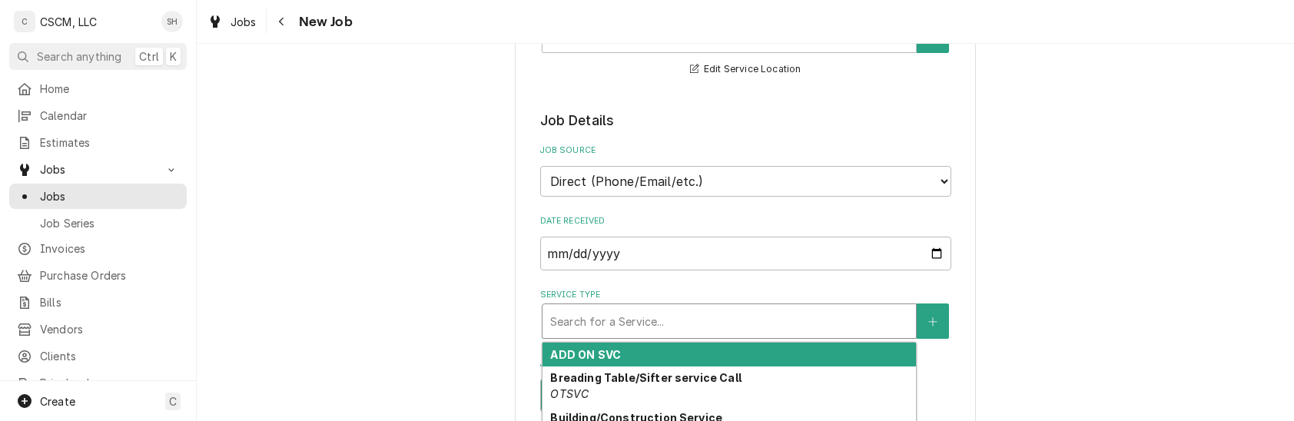
click at [659, 331] on div "Service Type" at bounding box center [729, 321] width 358 height 28
type textarea "x"
type input "H"
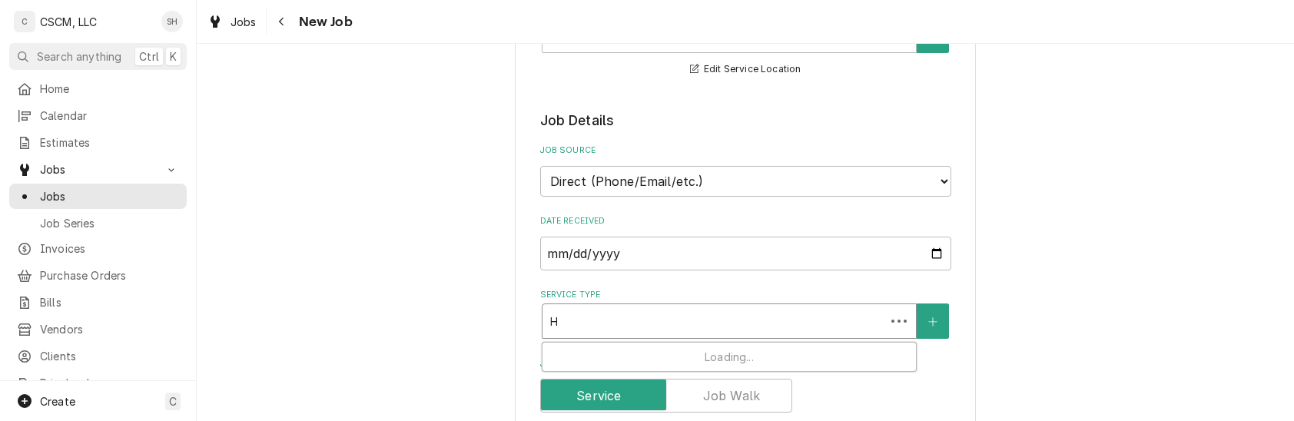
type textarea "x"
type input "HV"
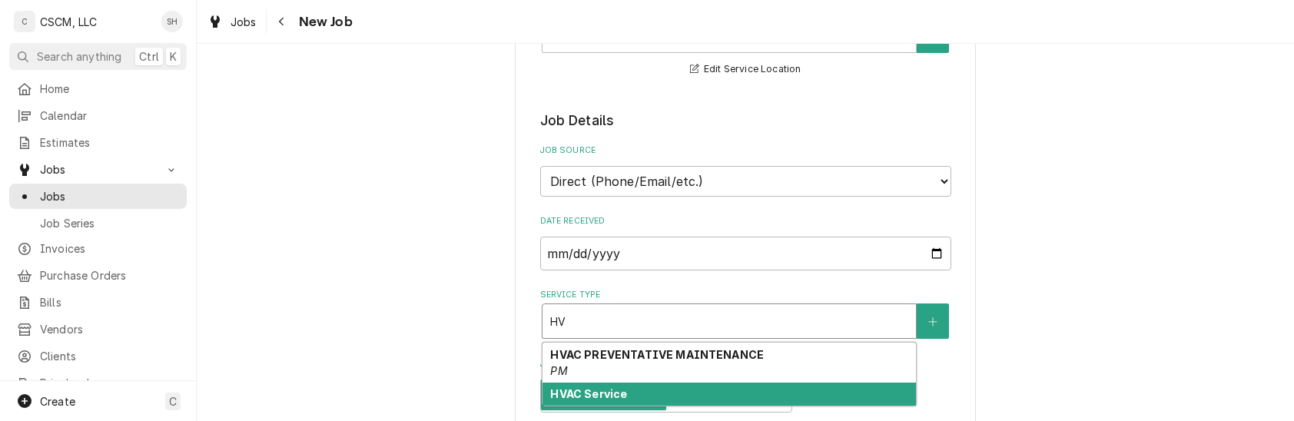
click at [652, 390] on div "HVAC Service" at bounding box center [729, 395] width 373 height 24
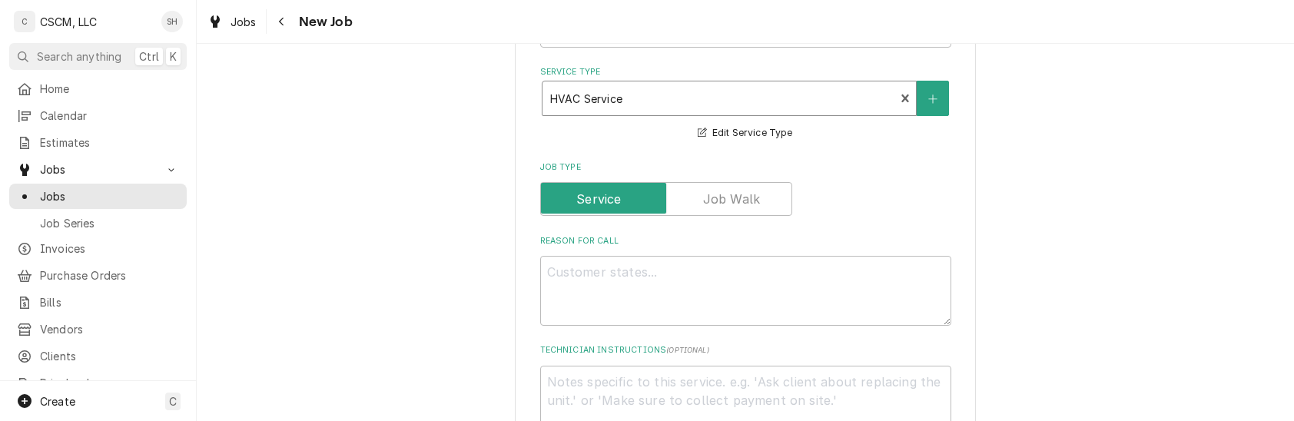
scroll to position [503, 0]
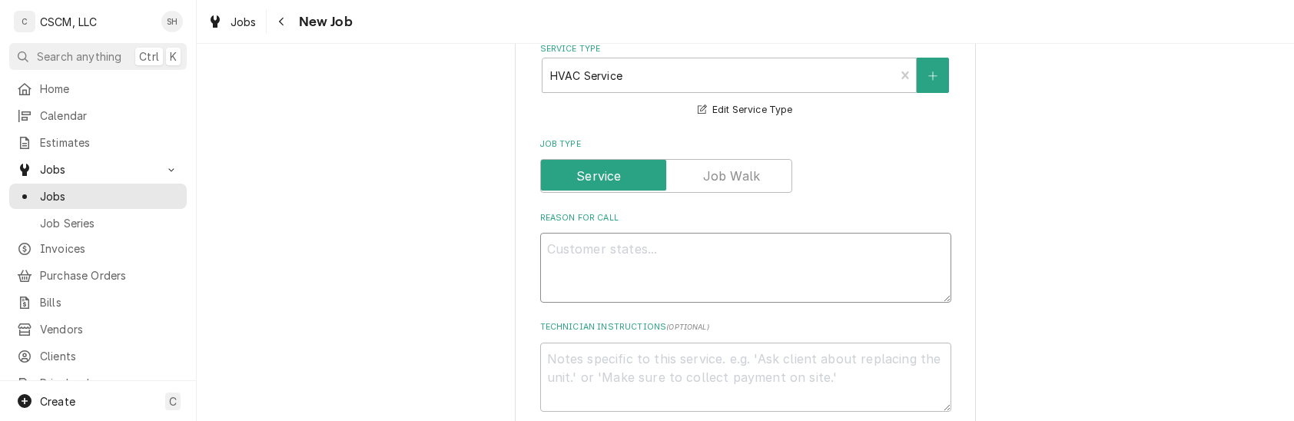
click at [633, 267] on textarea "Reason For Call" at bounding box center [745, 268] width 411 height 70
type textarea "x"
type textarea "CO"
type textarea "x"
type textarea "COM"
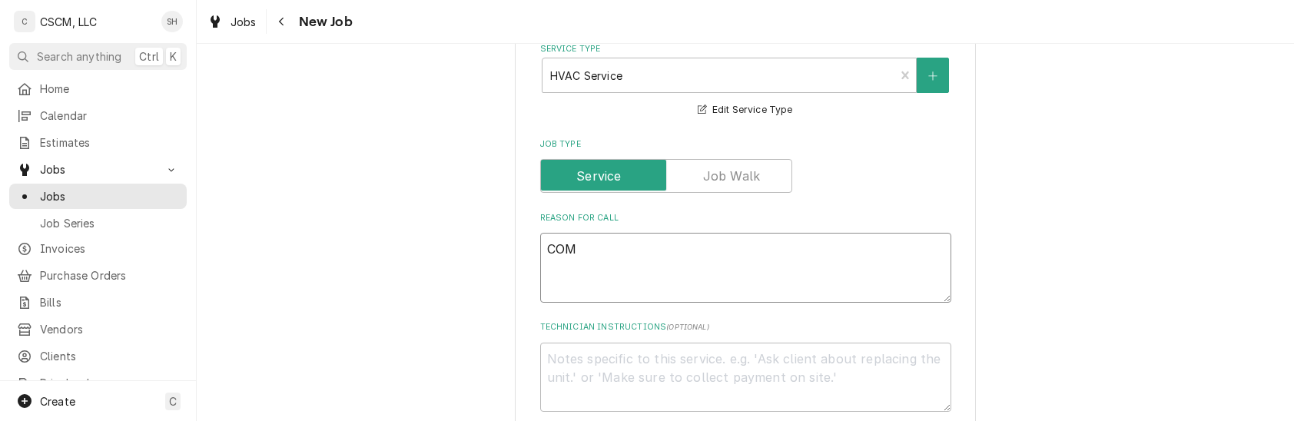
type textarea "x"
type textarea "COMM"
type textarea "x"
type textarea "COMMO"
type textarea "x"
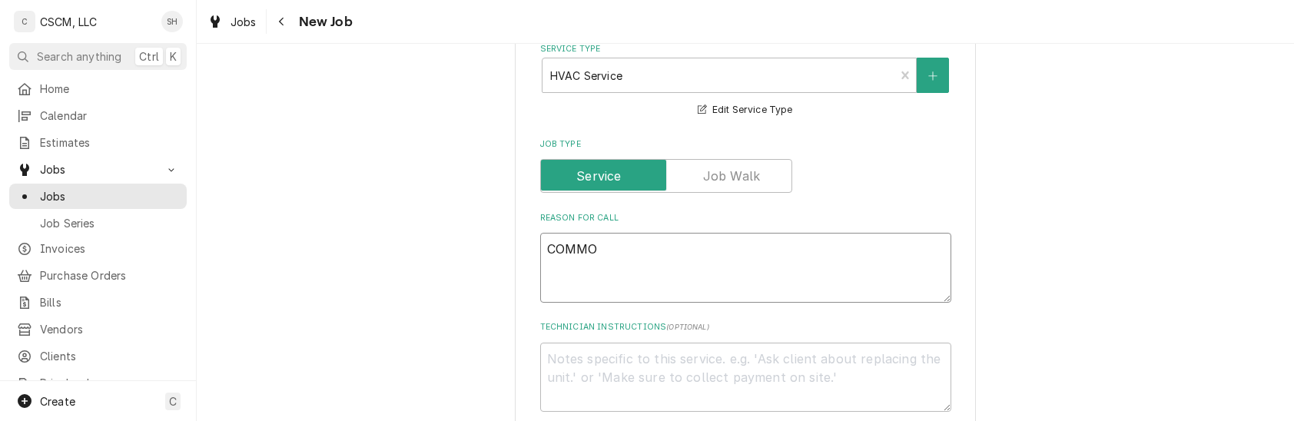
type textarea "COMMON"
type textarea "x"
type textarea "COMMON"
type textarea "x"
type textarea "COMMON A"
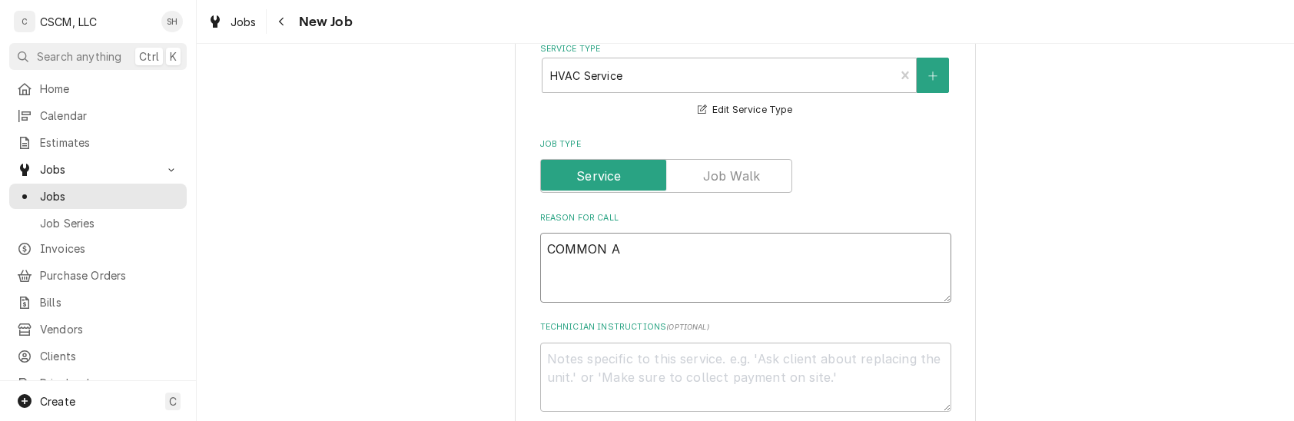
type textarea "x"
type textarea "COMMON AR"
type textarea "x"
type textarea "COMMON ARE"
type textarea "x"
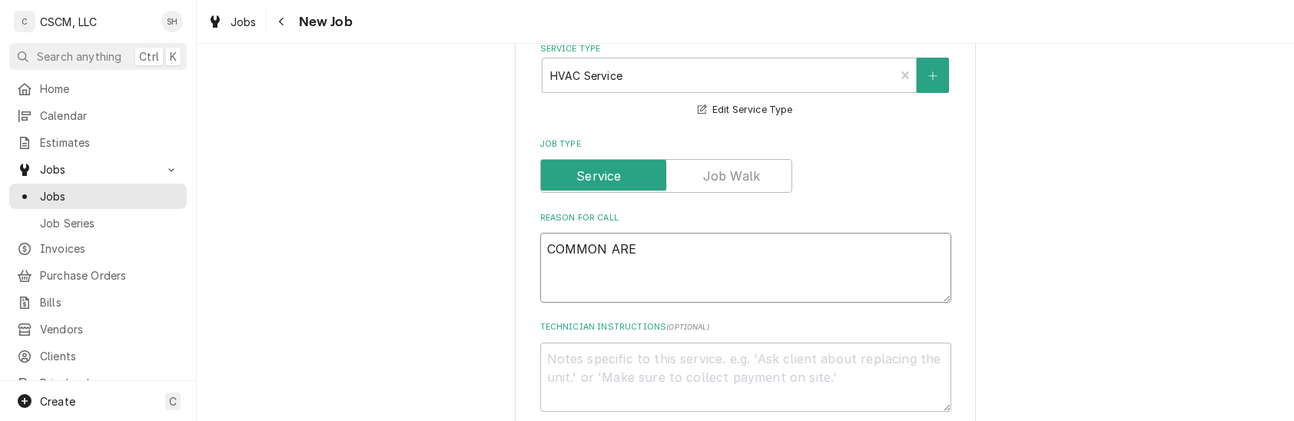
type textarea "COMMON AREA"
type textarea "x"
type textarea "COMMON ARE"
type textarea "x"
type textarea "COMMON A"
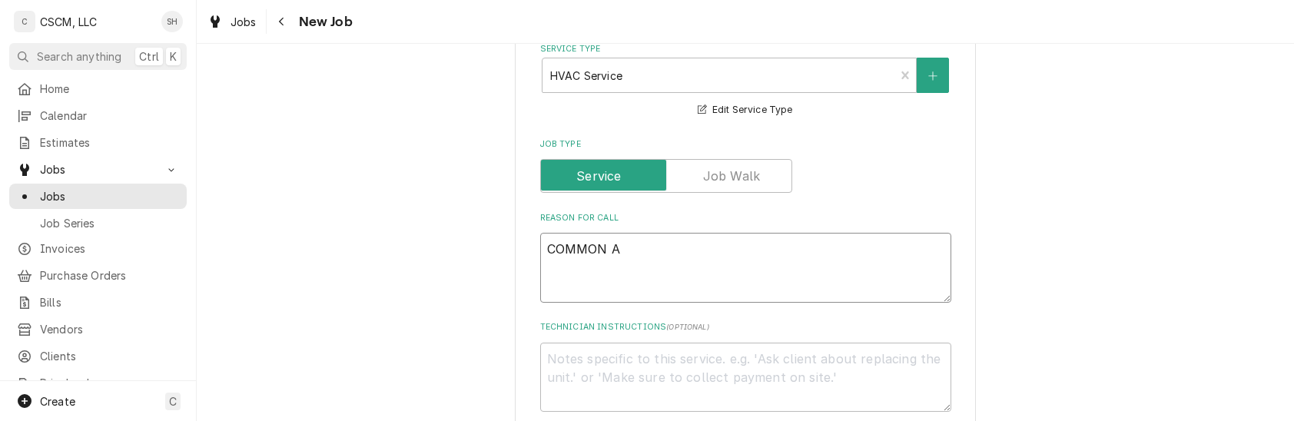
type textarea "x"
type textarea "COMMON"
type textarea "x"
type textarea "COMMON"
type textarea "x"
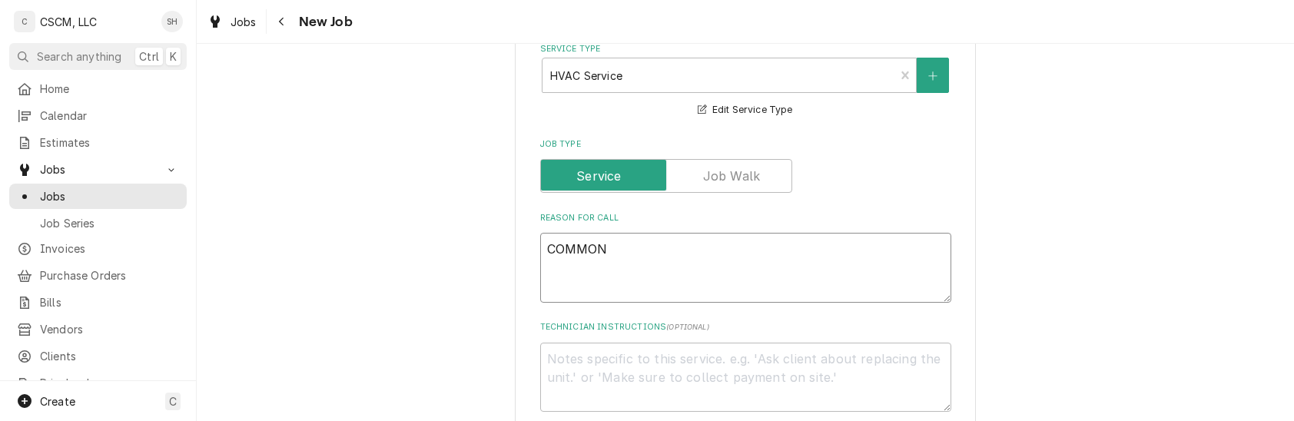
type textarea "COMMO"
type textarea "x"
type textarea "COMM"
type textarea "x"
type textarea "COM"
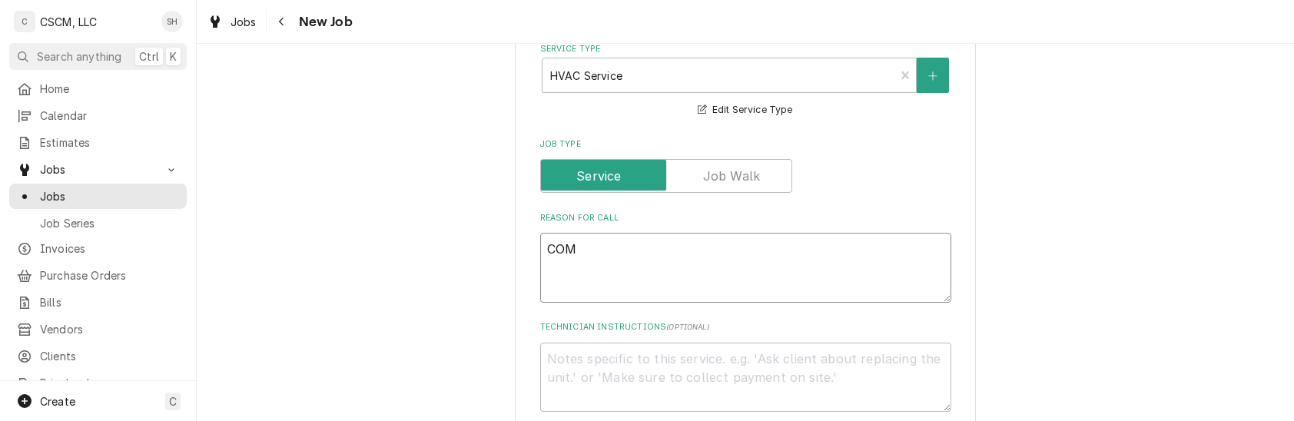
type textarea "x"
type textarea "CO"
type textarea "x"
type textarea "Co"
type textarea "x"
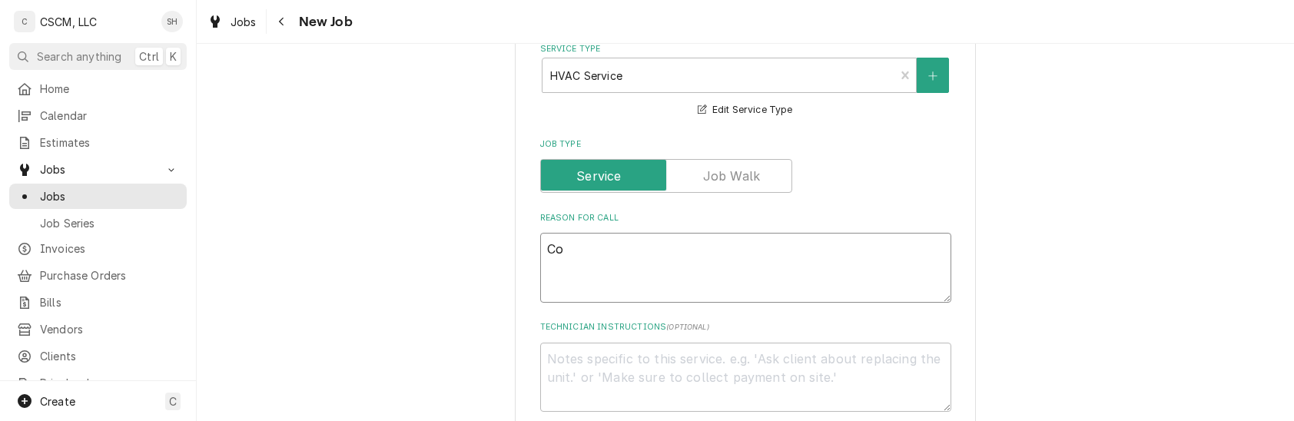
type textarea "Com"
type textarea "x"
type textarea "Commo"
type textarea "x"
type textarea "Common"
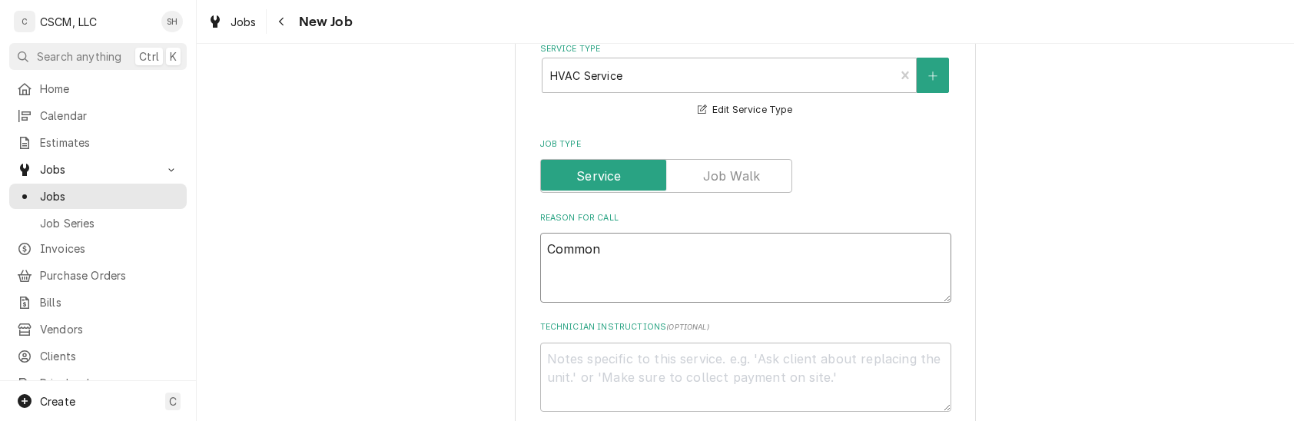
type textarea "x"
type textarea "Common"
type textarea "x"
type textarea "Common a"
type textarea "x"
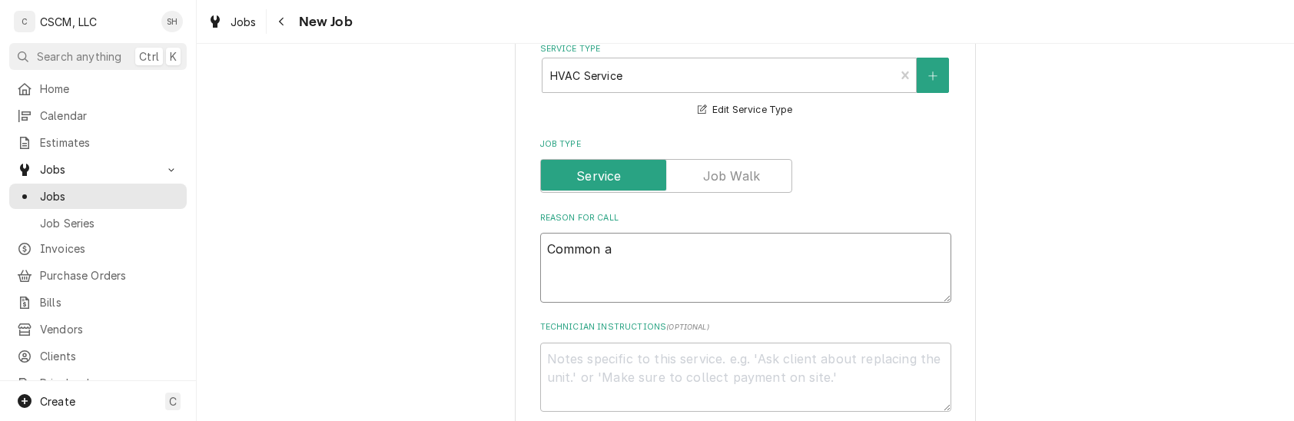
type textarea "Common ar"
type textarea "x"
type textarea "Common are"
type textarea "x"
type textarea "Common area"
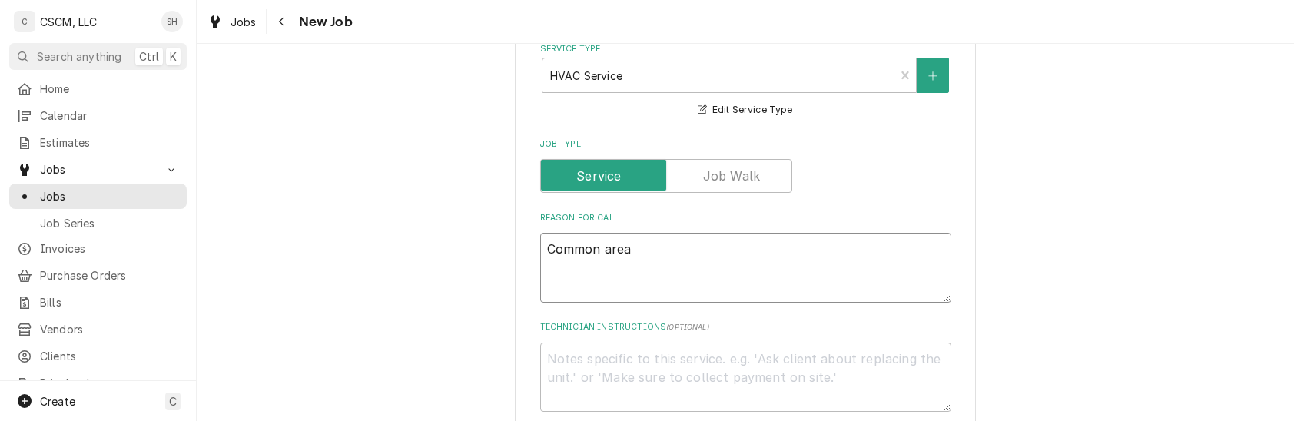
type textarea "x"
type textarea "Common area"
type textarea "x"
type textarea "Common area p"
type textarea "x"
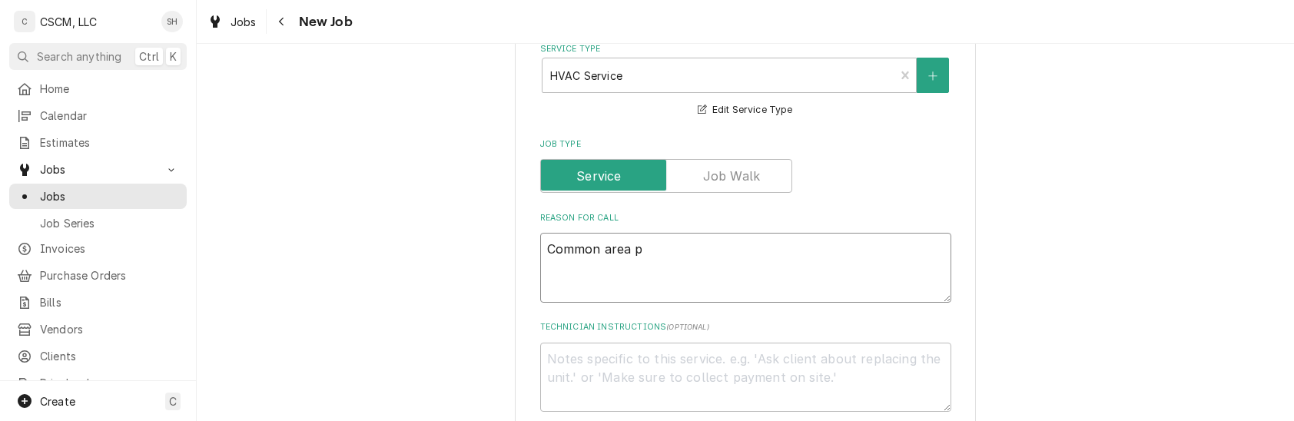
type textarea "Common area"
type textarea "x"
type textarea "Common area u"
type textarea "x"
type textarea "Common area ups"
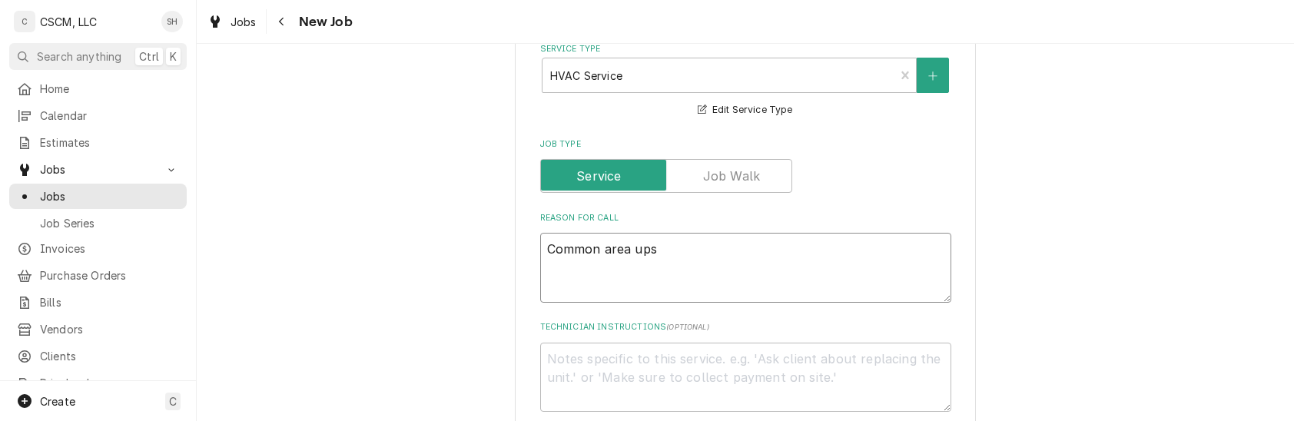
type textarea "x"
type textarea "Common area upsa"
type textarea "x"
type textarea "Common area upst"
type textarea "x"
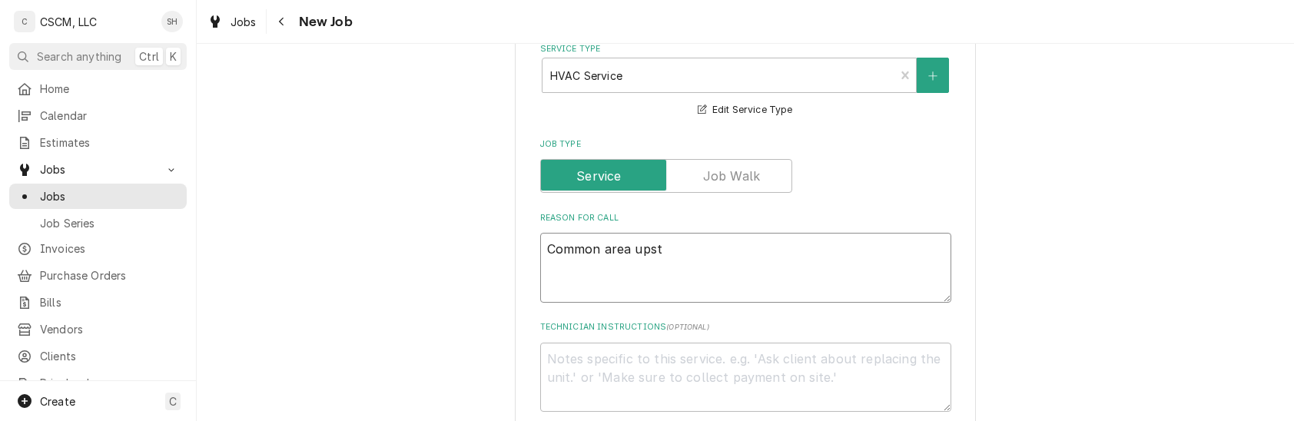
type textarea "Common area upsta"
type textarea "x"
type textarea "Common area upstai"
type textarea "x"
type textarea "Common area upstair"
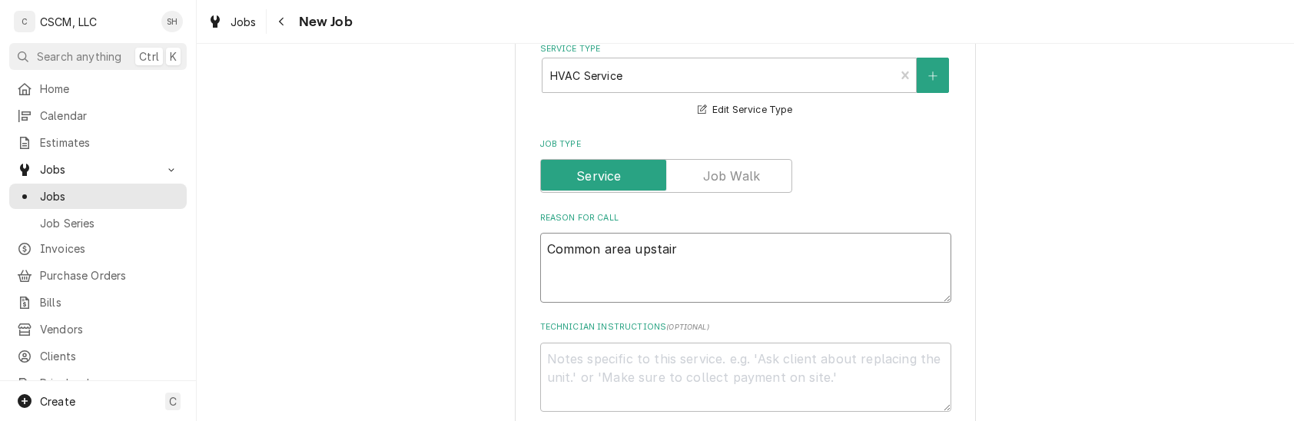
type textarea "x"
type textarea "Common area upstairs"
type textarea "x"
type textarea "Common area upstairs"
type textarea "x"
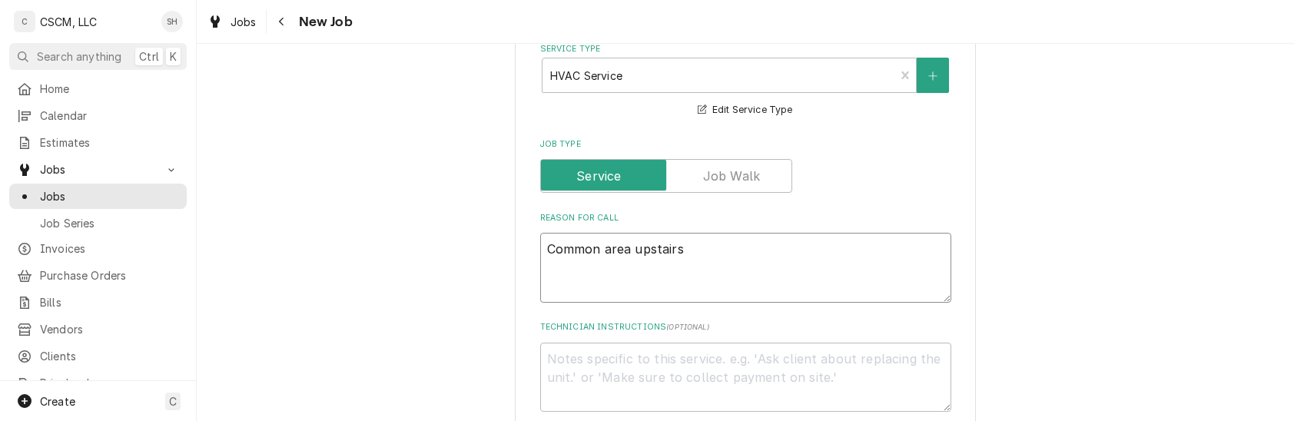
type textarea "Common area upstairs"
type textarea "x"
type textarea "Common area upstairs,"
type textarea "x"
type textarea "Common area upstairs,"
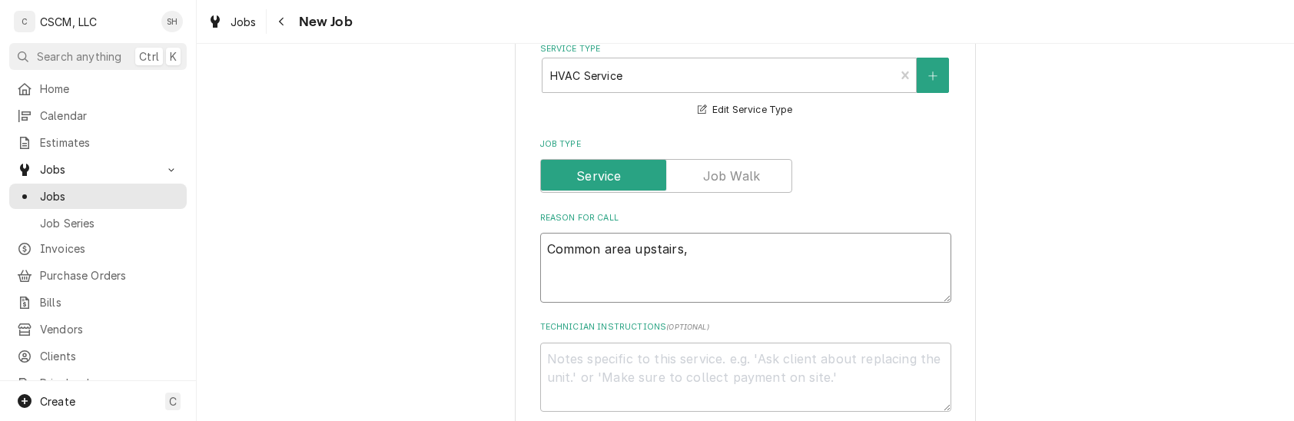
type textarea "x"
type textarea "Common area upstairs, ab"
type textarea "x"
type textarea "Common area upstairs, abo"
type textarea "x"
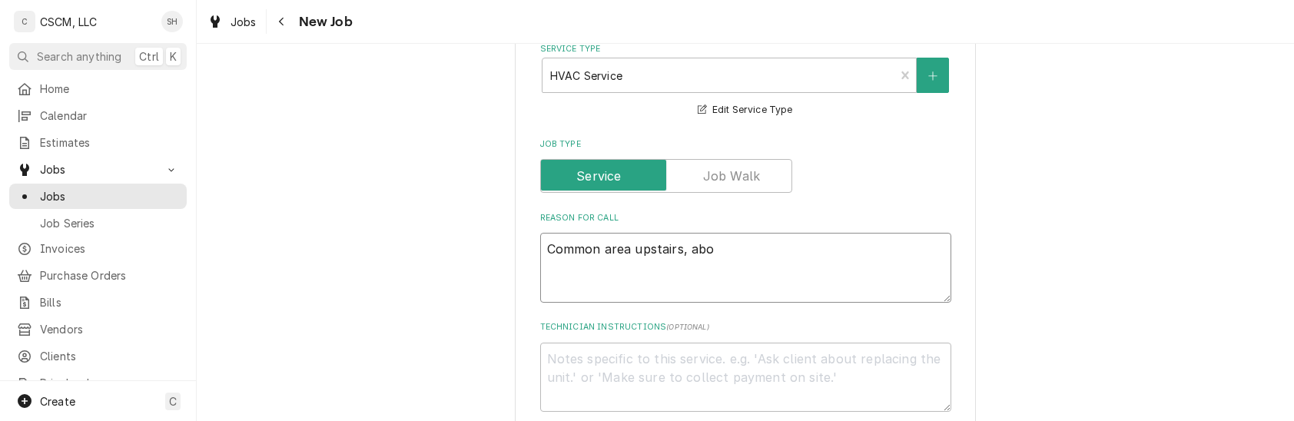
type textarea "Common area upstairs, abov"
type textarea "x"
type textarea "Common area upstairs, above"
type textarea "x"
type textarea "Common area upstairs, above"
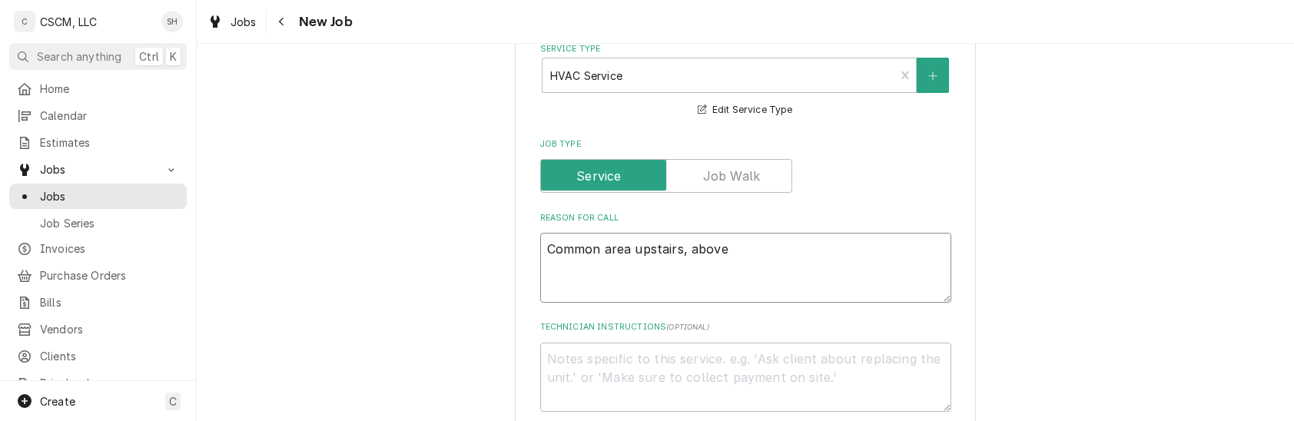
type textarea "x"
type textarea "Common area upstairs, above w"
type textarea "x"
type textarea "Common area upstairs, above wa"
type textarea "x"
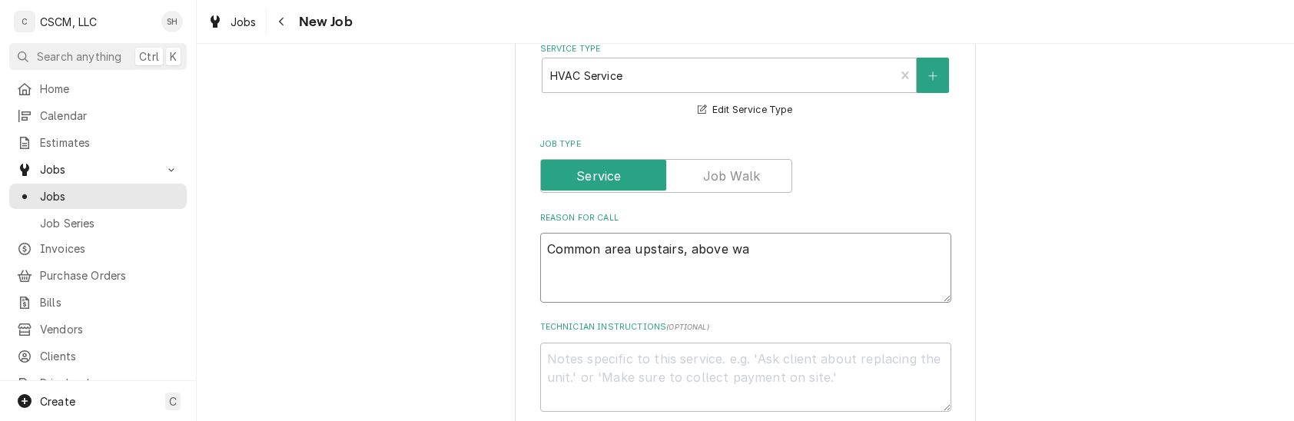
type textarea "Common area upstairs, above was"
type textarea "x"
type textarea "Common area upstairs, above wasa"
type textarea "x"
type textarea "Common area upstairs, above wasab"
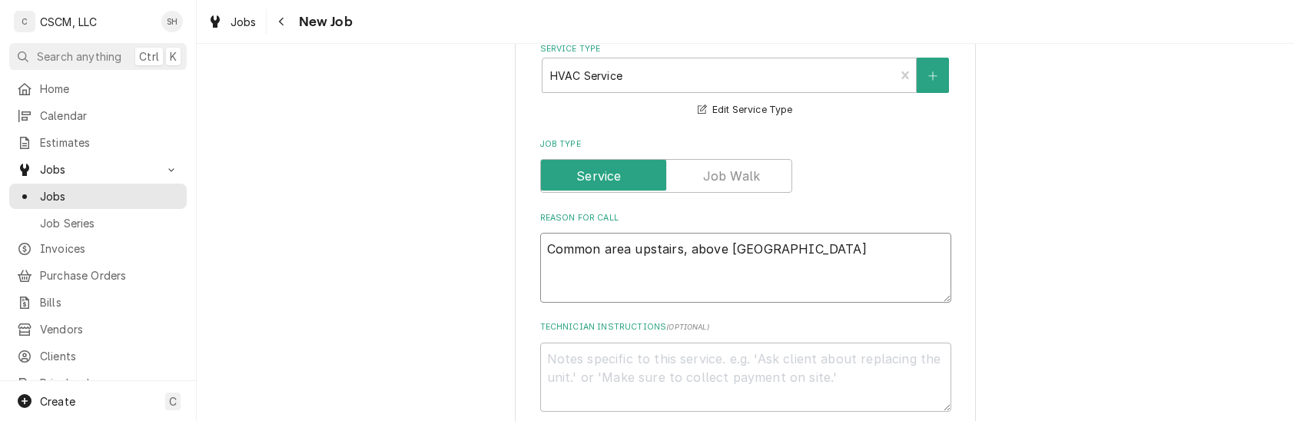
type textarea "x"
type textarea "Common area upstairs, above wasabi"
type textarea "x"
type textarea "Common area upstairs, above wasabi"
type textarea "x"
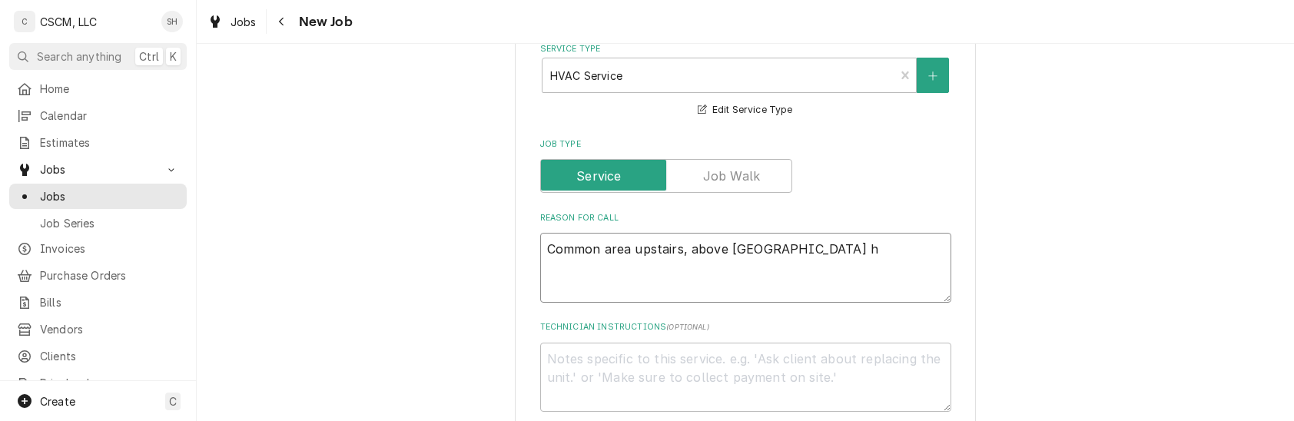
type textarea "Common area upstairs, above wasabi ha"
type textarea "x"
type textarea "Common area upstairs, above wasabi hav"
type textarea "x"
type textarea "Common area upstairs, above wasabi havi"
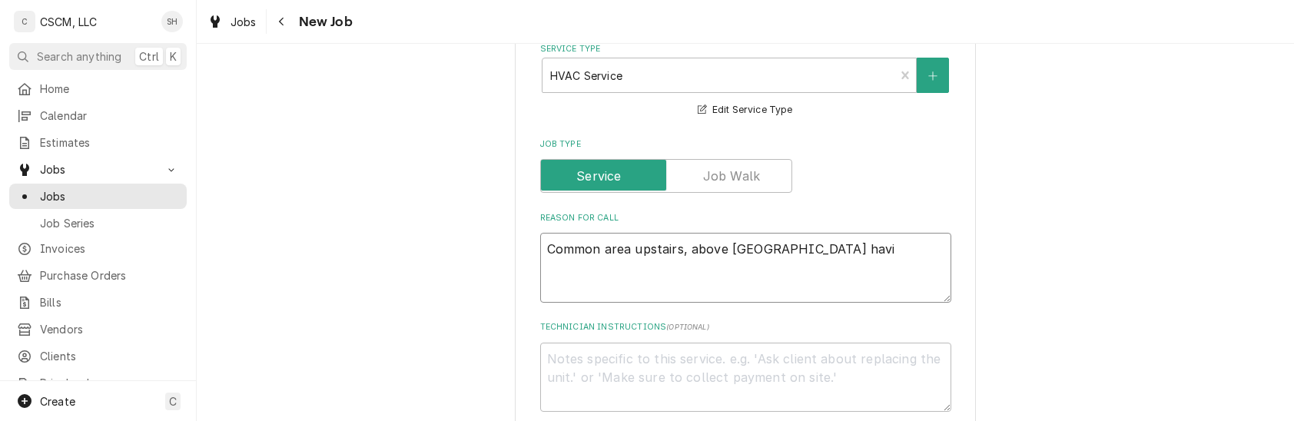
type textarea "x"
type textarea "Common area upstairs, above wasabi havin"
type textarea "x"
type textarea "Common area upstairs, above wasabi having"
type textarea "x"
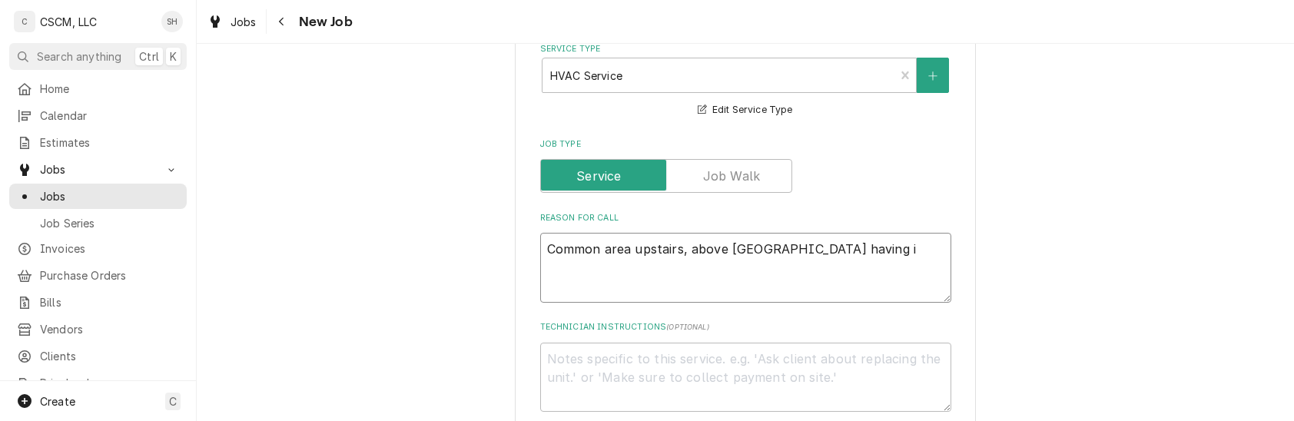
type textarea "Common area upstairs, above wasabi having is"
type textarea "x"
type textarea "Common area upstairs, above wasabi having iss"
type textarea "x"
type textarea "Common area upstairs, above wasabi having issu"
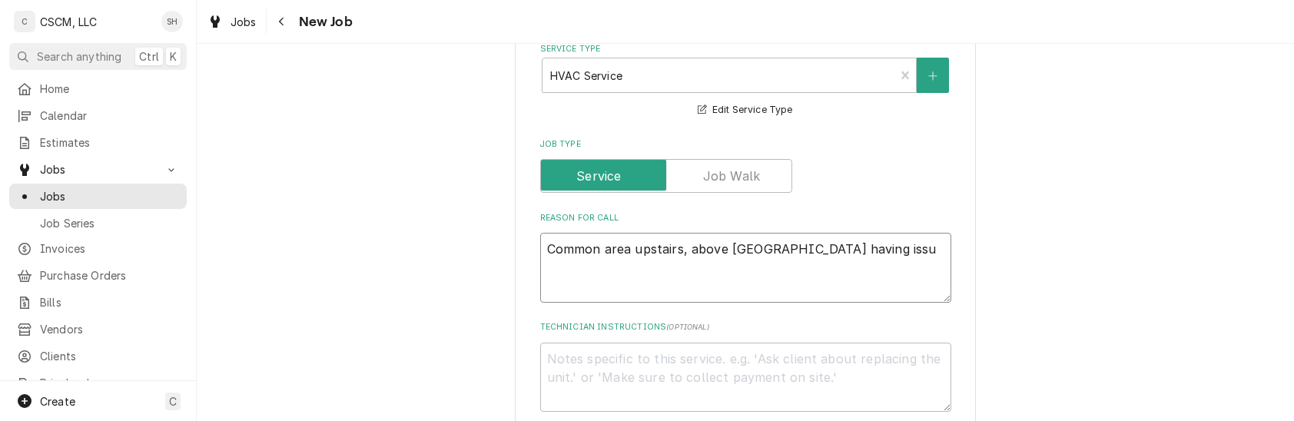
type textarea "x"
type textarea "Common area upstairs, above wasabi having issue"
type textarea "x"
type textarea "Common area upstairs, above wasabi having issues"
type textarea "x"
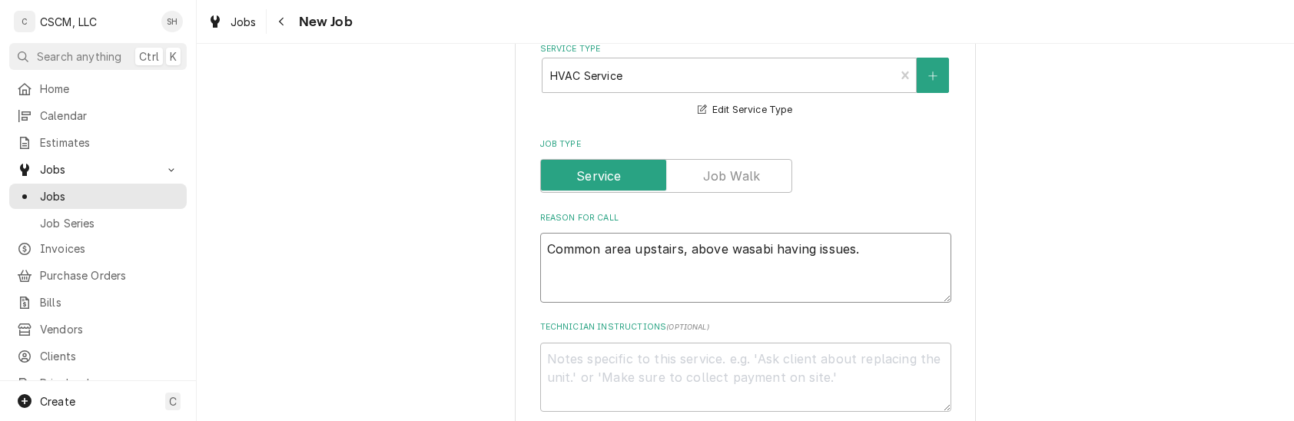
type textarea "Common area upstairs, above wasabi having issues."
type textarea "x"
type textarea "Common area upstairs, above wasabi having issues."
type textarea "x"
type textarea "Common area upstairs, above wasabi having issues"
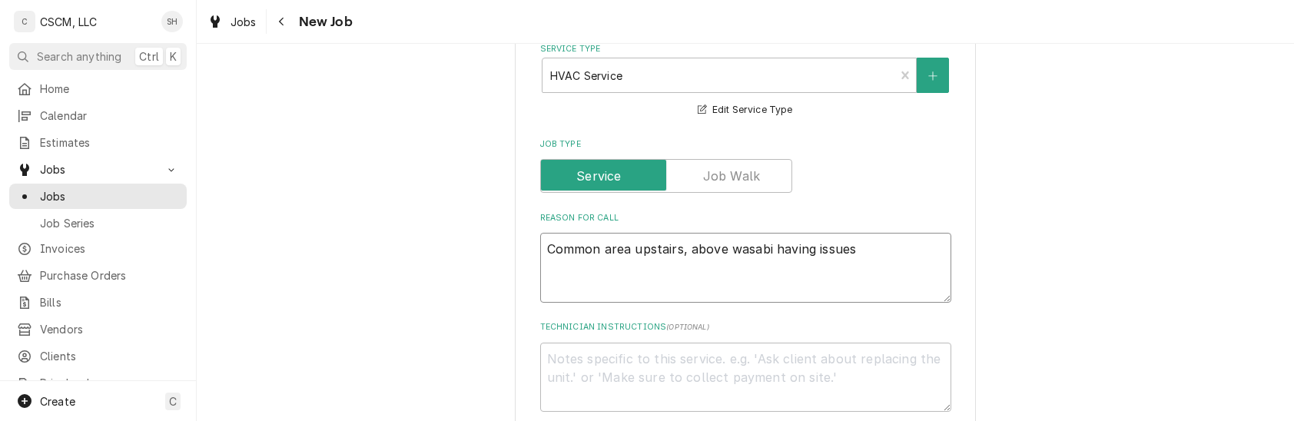
type textarea "x"
type textarea "Common area upstairs, above wasabi having issues a"
type textarea "x"
type textarea "Common area upstairs, above wasabi having issues au"
type textarea "x"
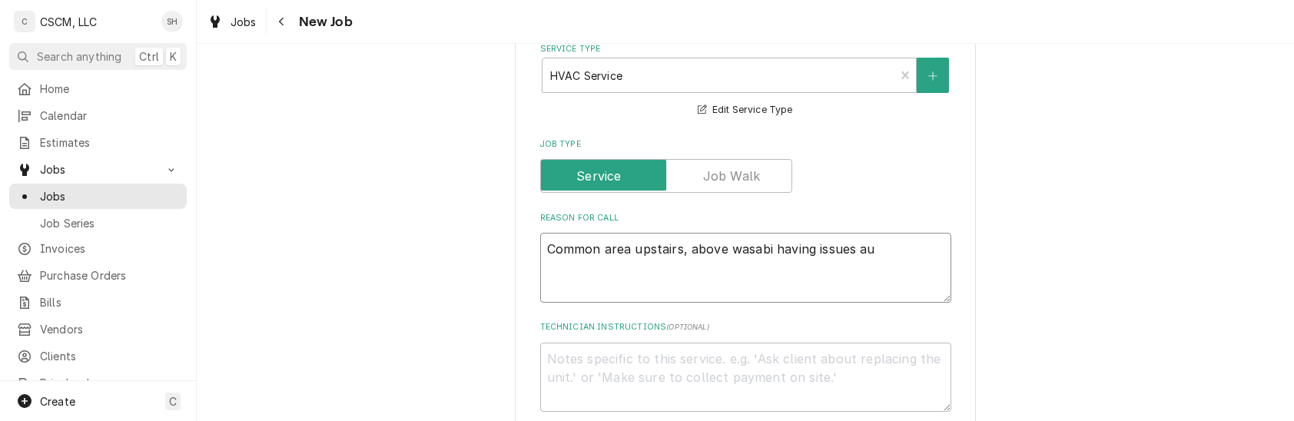
type textarea "Common area upstairs, above wasabi having issues aun"
type textarea "x"
type textarea "Common area upstairs, above wasabi having issues au"
type textarea "x"
type textarea "Common area upstairs, above wasabi having issues a"
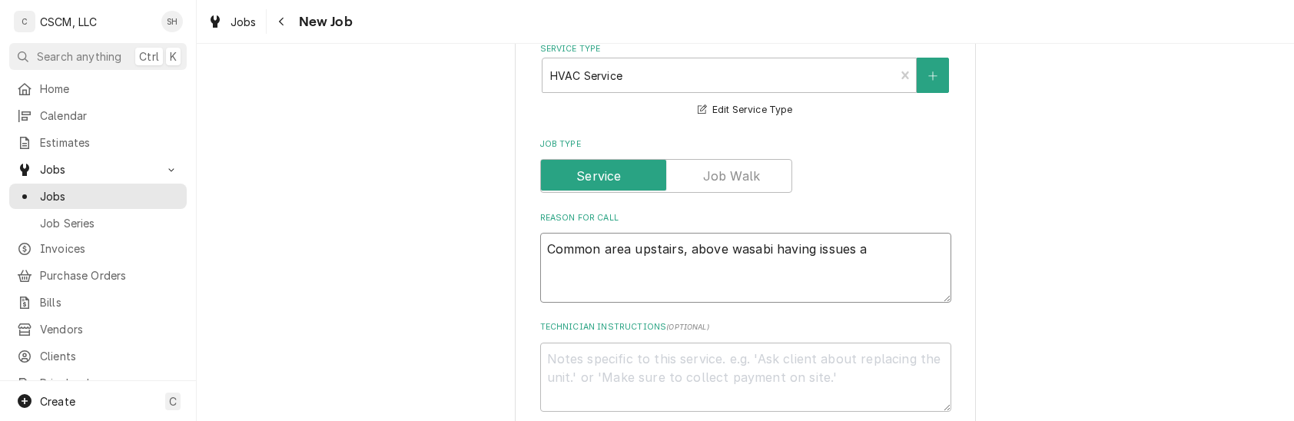
type textarea "x"
type textarea "Common area upstairs, above wasabi having issues"
type textarea "x"
type textarea "Common area upstairs, above wasabi having issues si"
type textarea "x"
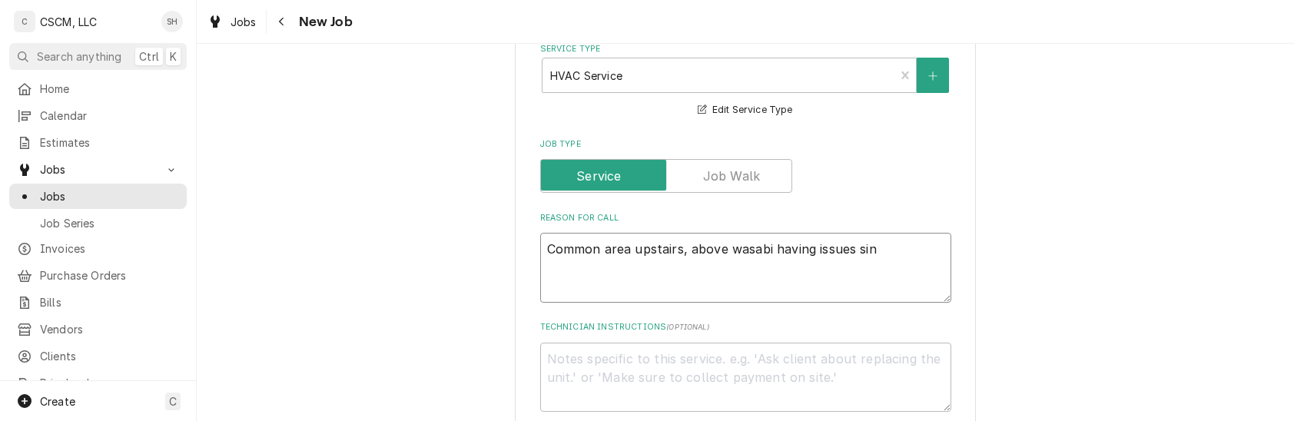
type textarea "Common area upstairs, above wasabi having issues sinc"
type textarea "x"
type textarea "Common area upstairs, above wasabi having issues since"
type textarea "x"
type textarea "Common area upstairs, above wasabi having issues since"
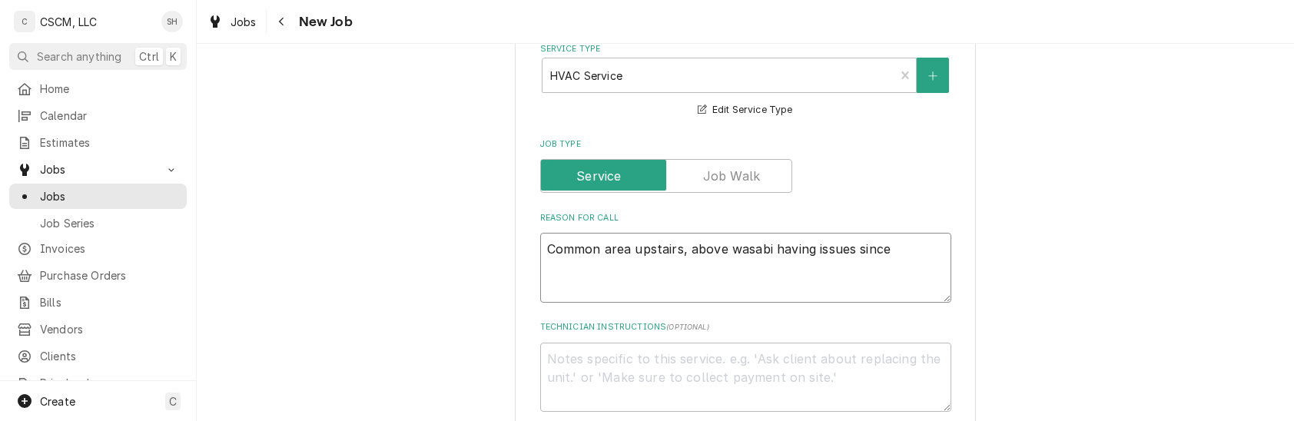
type textarea "x"
type textarea "Common area upstairs, above wasabi having issues since s"
type textarea "x"
type textarea "Common area upstairs, above wasabi having issues since sto"
type textarea "x"
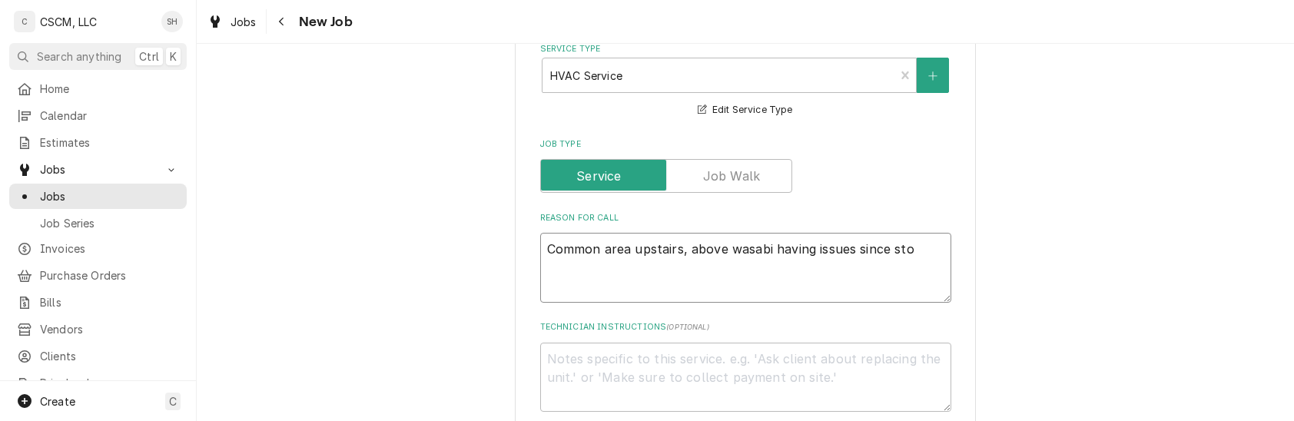
type textarea "Common area upstairs, above wasabi having issues since stor"
type textarea "x"
type textarea "Common area upstairs, above wasabi having issues since storm"
type textarea "x"
type textarea "Common area upstairs, above wasabi having issues since storm"
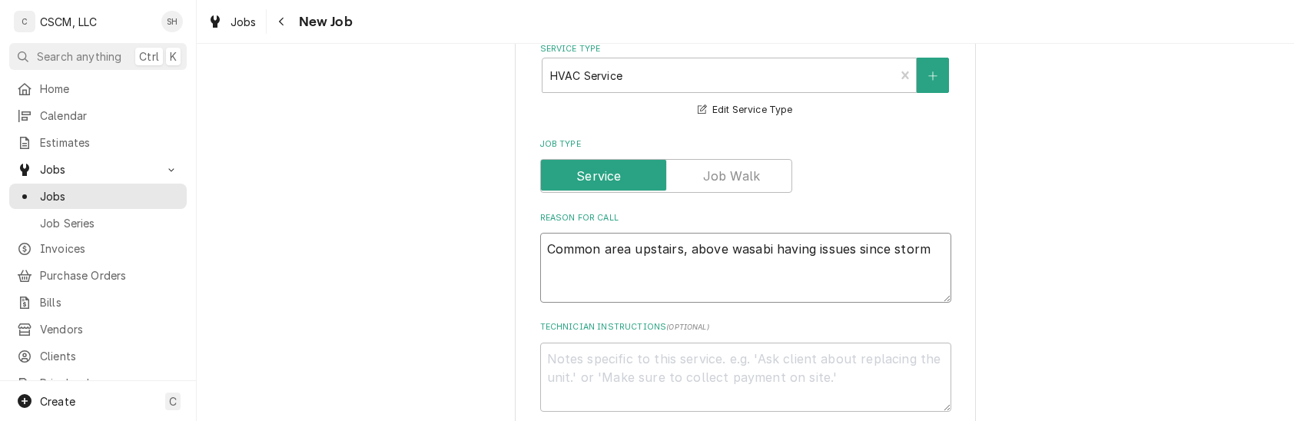
type textarea "x"
type textarea "Common area upstairs, above wasabi having issues since storm o"
type textarea "x"
type textarea "Common area upstairs, above wasabi having issues since storm on"
type textarea "x"
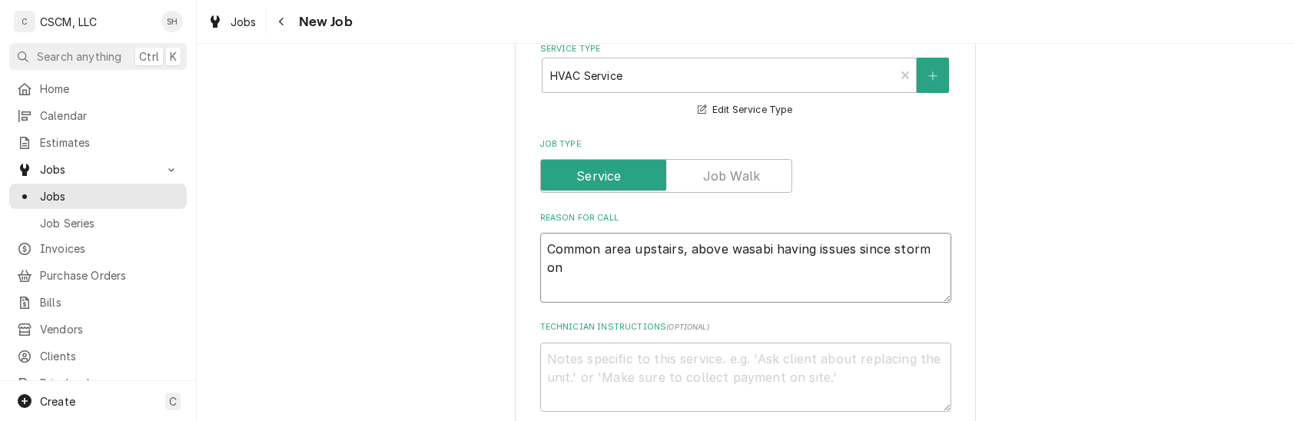
type textarea "Common area upstairs, above wasabi having issues since storm on"
type textarea "x"
type textarea "Common area upstairs, above wasabi having issues since storm on Su"
type textarea "x"
type textarea "Common area upstairs, above wasabi having issues since storm on Sun"
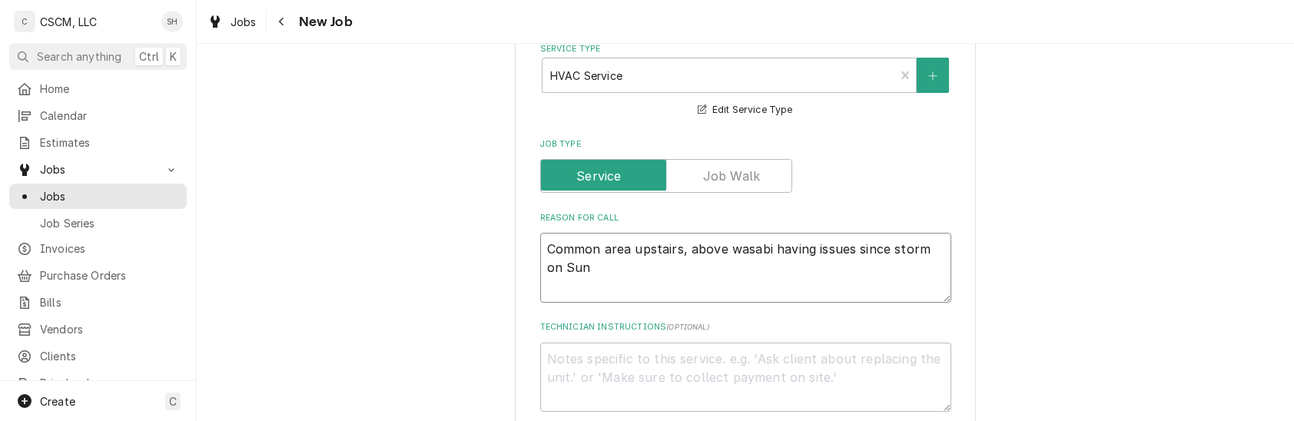
type textarea "x"
type textarea "Common area upstairs, above wasabi having issues since storm on Sund"
type textarea "x"
type textarea "Common area upstairs, above wasabi having issues since storm on Sunda"
type textarea "x"
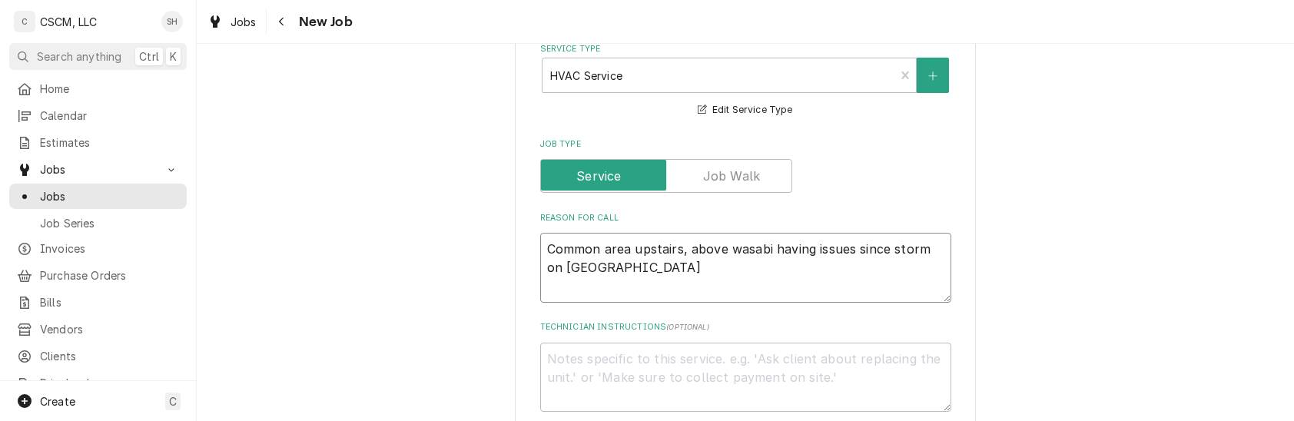
type textarea "Common area upstairs, above wasabi having issues since storm on Sunday"
type textarea "x"
type textarea "Common area upstairs, above wasabi having issues since storm on Sunday"
type textarea "x"
type textarea "Common area upstairs, above wasabi having issues since storm on Sunday 8"
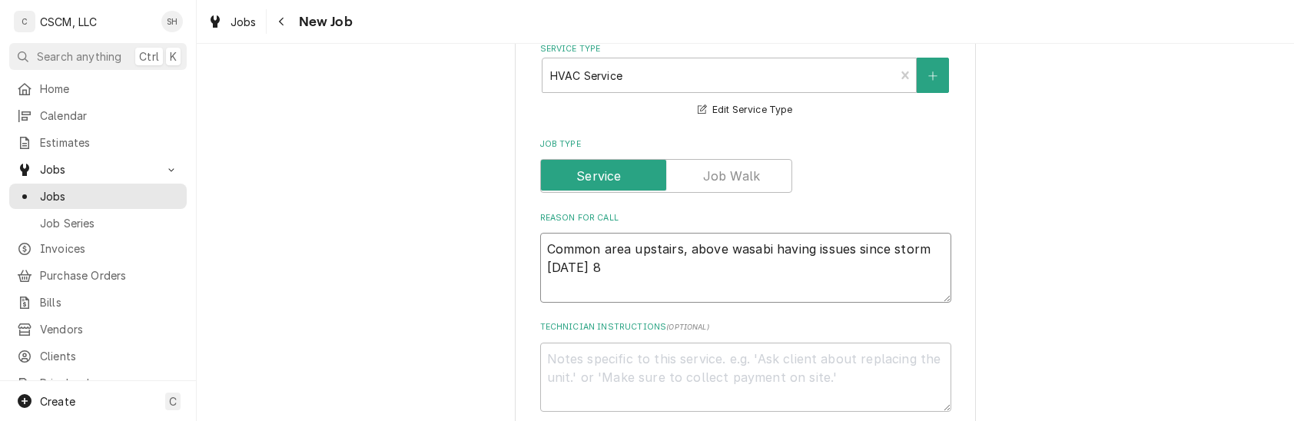
type textarea "x"
type textarea "Common area upstairs, above wasabi having issues since storm on Sunday 8"
click at [668, 276] on textarea "Common area upstairs, above wasabi having issues since storm on Sunday 8" at bounding box center [745, 268] width 411 height 70
type textarea "x"
type textarea "Common area upstairs, above wasabi having issues since storm on Sunday 8/"
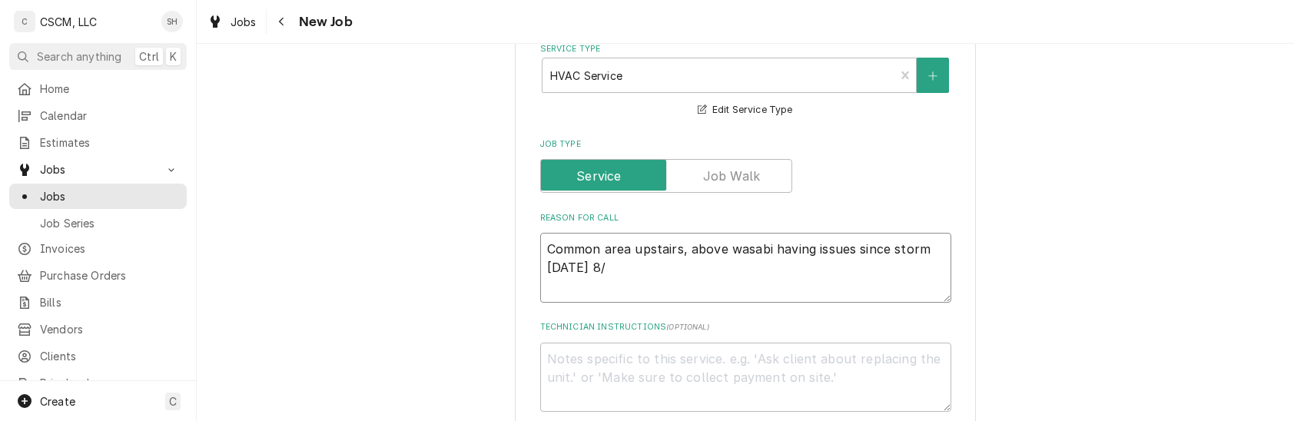
type textarea "x"
type textarea "Common area upstairs, above wasabi having issues since storm on Sunday 8/1"
type textarea "x"
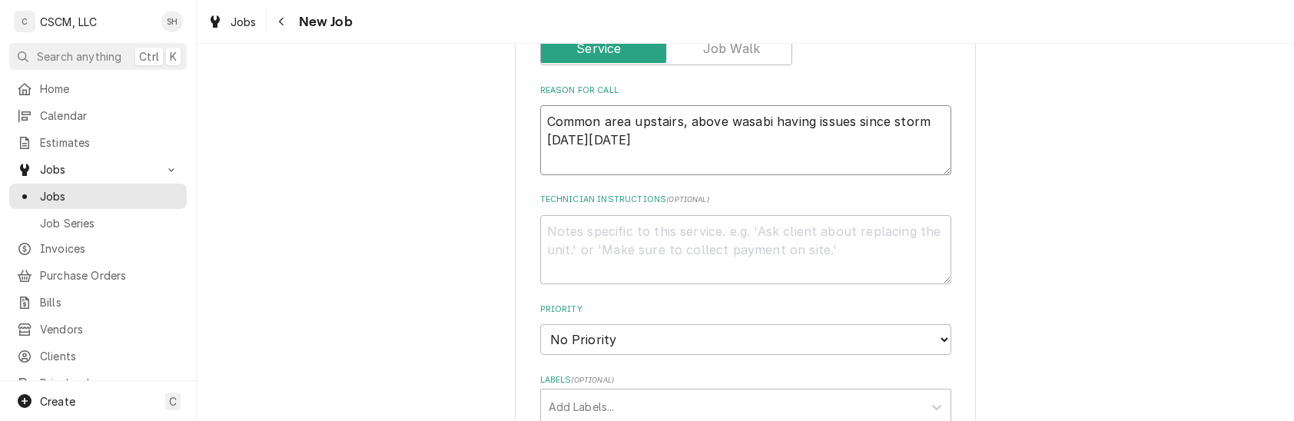
scroll to position [727, 0]
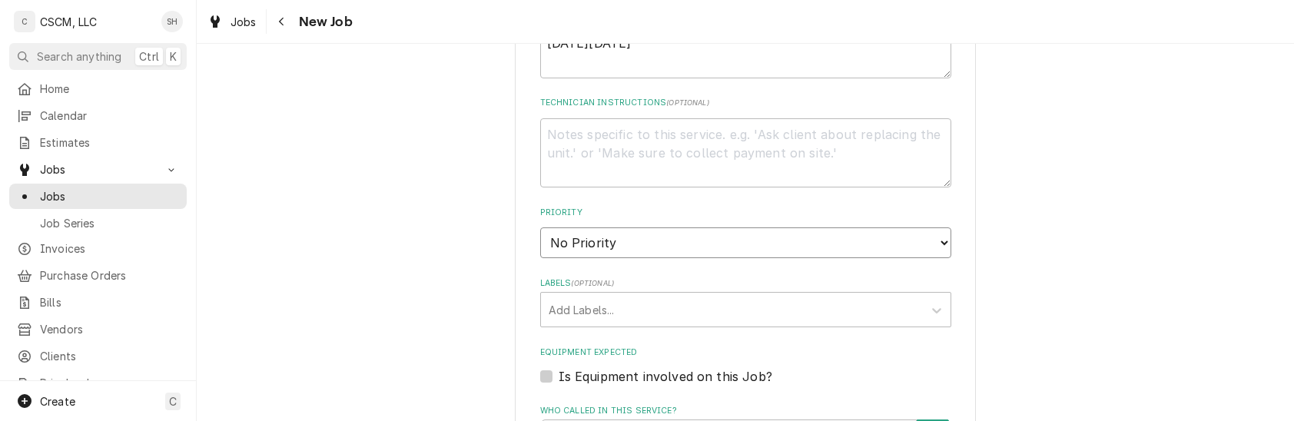
click at [662, 247] on select "No Priority Urgent High Medium Low" at bounding box center [745, 242] width 411 height 31
click at [540, 227] on select "No Priority Urgent High Medium Low" at bounding box center [745, 242] width 411 height 31
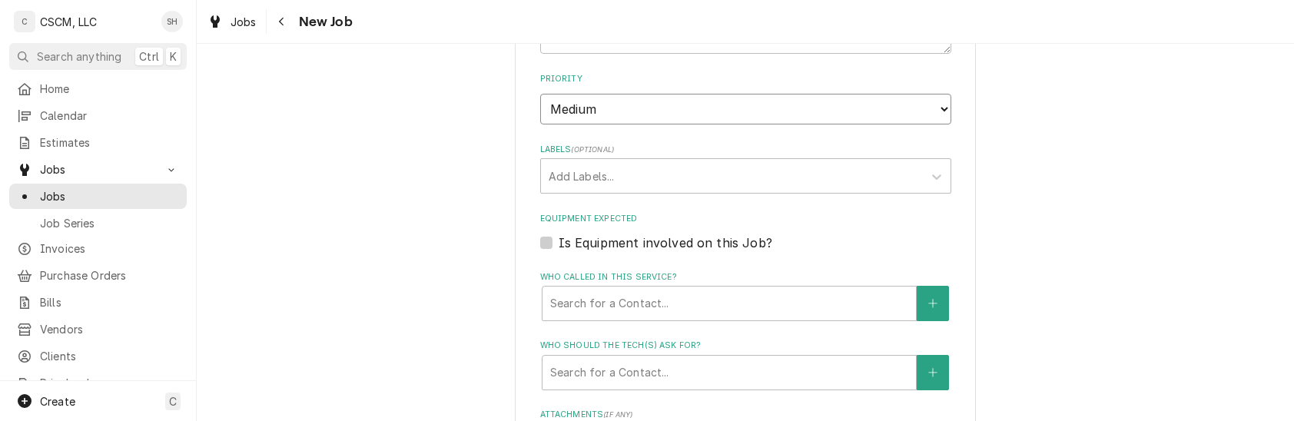
scroll to position [862, 0]
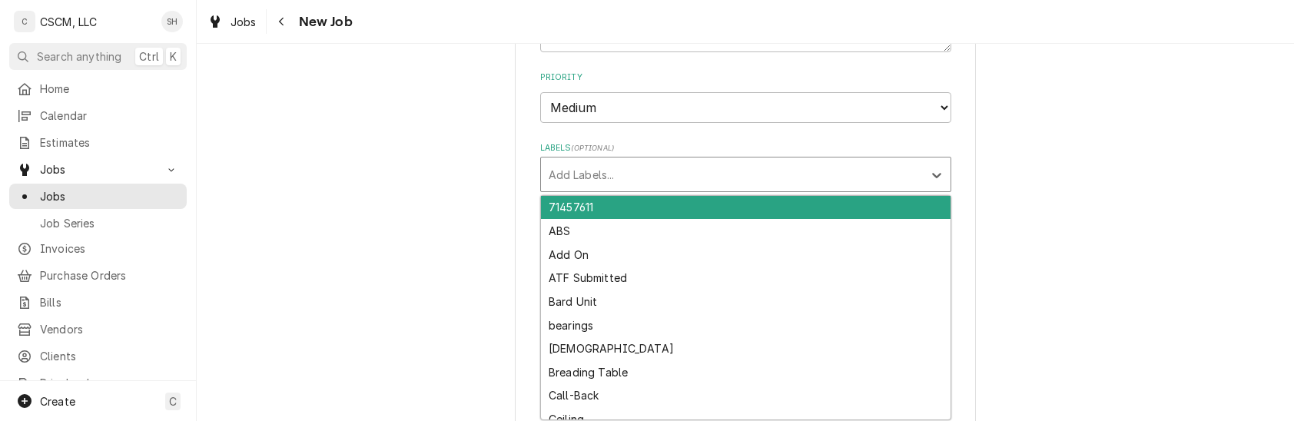
click at [652, 174] on div "Labels" at bounding box center [732, 175] width 367 height 28
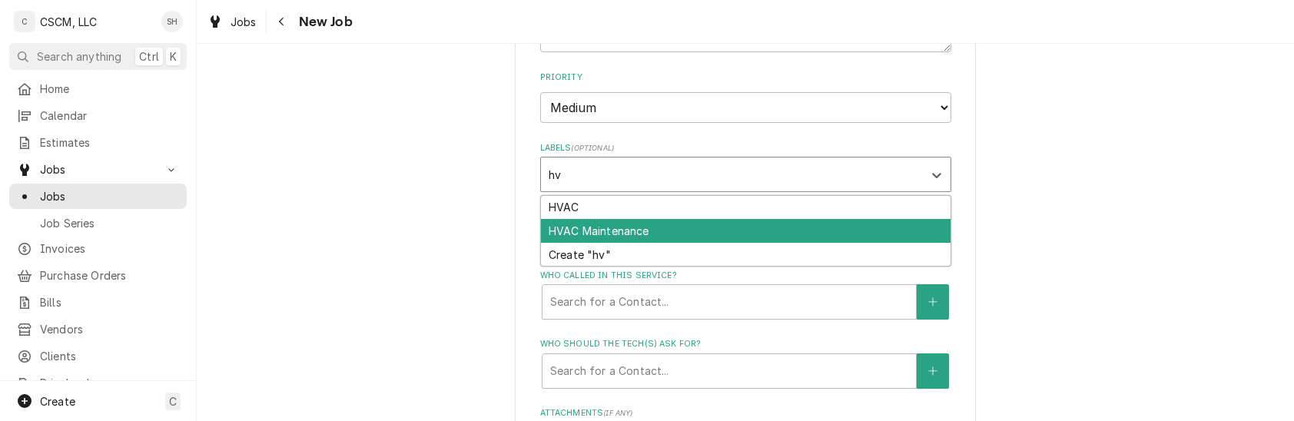
click at [658, 235] on div "HVAC Maintenance" at bounding box center [746, 231] width 410 height 24
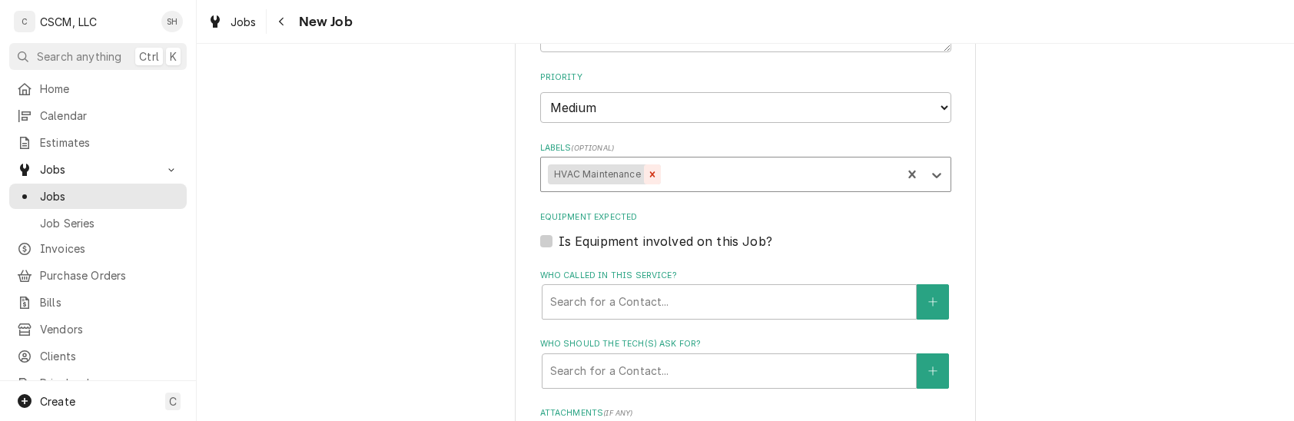
click at [647, 174] on icon "Remove HVAC Maintenance" at bounding box center [652, 174] width 11 height 11
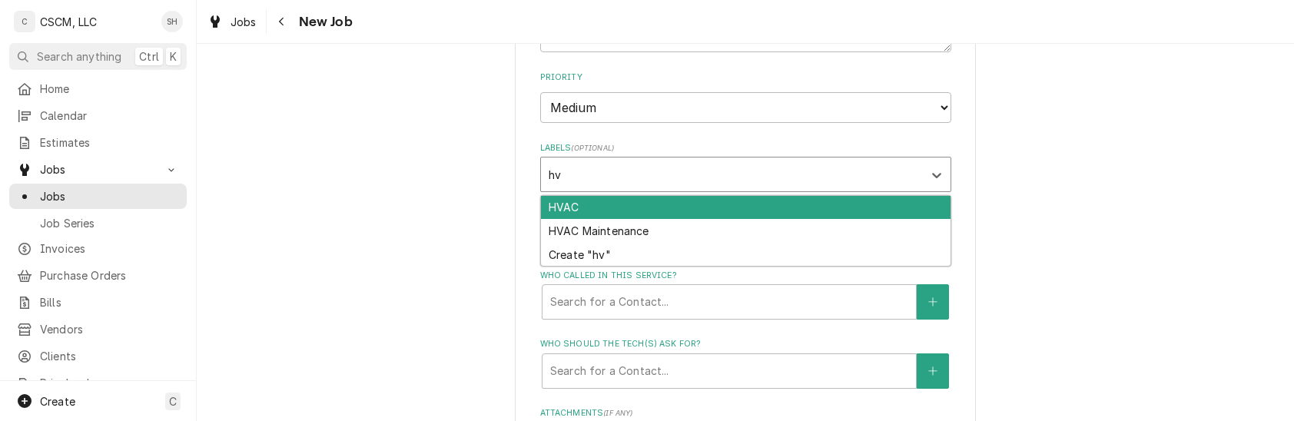
click at [652, 209] on div "HVAC" at bounding box center [746, 208] width 410 height 24
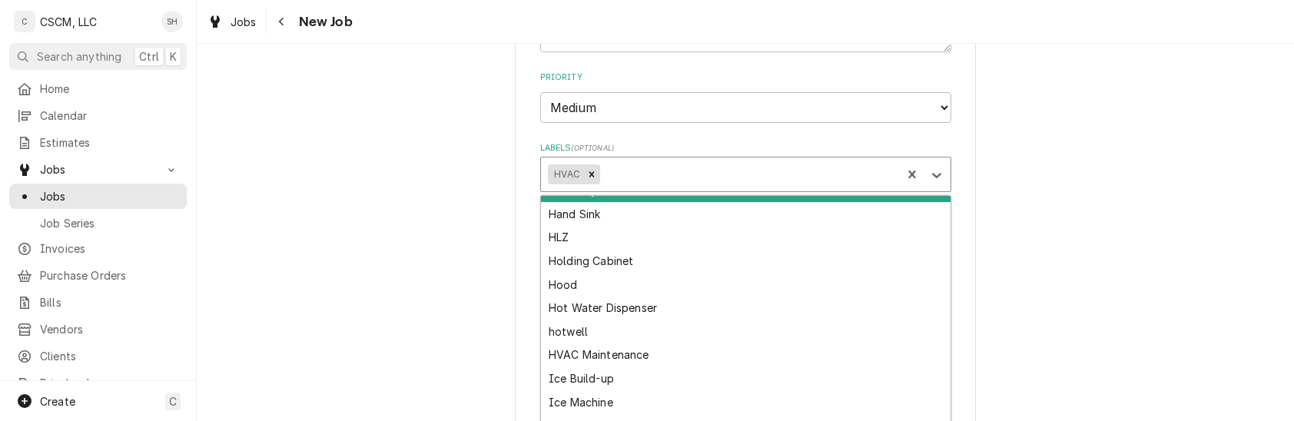
scroll to position [984, 0]
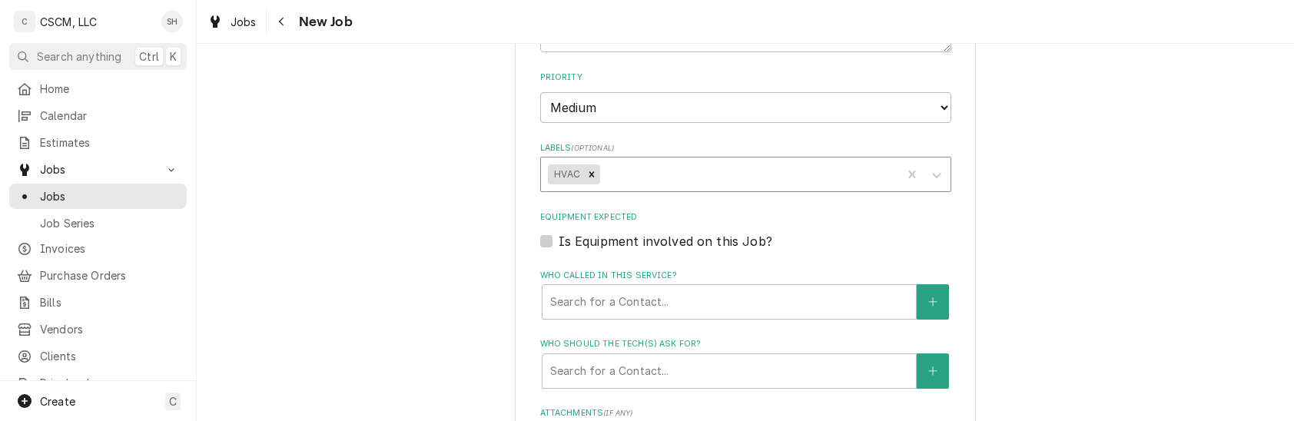
click at [413, 238] on div "Please provide the following information to create a job: Client Details Client…" at bounding box center [745, 3] width 1097 height 1610
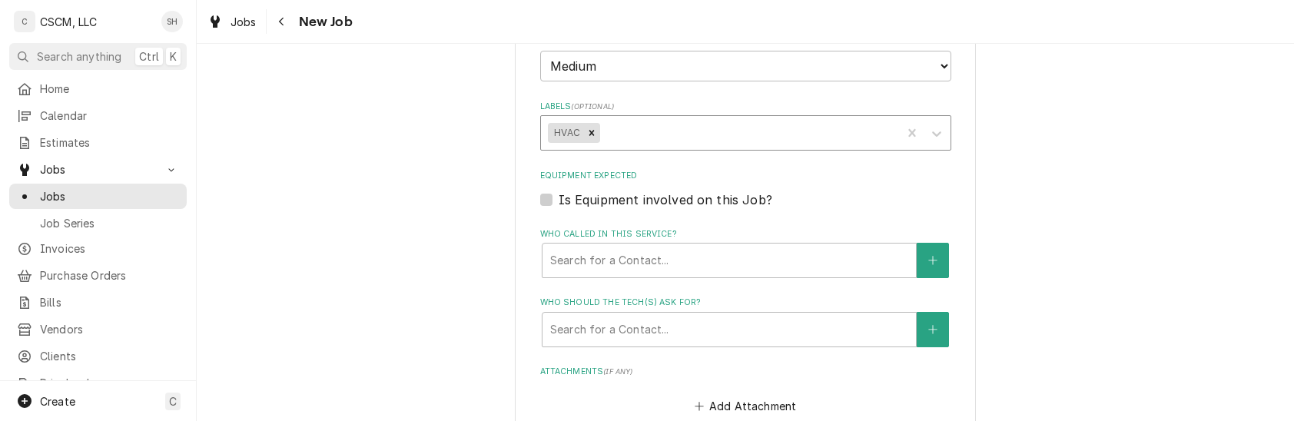
scroll to position [905, 0]
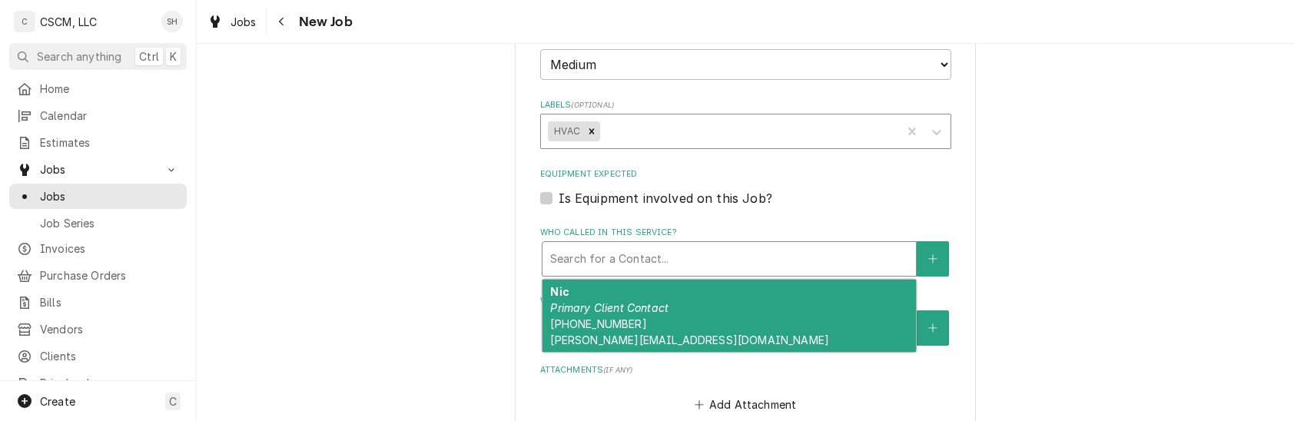
click at [558, 245] on div "Who called in this service?" at bounding box center [729, 259] width 358 height 28
click at [569, 304] on em "Primary Client Contact" at bounding box center [609, 307] width 118 height 13
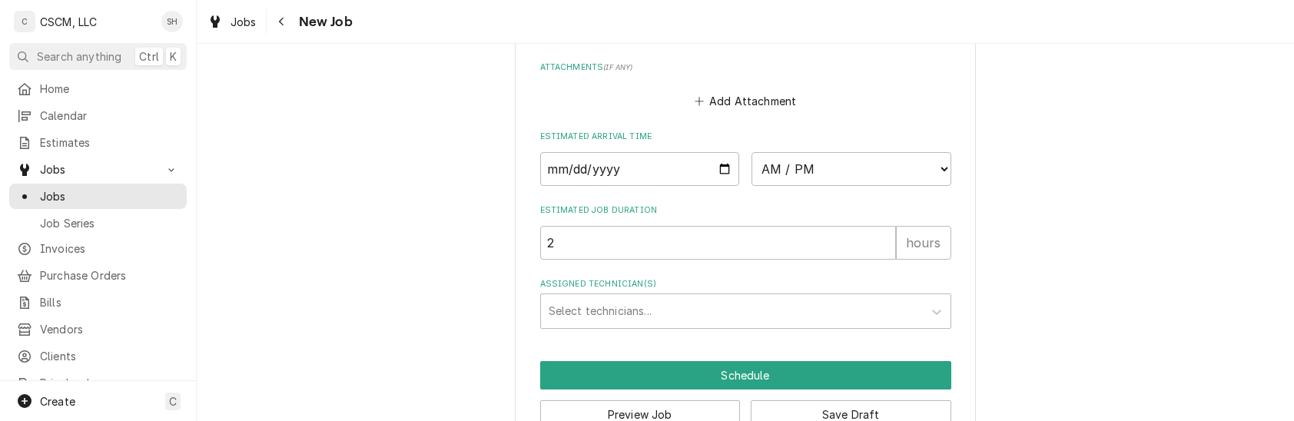
scroll to position [1277, 0]
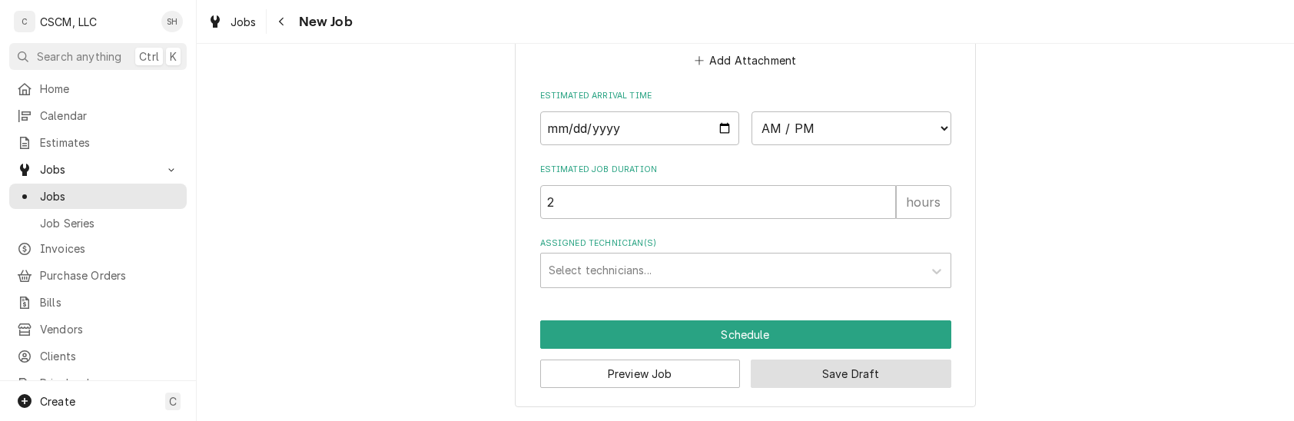
click at [810, 369] on button "Save Draft" at bounding box center [851, 374] width 201 height 28
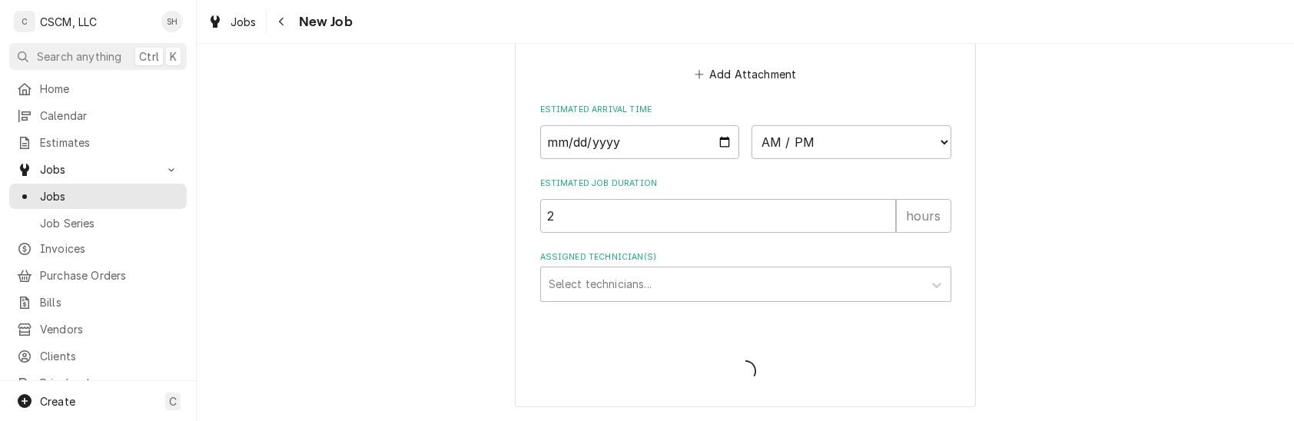
scroll to position [1263, 0]
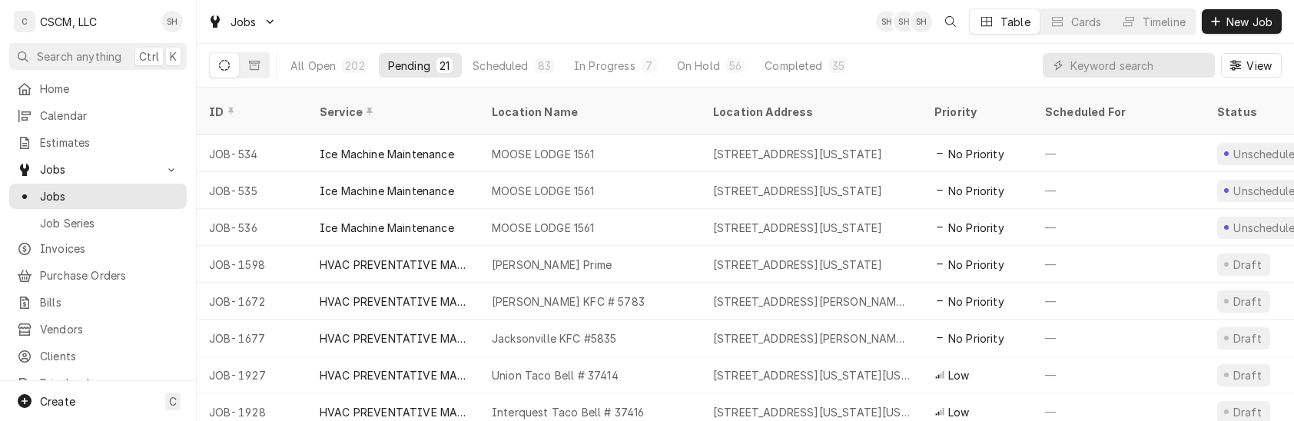
click at [639, 15] on div "Jobs SH SH SH Table Cards Timeline New Job" at bounding box center [745, 21] width 1097 height 43
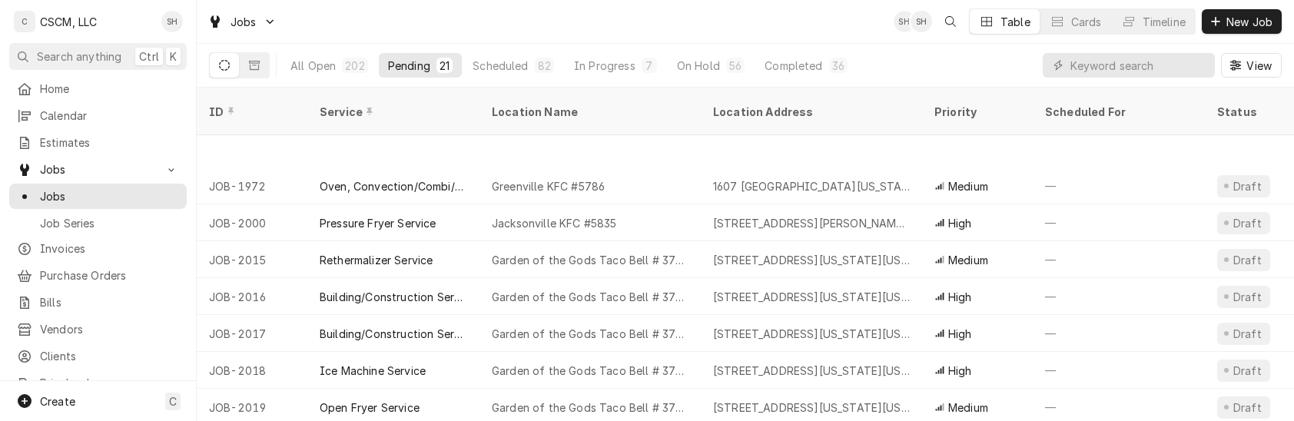
scroll to position [495, 0]
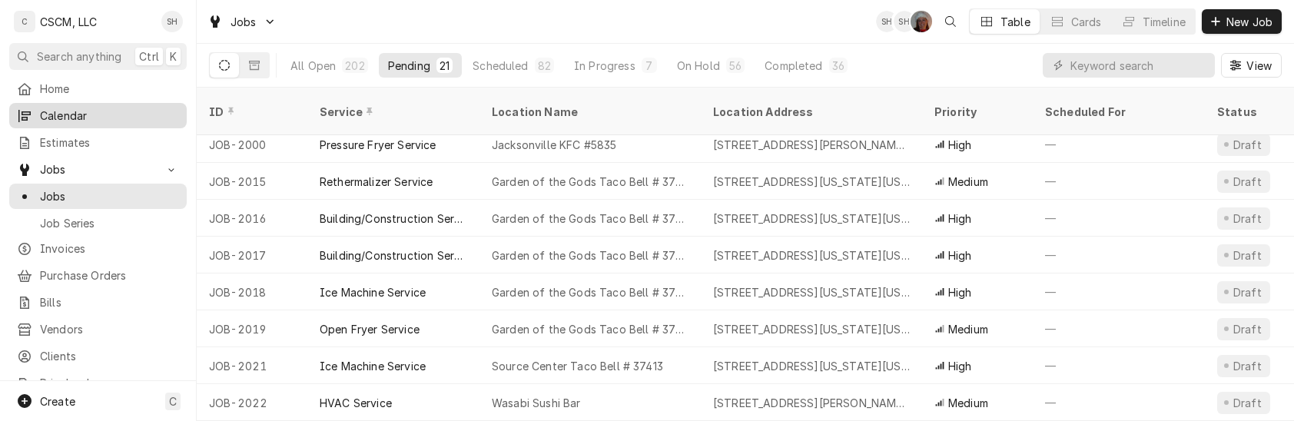
click at [77, 110] on span "Calendar" at bounding box center [109, 116] width 139 height 16
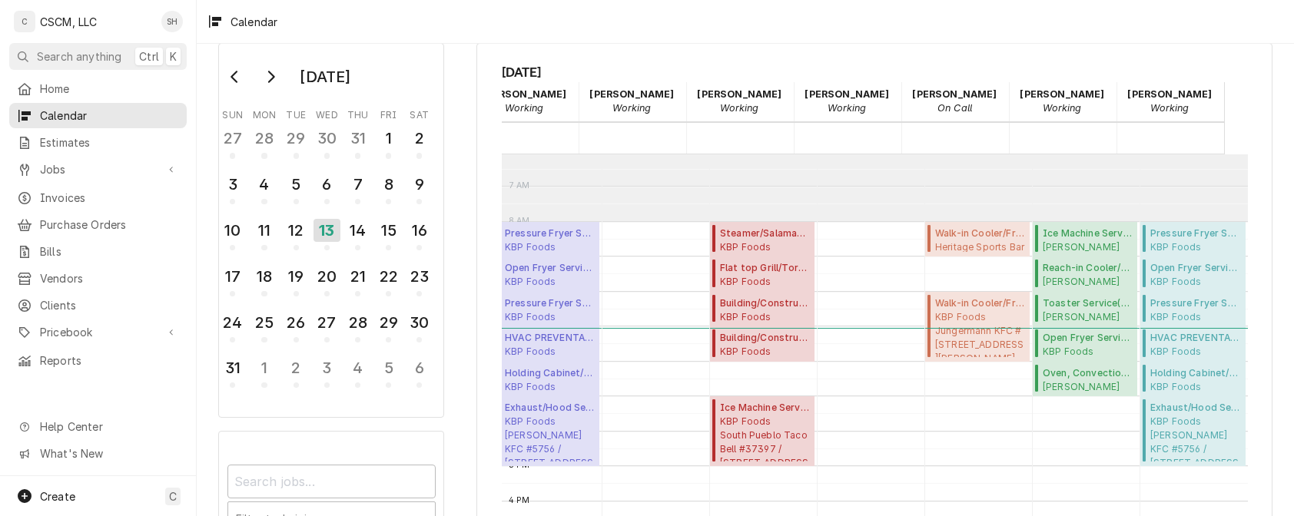
scroll to position [195, 86]
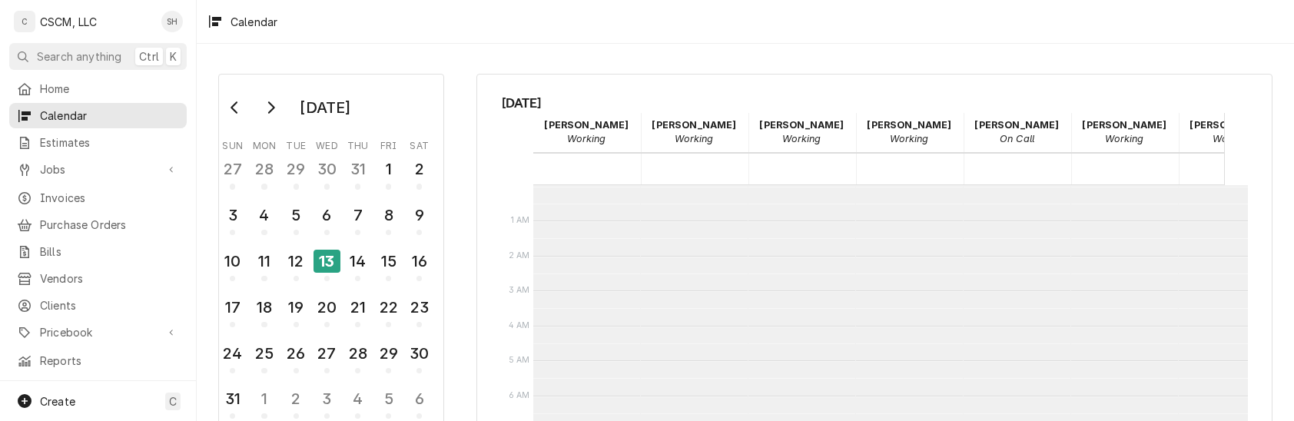
scroll to position [280, 0]
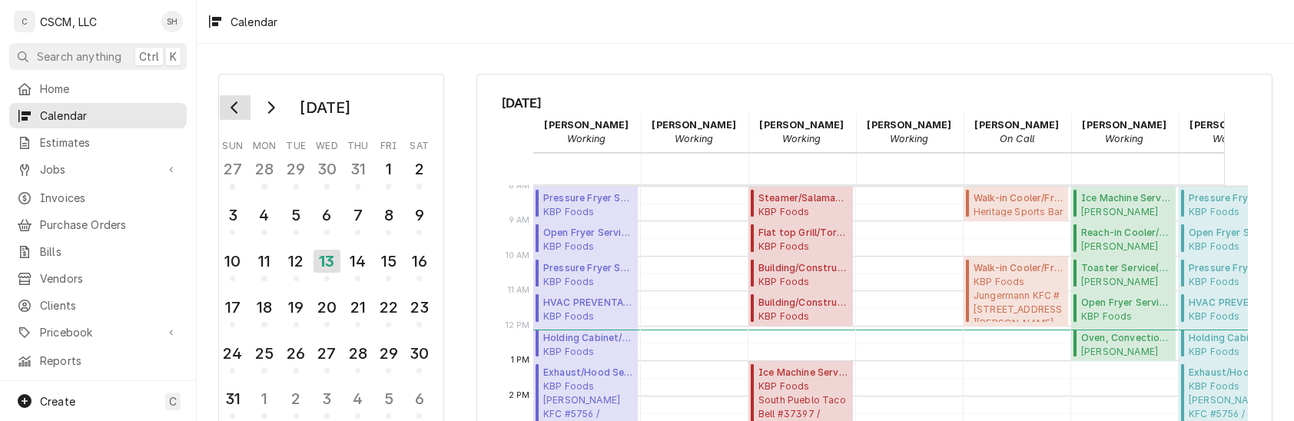
click at [235, 115] on button "Go to previous month" at bounding box center [235, 107] width 31 height 25
click at [423, 300] on div "26" at bounding box center [419, 307] width 27 height 26
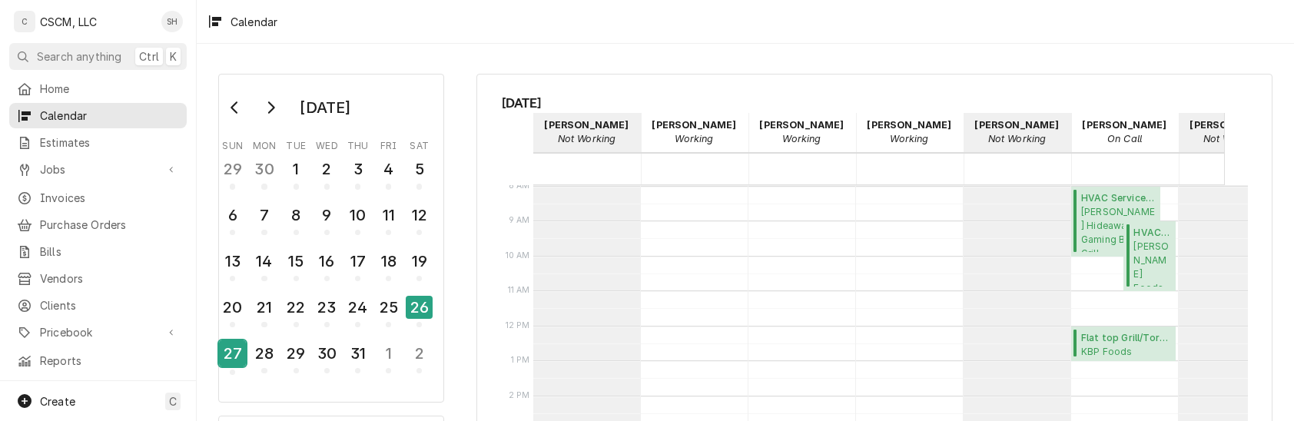
click at [234, 352] on div "27" at bounding box center [232, 353] width 27 height 26
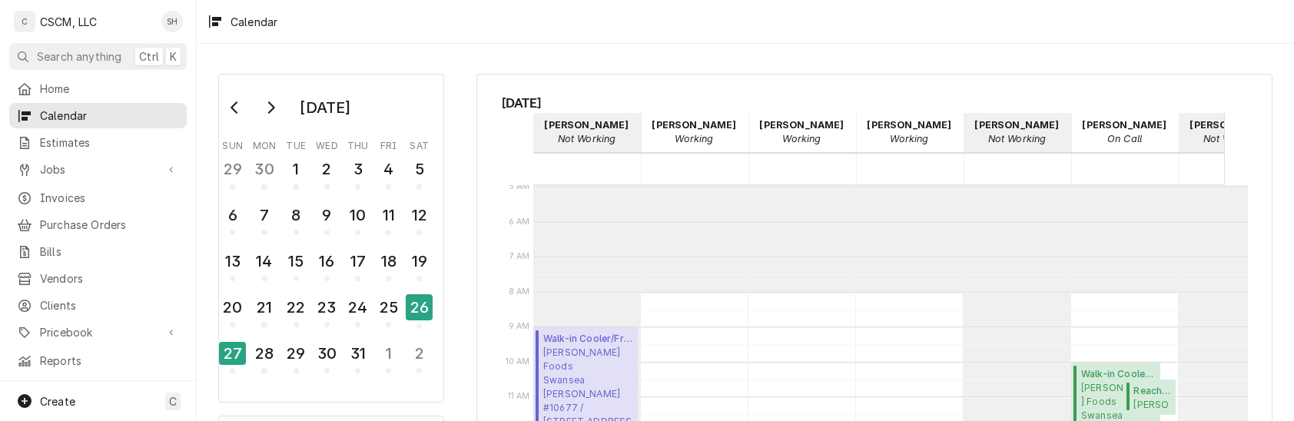
scroll to position [146, 0]
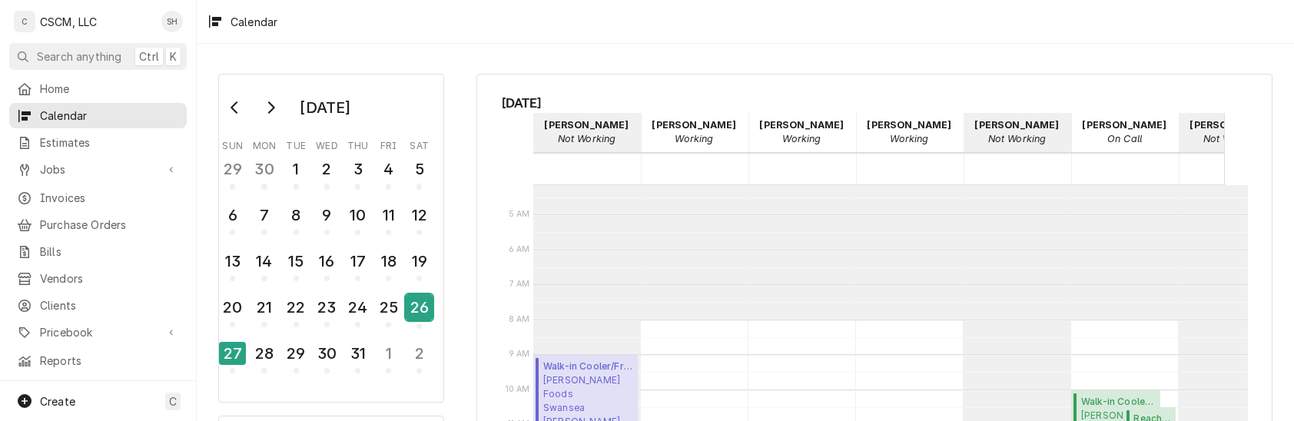
click at [410, 297] on div "26" at bounding box center [419, 307] width 27 height 26
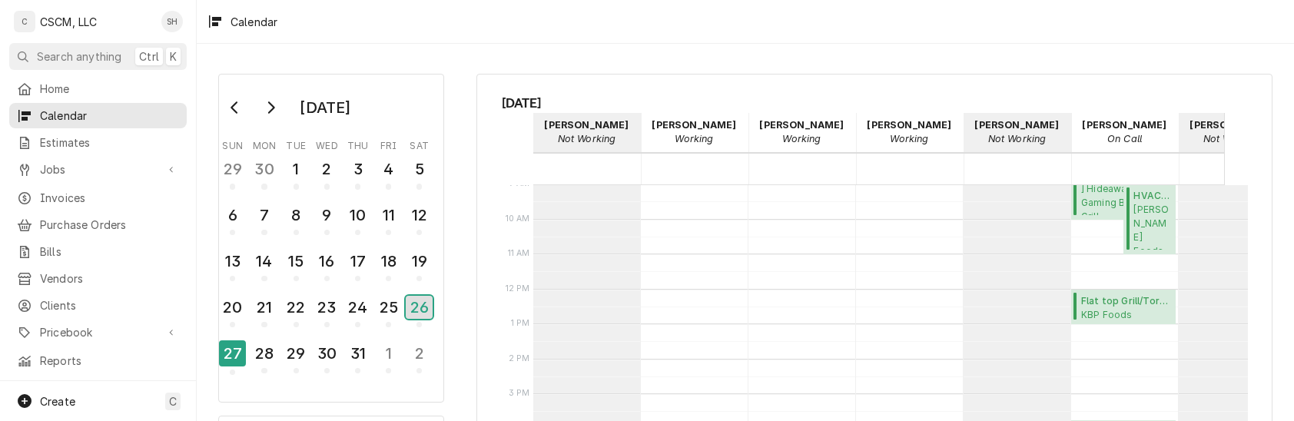
scroll to position [320, 0]
click at [386, 309] on div "25" at bounding box center [388, 307] width 27 height 26
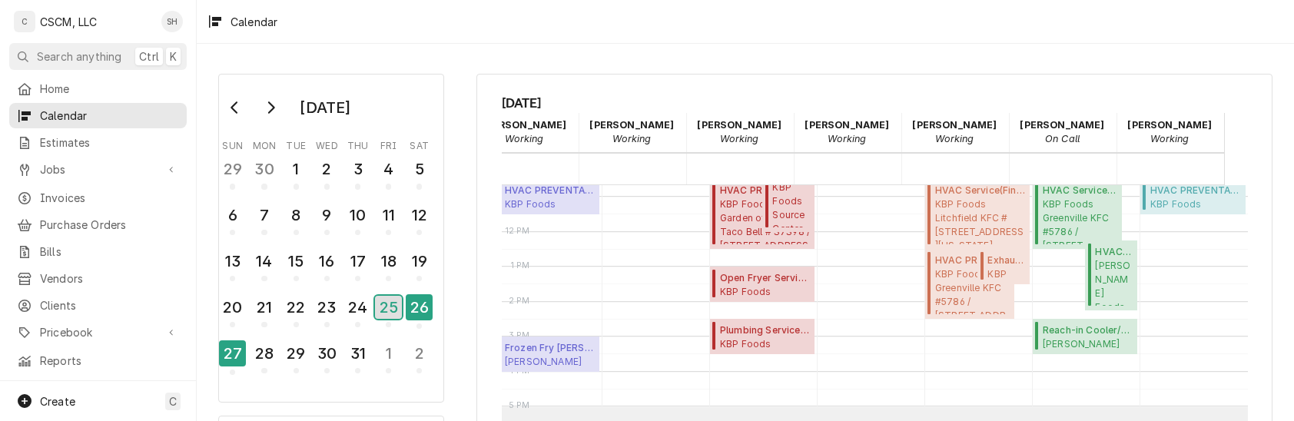
scroll to position [0, 63]
click at [299, 346] on div "29" at bounding box center [296, 353] width 27 height 26
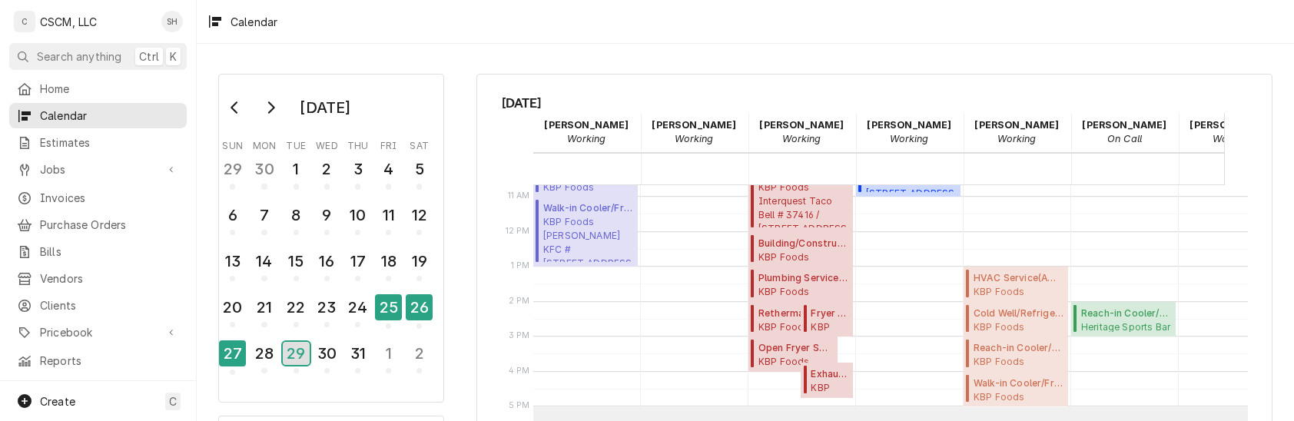
scroll to position [398, 0]
click at [1110, 320] on span "Heritage Sports Bar & Grill Heritage Sports Bar & Grill / 118 E Main St, Collin…" at bounding box center [1126, 326] width 90 height 12
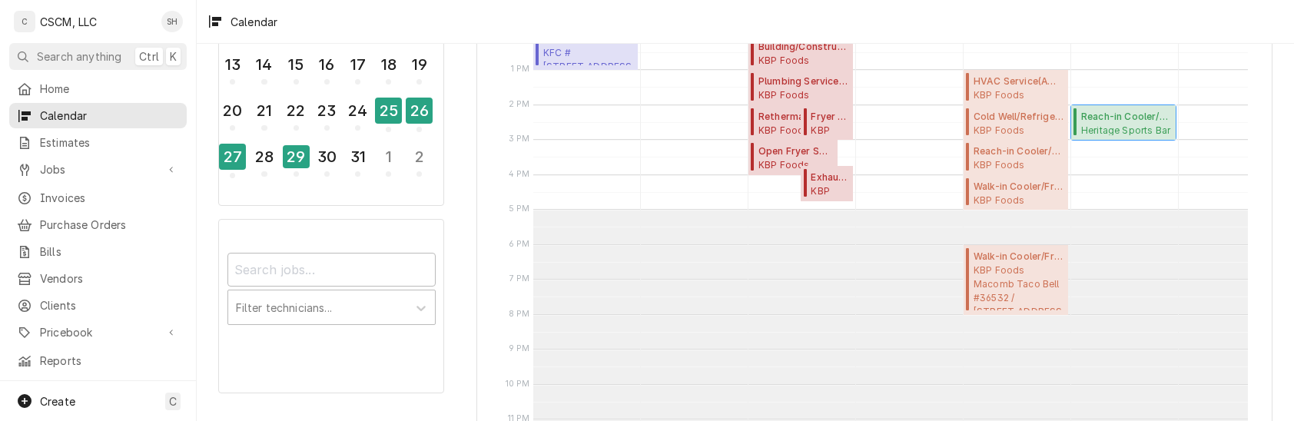
scroll to position [198, 0]
click at [1049, 316] on div "8:00 AM – 10:00 AM HVAC PREVENTATIVE MAINTENANCE ( Finalized ) KBP Foods Macomb…" at bounding box center [1016, 33] width 105 height 839
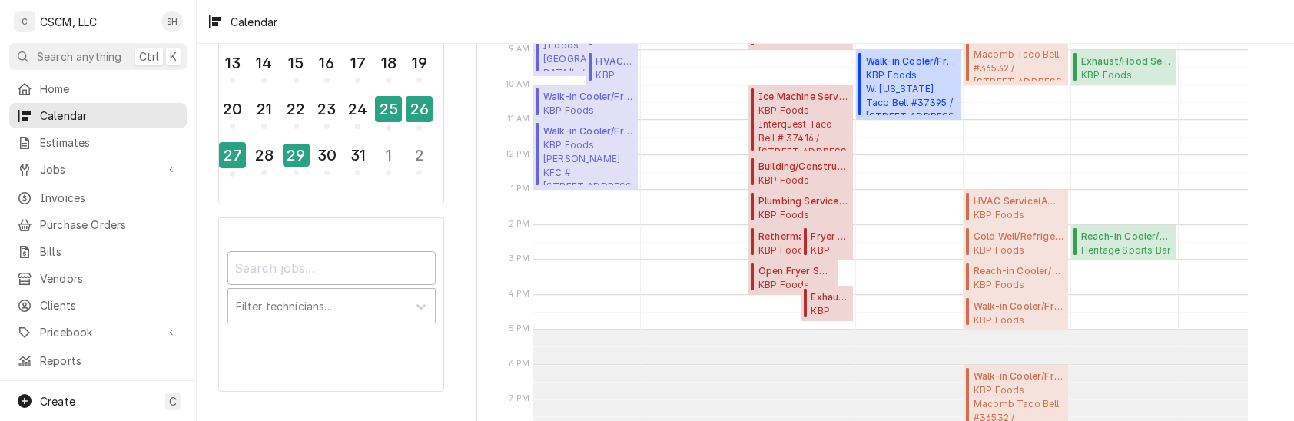
scroll to position [182, 0]
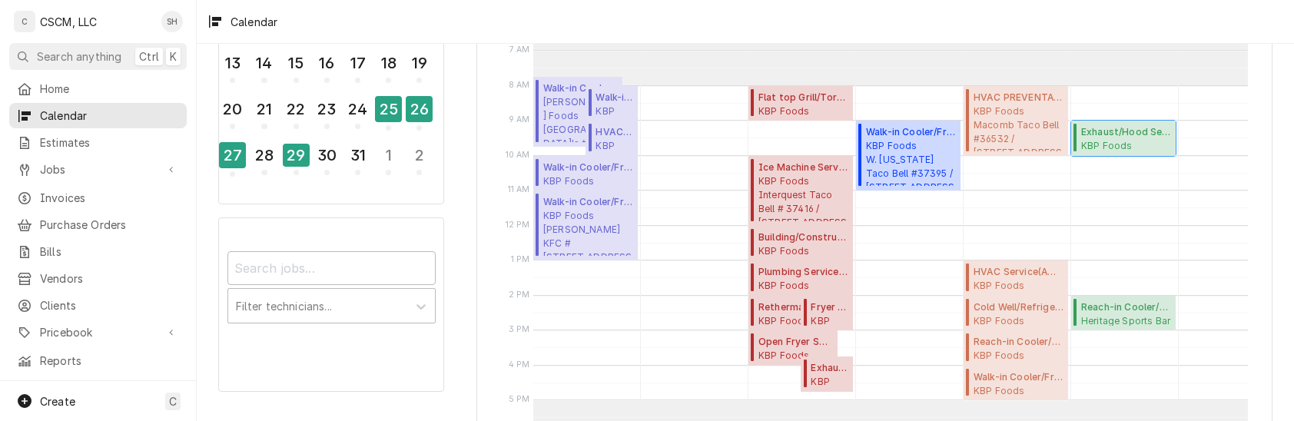
click at [1122, 141] on span "KBP Foods Glen Carbon KFC #5839 / 3202 Highway 159, Glen Carbon, Illinois 62034" at bounding box center [1126, 145] width 90 height 12
click at [295, 153] on div "29" at bounding box center [296, 155] width 27 height 23
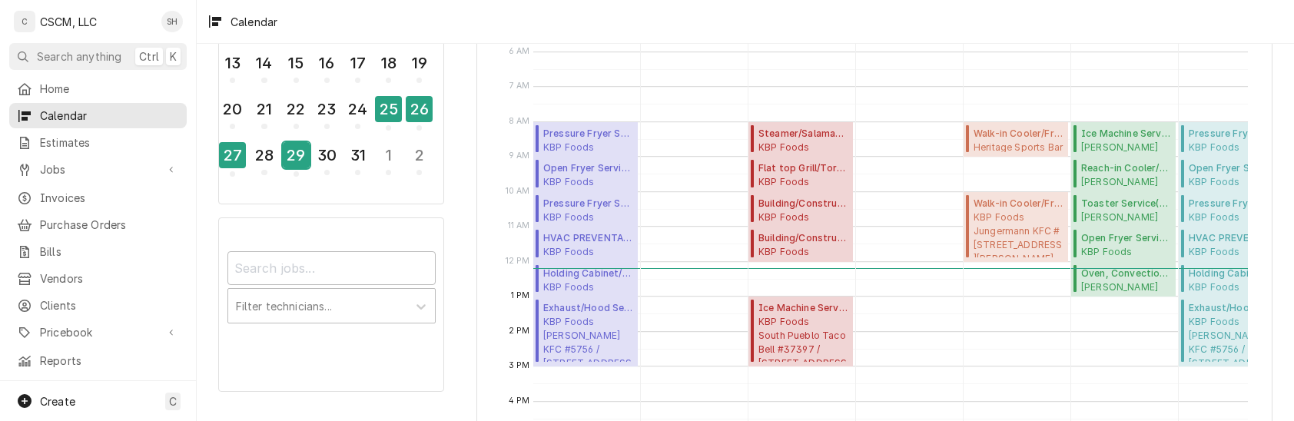
scroll to position [148, 0]
click at [284, 144] on div "29" at bounding box center [296, 155] width 27 height 26
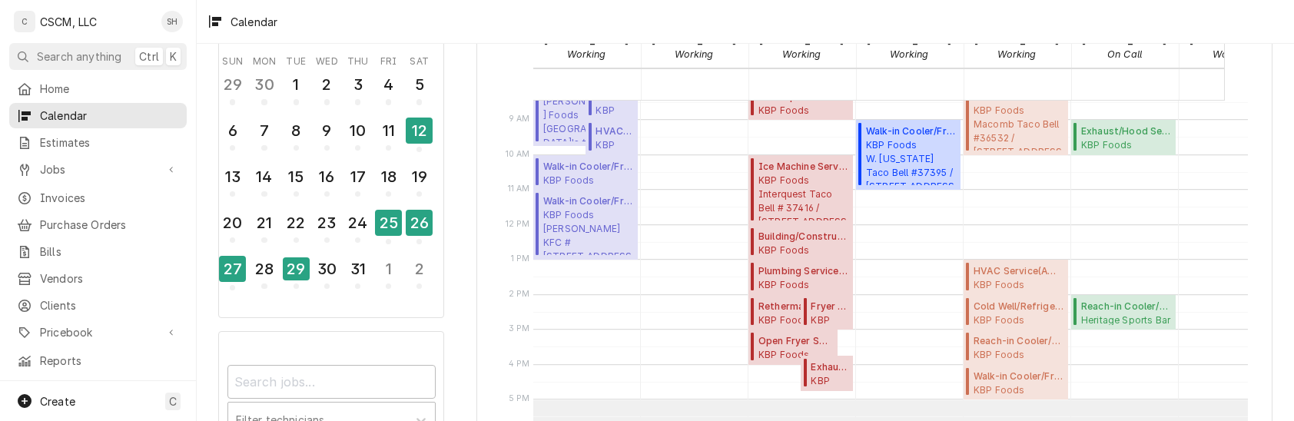
scroll to position [0, 0]
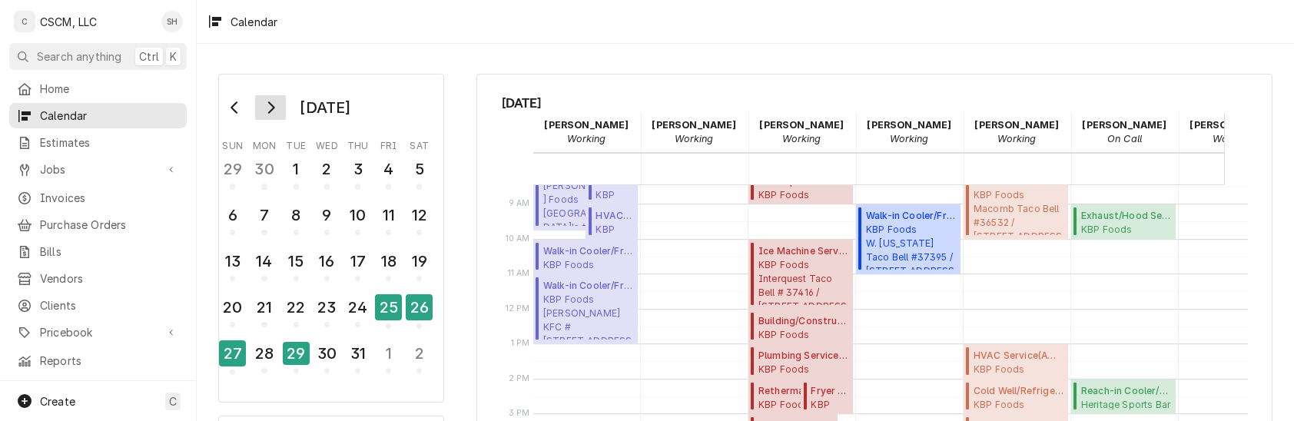
click at [274, 111] on icon "Go to next month" at bounding box center [270, 107] width 12 height 12
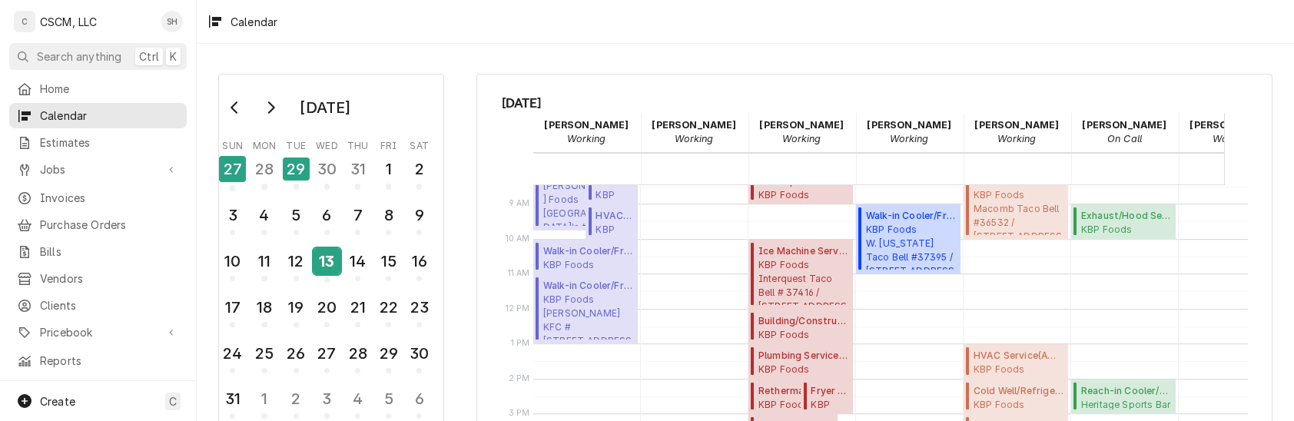
click at [330, 249] on div "13" at bounding box center [327, 261] width 27 height 26
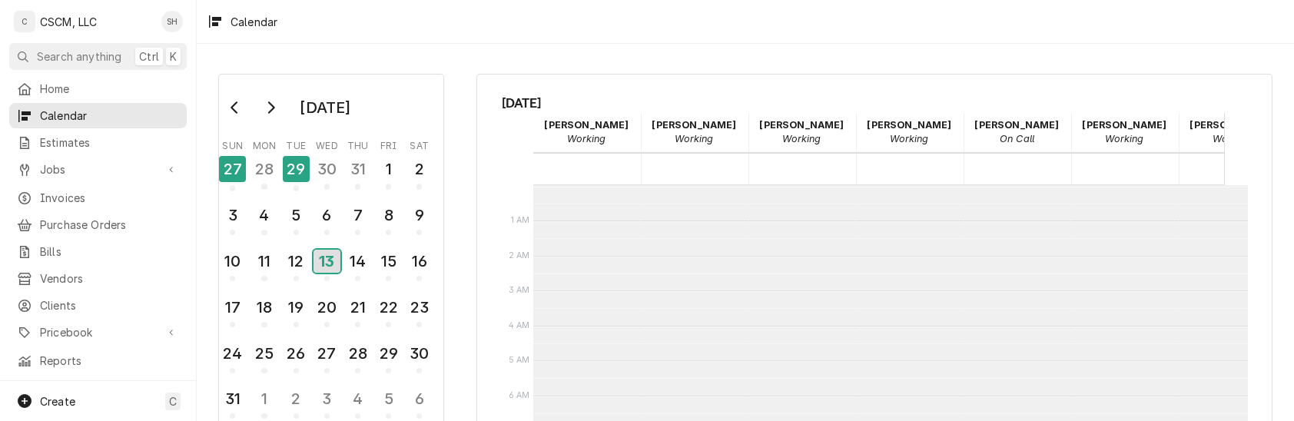
scroll to position [280, 0]
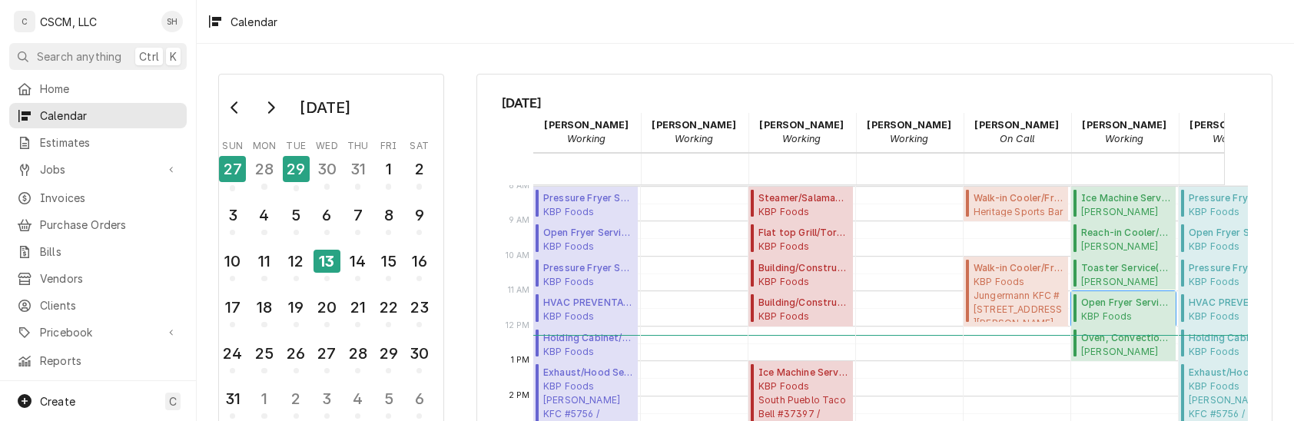
click at [1120, 307] on span "Open Fryer Service ( Past Due )" at bounding box center [1126, 303] width 90 height 14
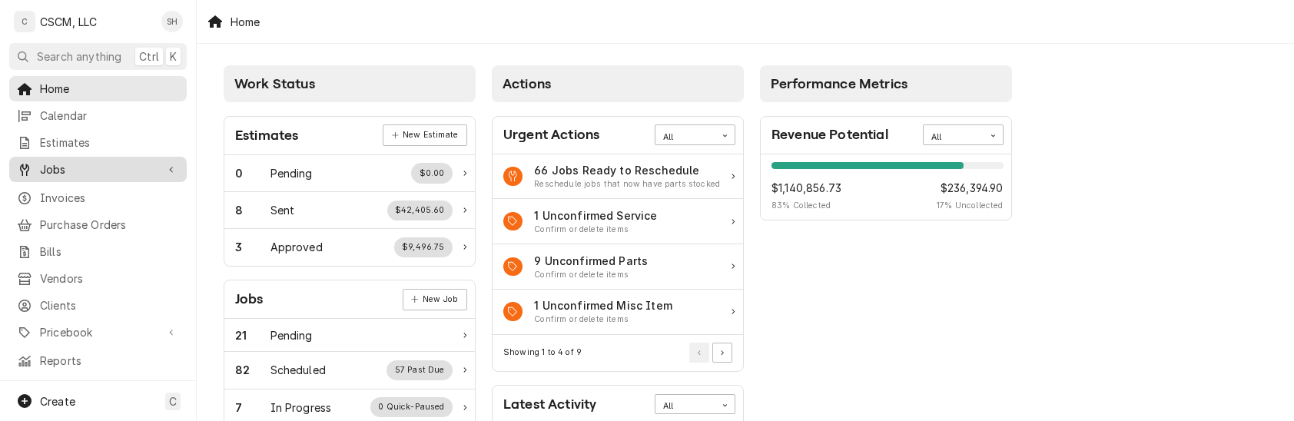
click at [80, 161] on span "Jobs" at bounding box center [98, 169] width 116 height 16
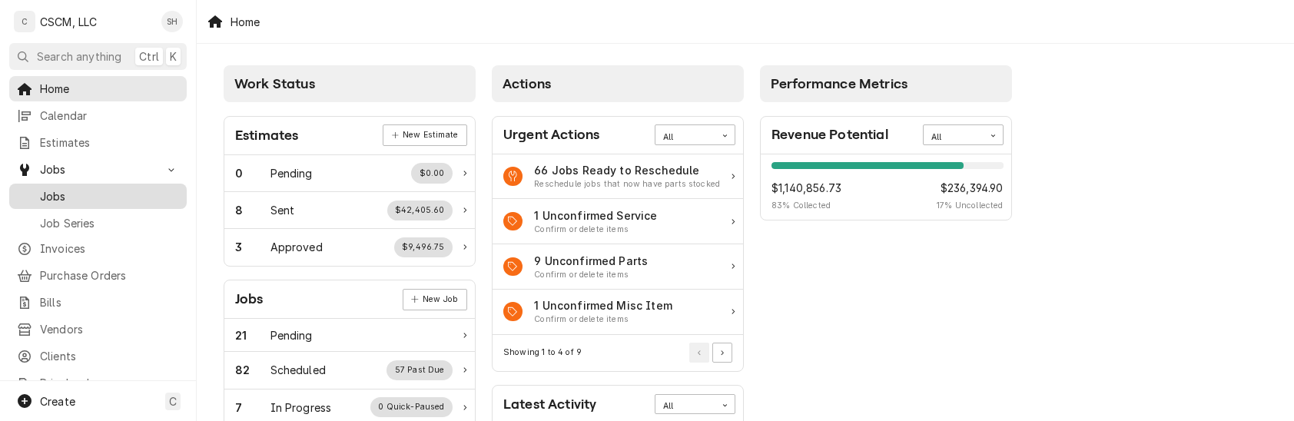
click at [81, 187] on div "Jobs" at bounding box center [97, 196] width 171 height 19
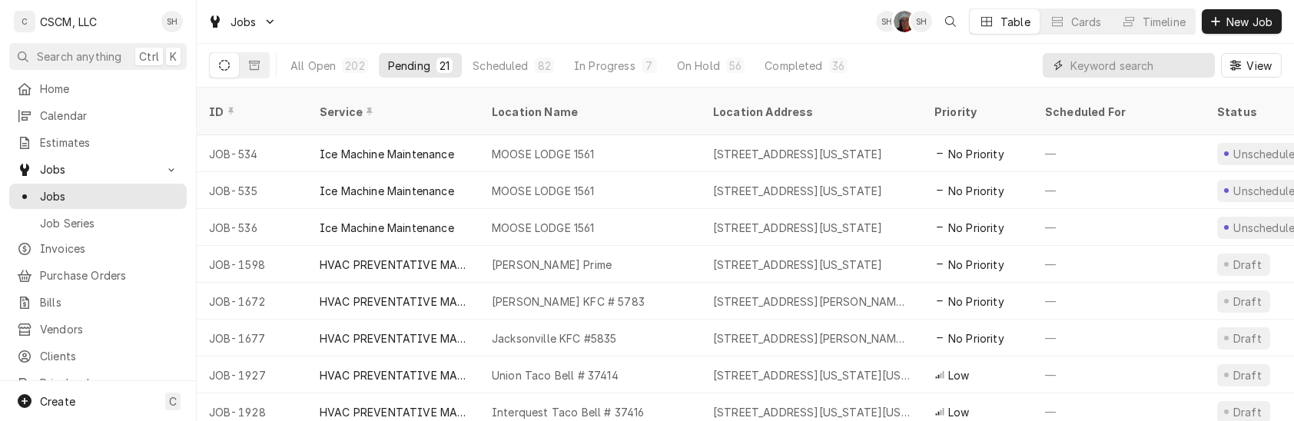
click at [1089, 72] on input "Dynamic Content Wrapper" at bounding box center [1138, 65] width 137 height 25
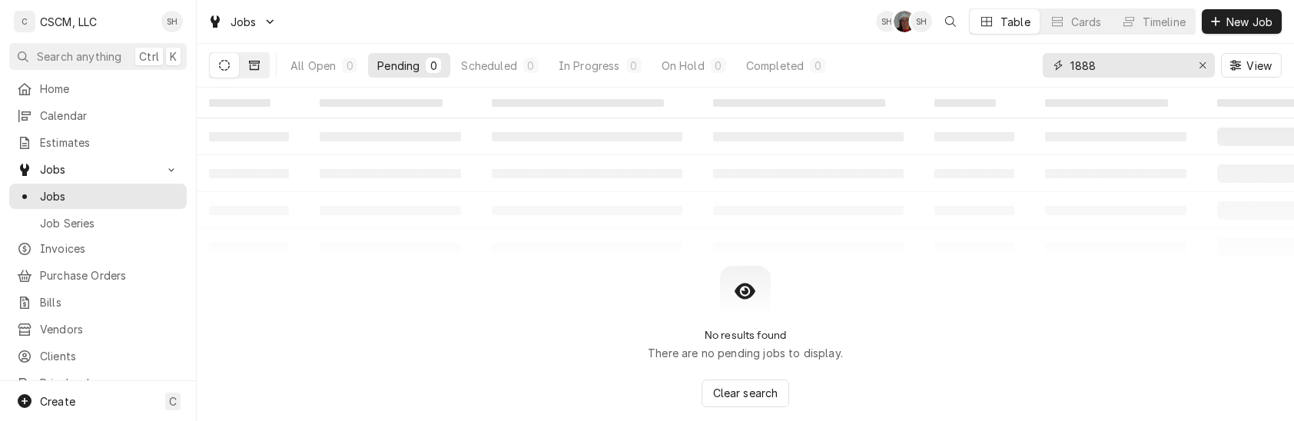
type input "1888"
click at [262, 60] on button "Dynamic Content Wrapper" at bounding box center [254, 65] width 29 height 25
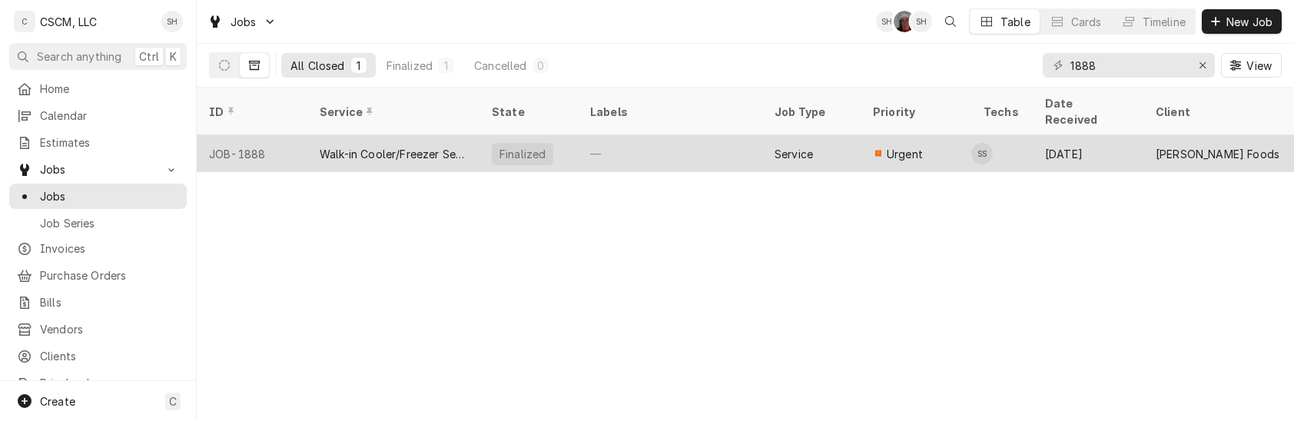
click at [364, 146] on div "Walk-in Cooler/Freezer Service Call" at bounding box center [394, 154] width 148 height 16
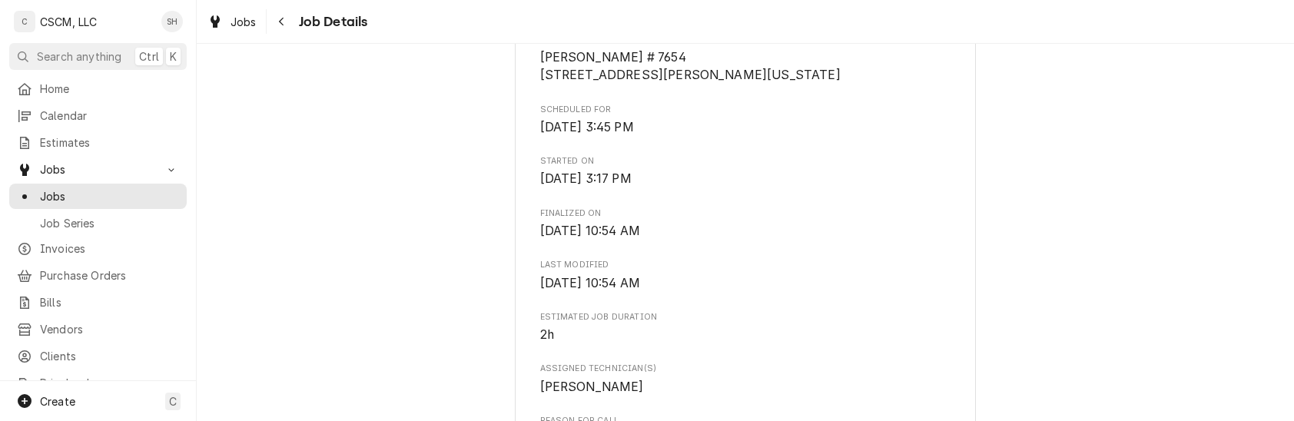
scroll to position [384, 0]
click at [274, 15] on div "Navigate back" at bounding box center [281, 21] width 15 height 15
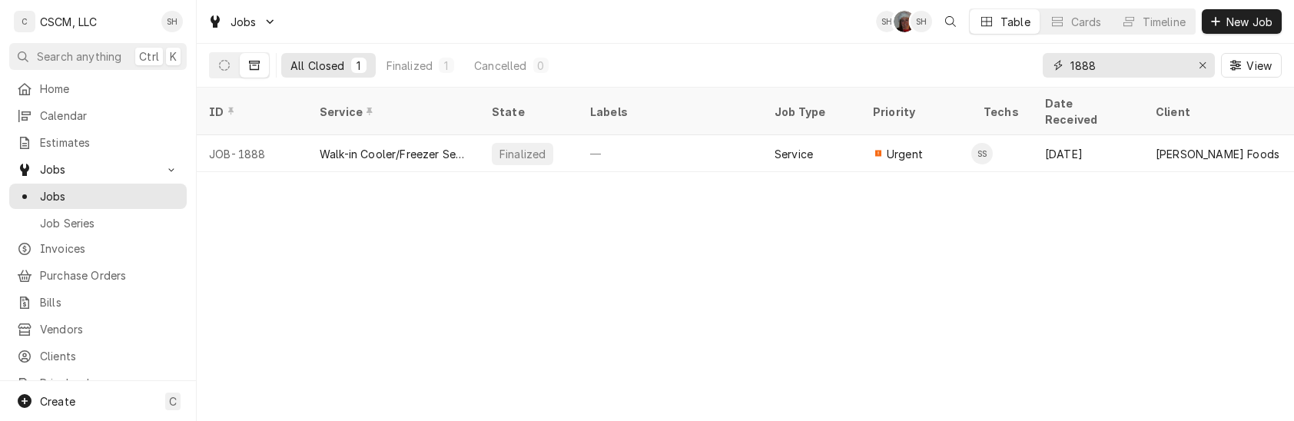
click at [1113, 72] on input "1888" at bounding box center [1127, 65] width 115 height 25
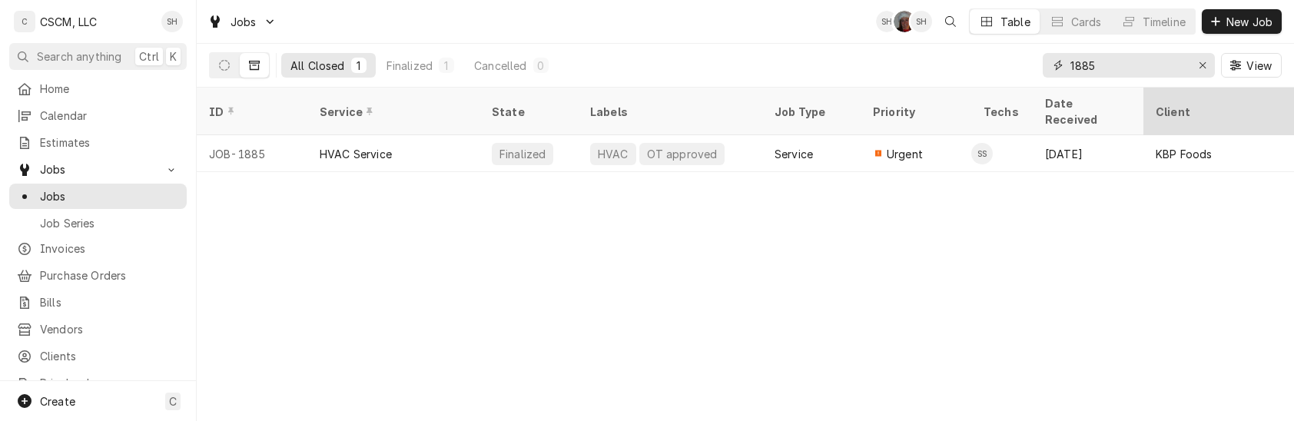
type input "1885"
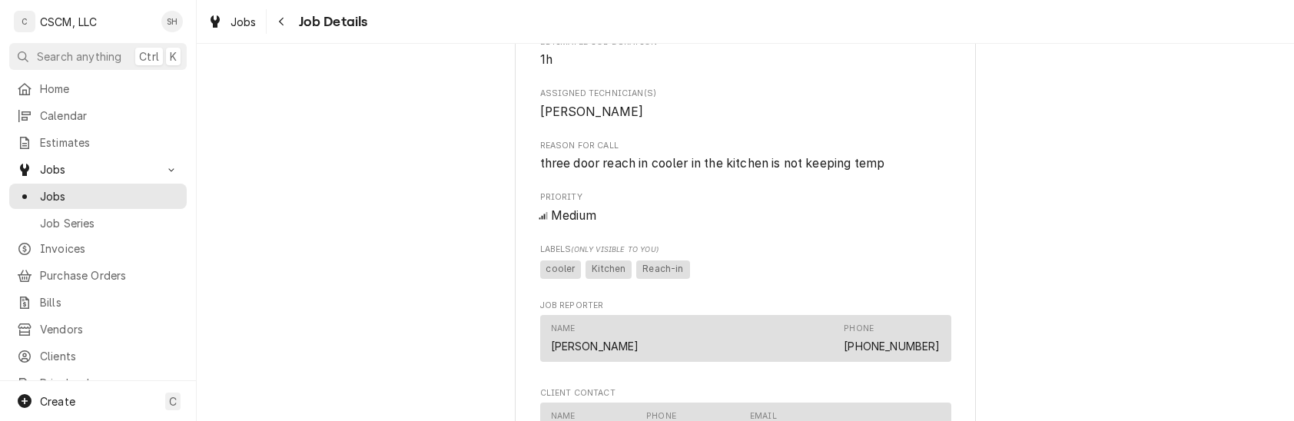
scroll to position [687, 0]
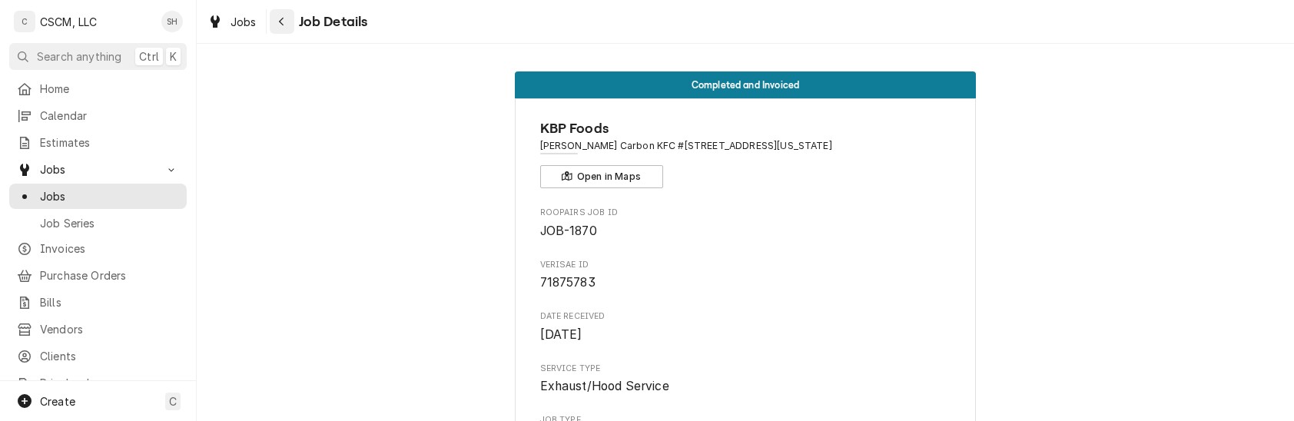
click at [278, 17] on icon "Navigate back" at bounding box center [281, 21] width 7 height 11
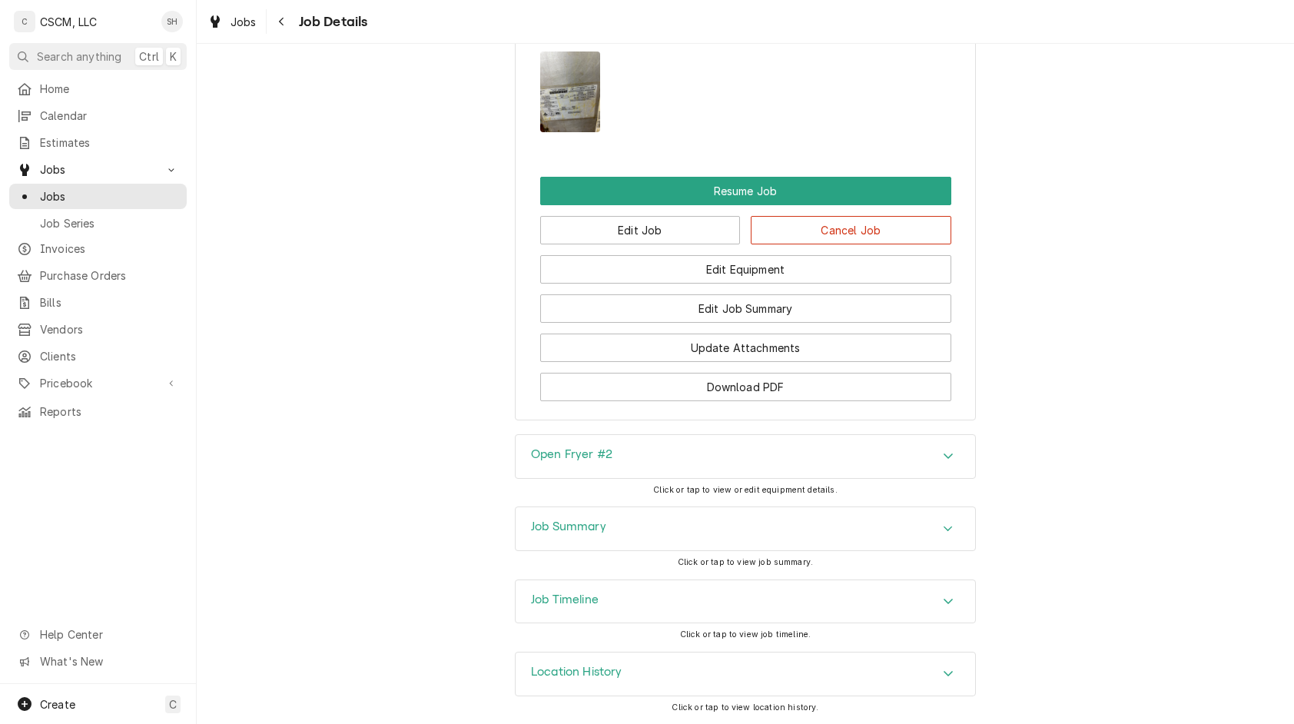
scroll to position [1932, 0]
click at [937, 420] on div "Accordion Header" at bounding box center [948, 601] width 23 height 18
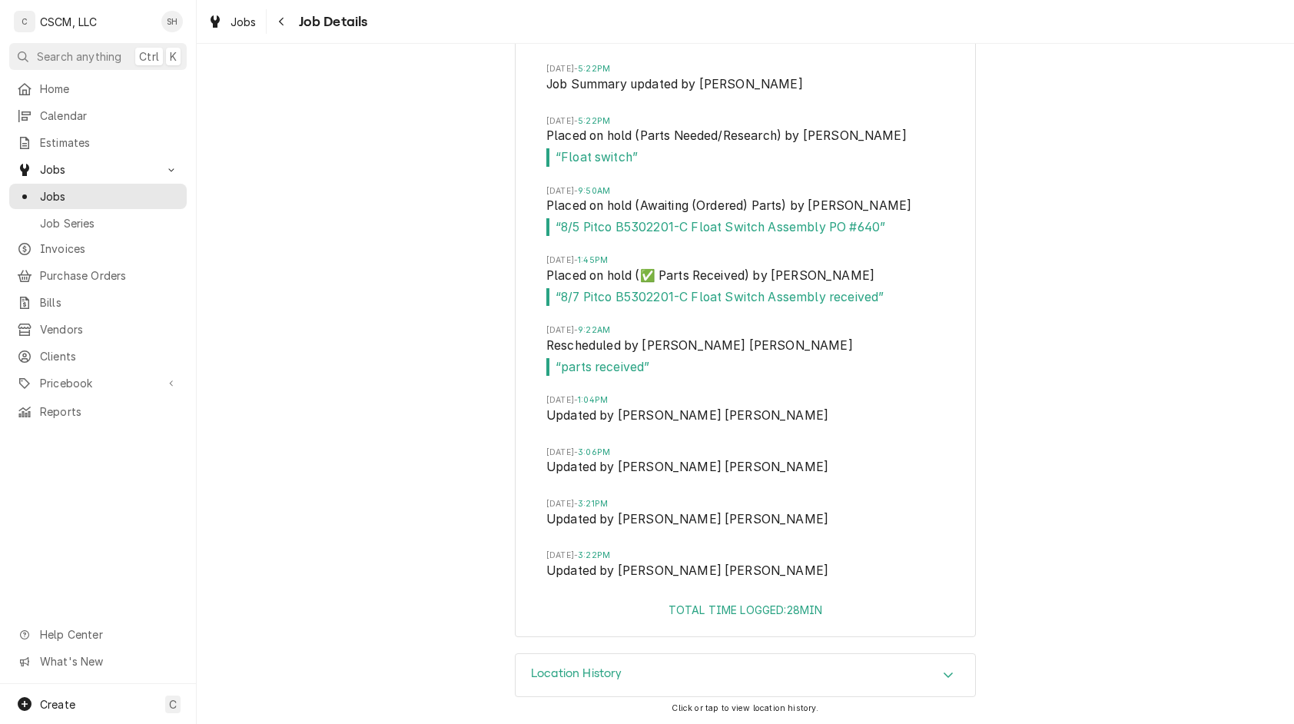
scroll to position [2665, 0]
